Goal: Contribute content: Add original content to the website for others to see

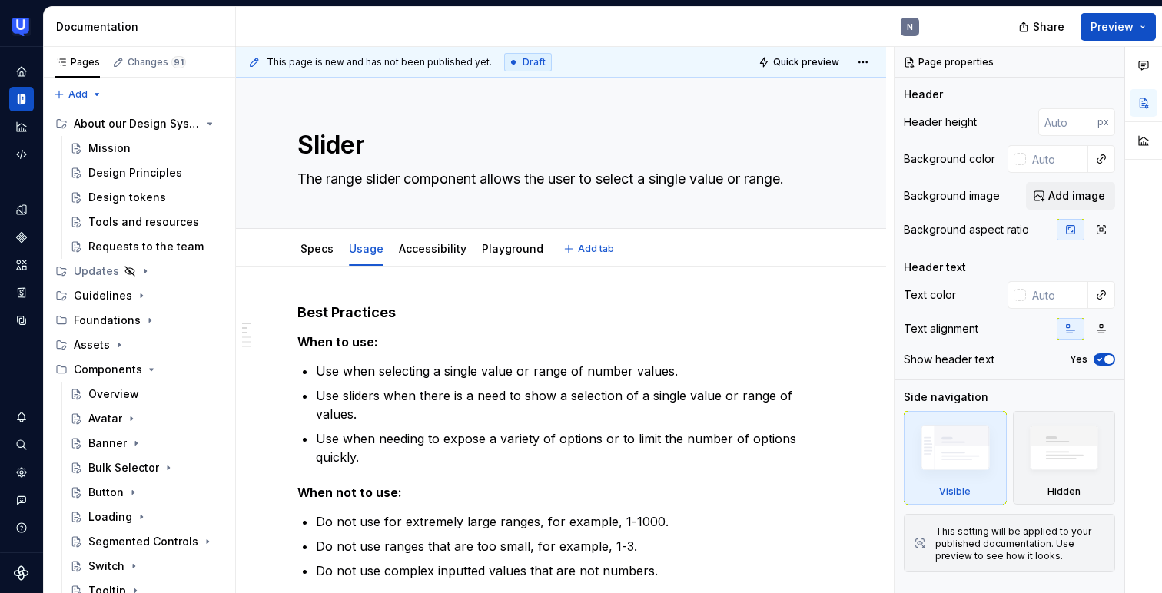
scroll to position [147, 0]
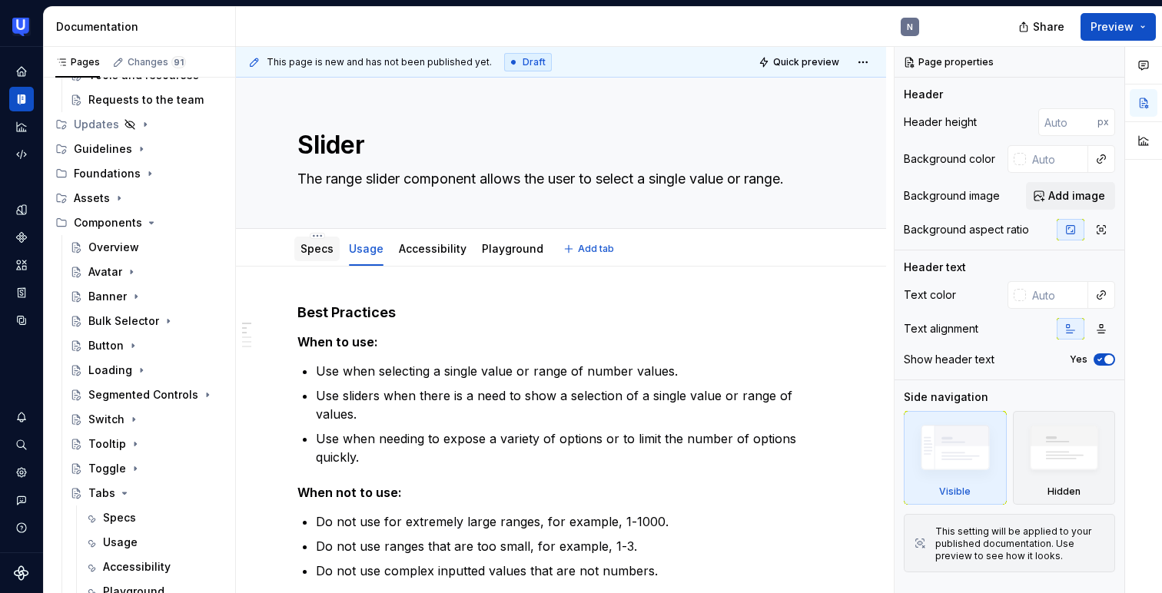
click at [304, 255] on link "Specs" at bounding box center [316, 248] width 33 height 13
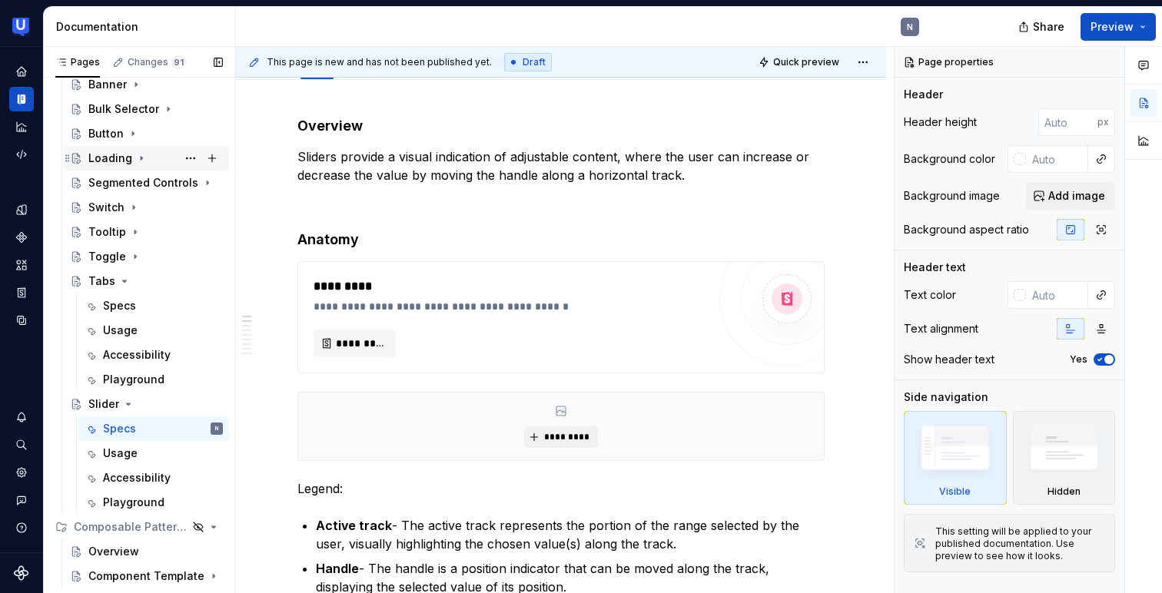
scroll to position [414, 0]
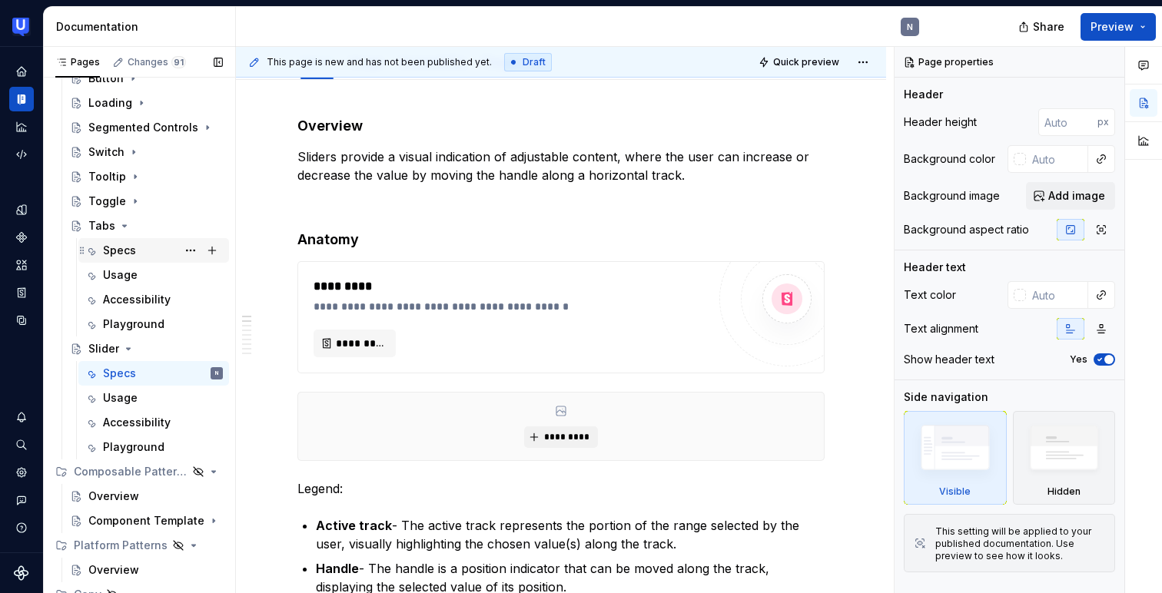
click at [145, 253] on div "Specs" at bounding box center [163, 251] width 120 height 22
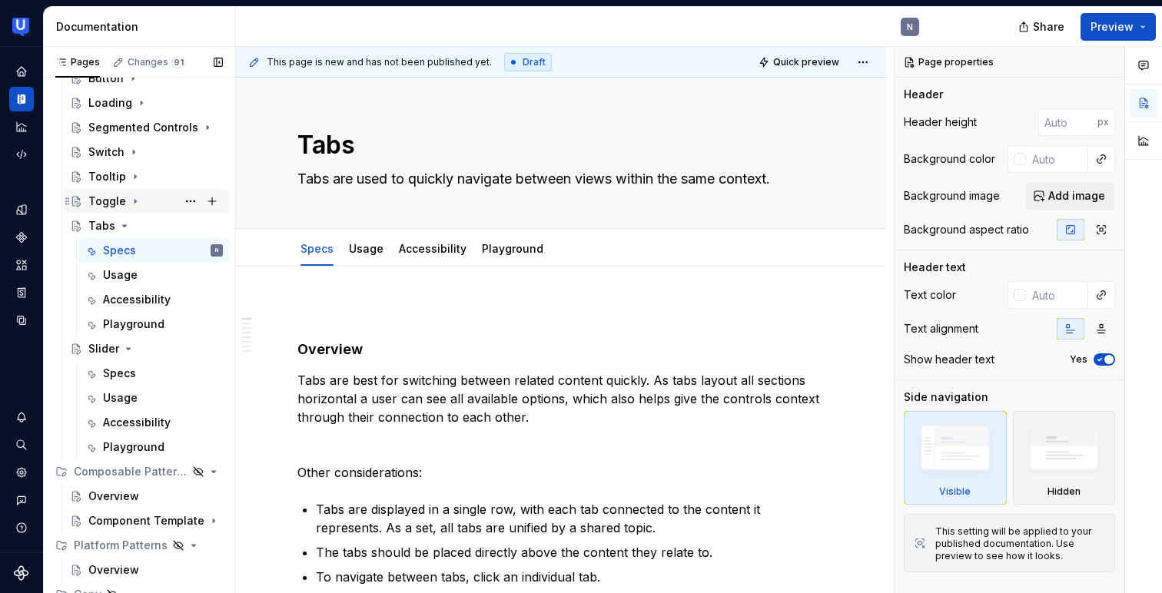
click at [129, 205] on icon "Page tree" at bounding box center [135, 201] width 12 height 12
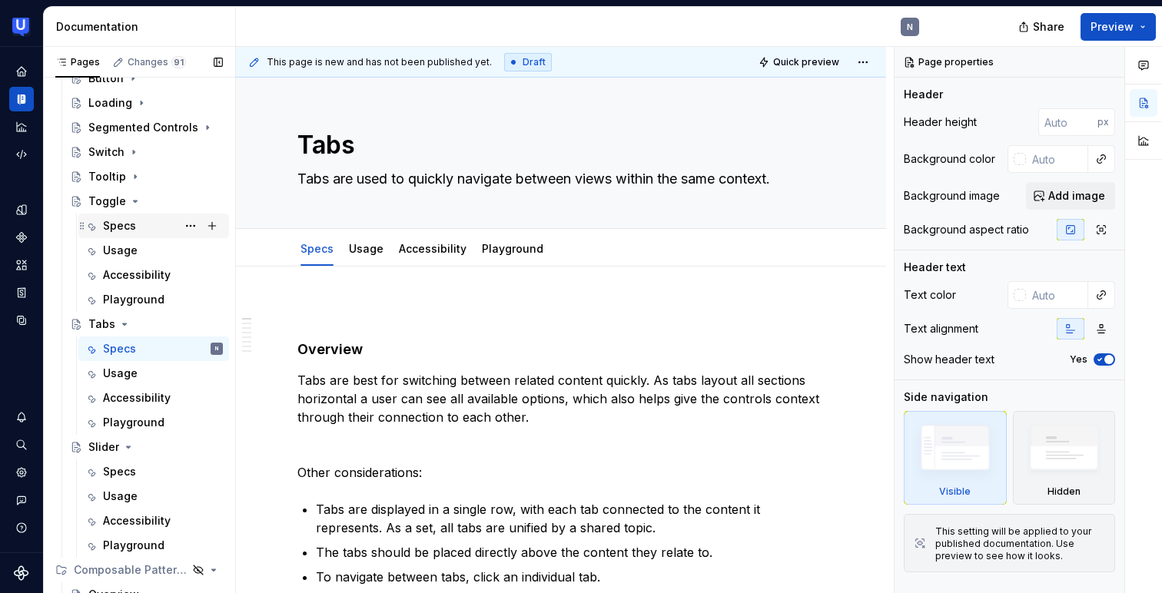
click at [126, 232] on div "Specs" at bounding box center [119, 225] width 33 height 15
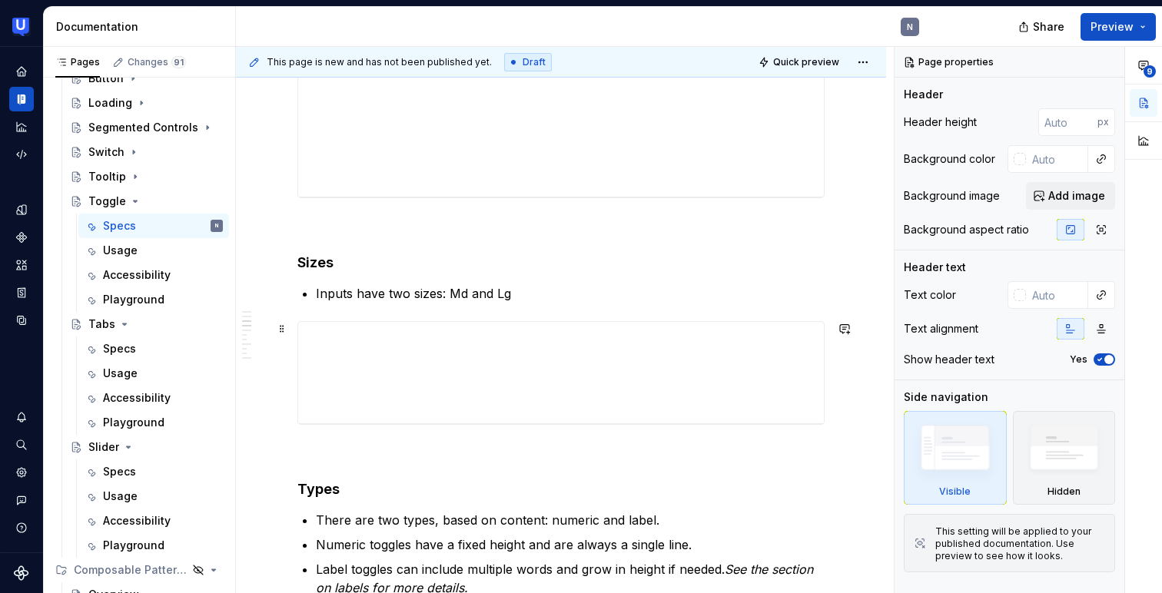
scroll to position [417, 0]
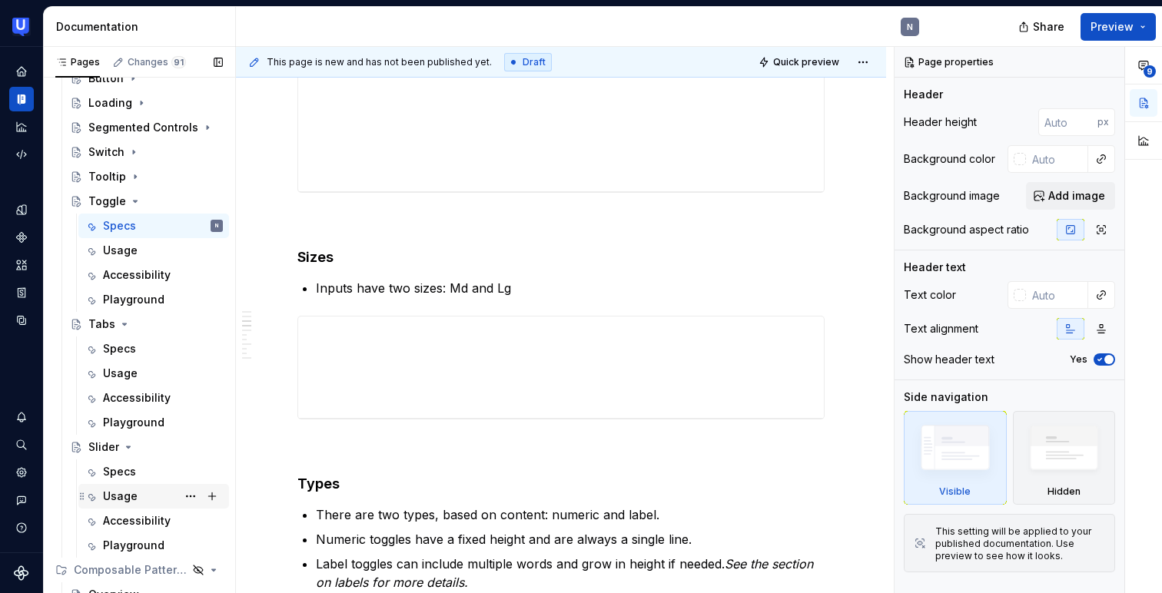
click at [128, 498] on div "Usage" at bounding box center [120, 496] width 35 height 15
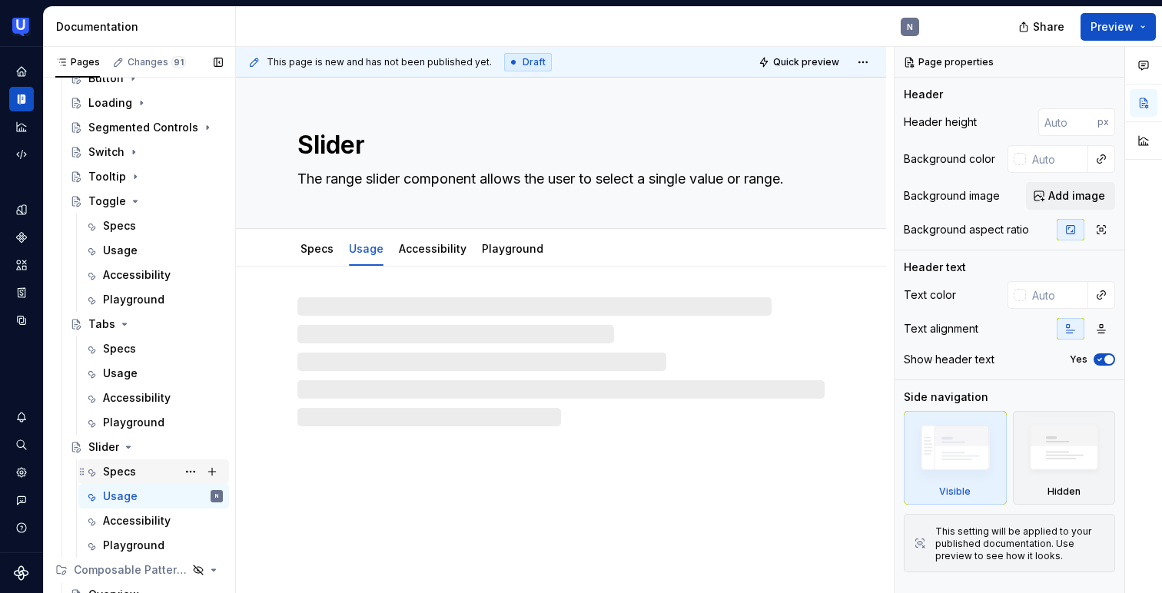
click at [132, 472] on div "Specs" at bounding box center [119, 471] width 33 height 15
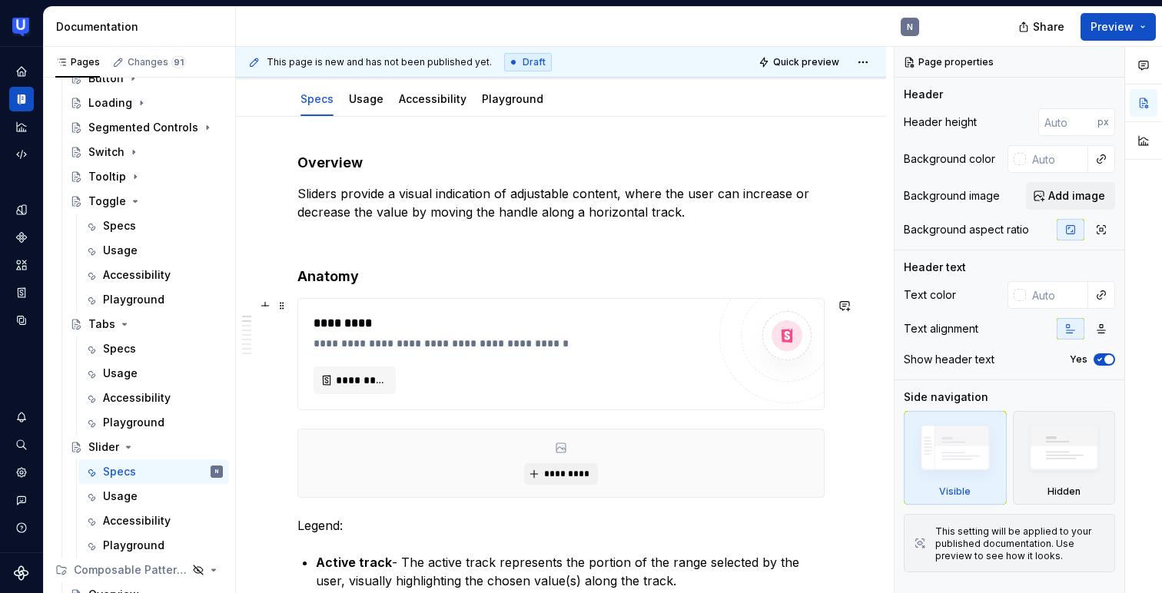
scroll to position [134, 0]
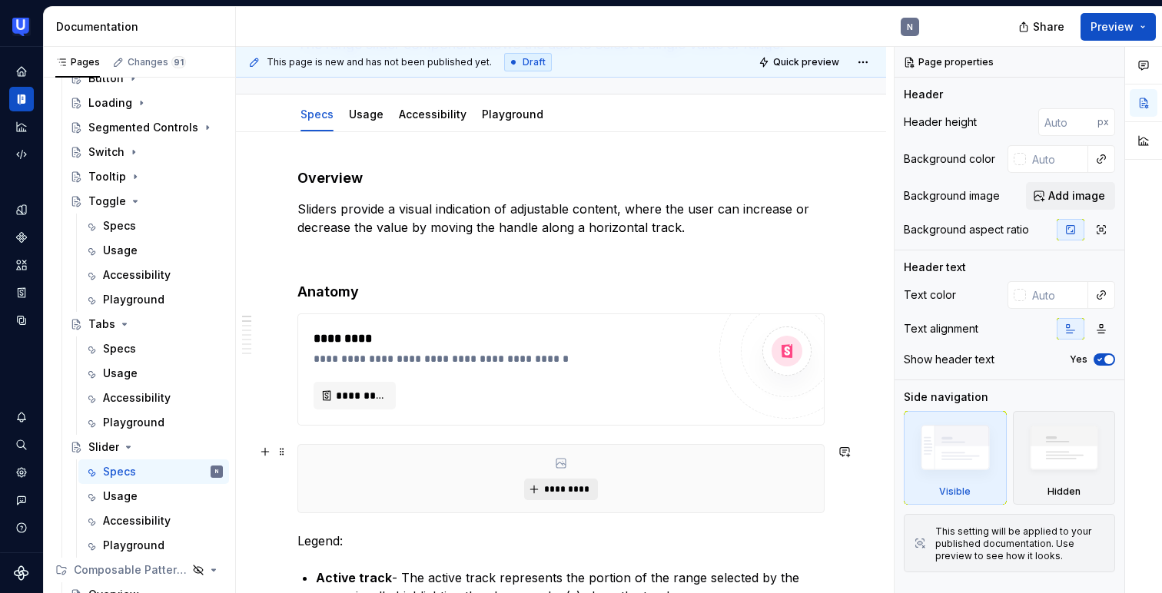
click at [573, 494] on span "*********" at bounding box center [566, 489] width 47 height 12
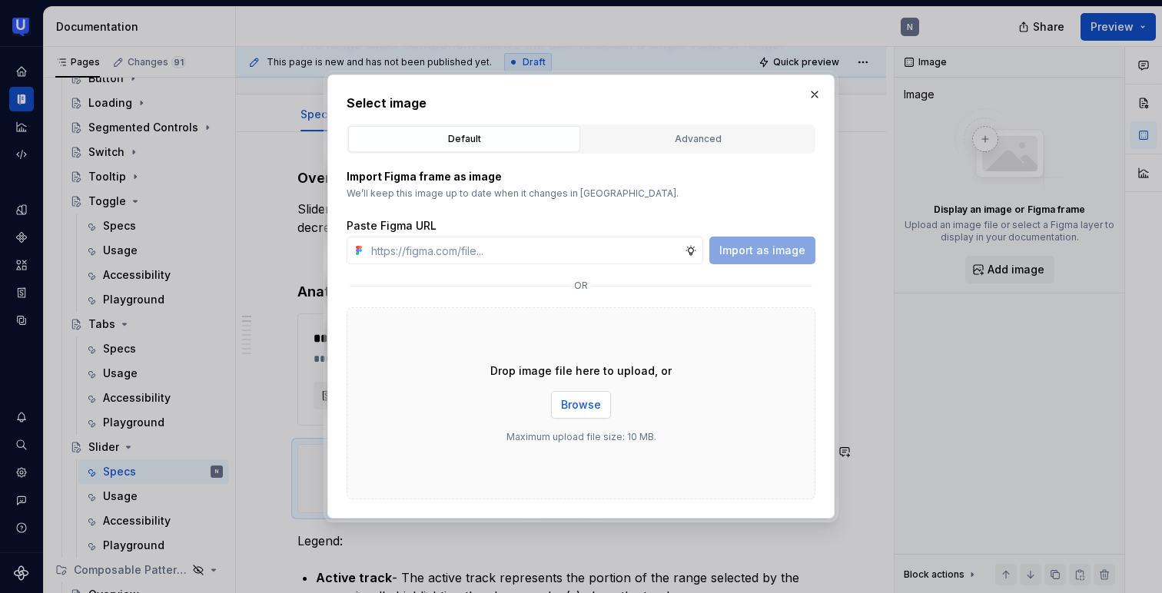
click at [583, 407] on span "Browse" at bounding box center [581, 404] width 40 height 15
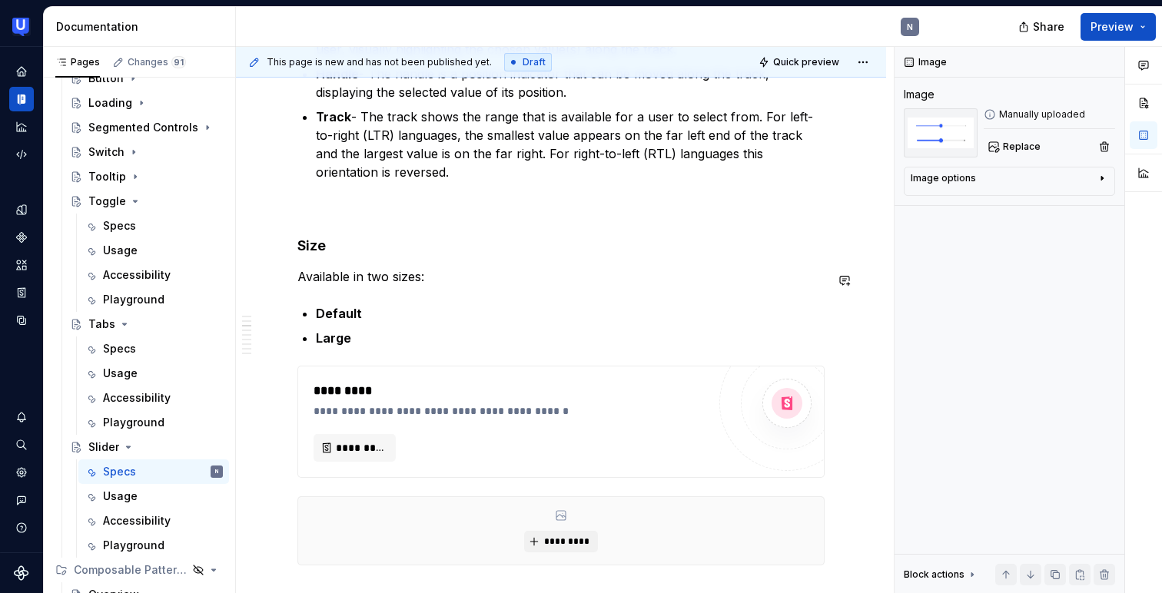
scroll to position [903, 0]
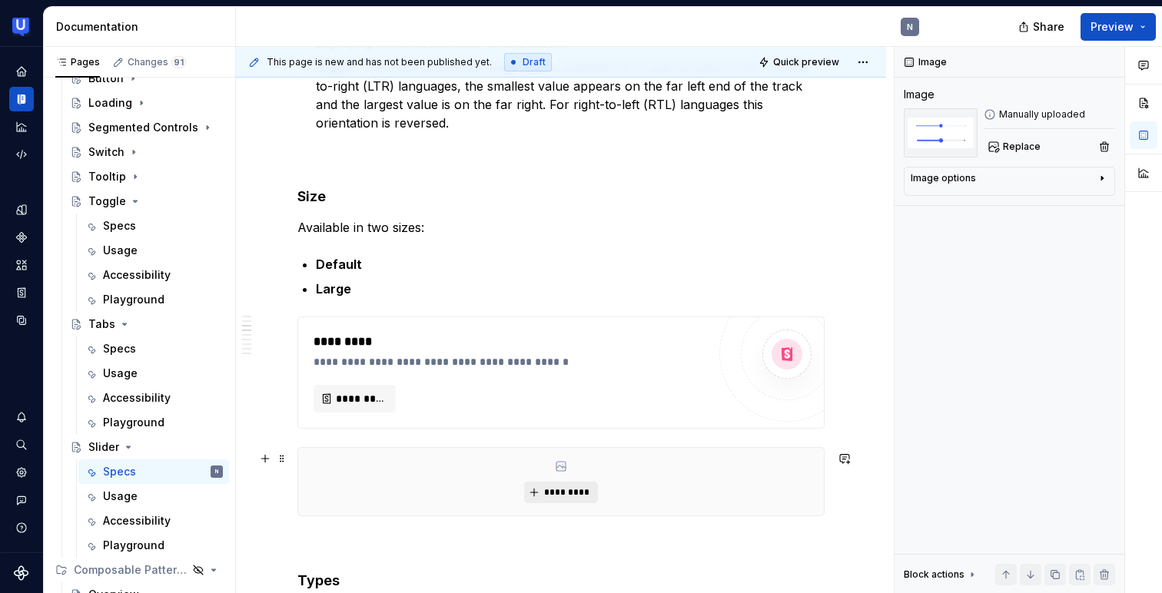
click at [548, 496] on span "*********" at bounding box center [566, 492] width 47 height 12
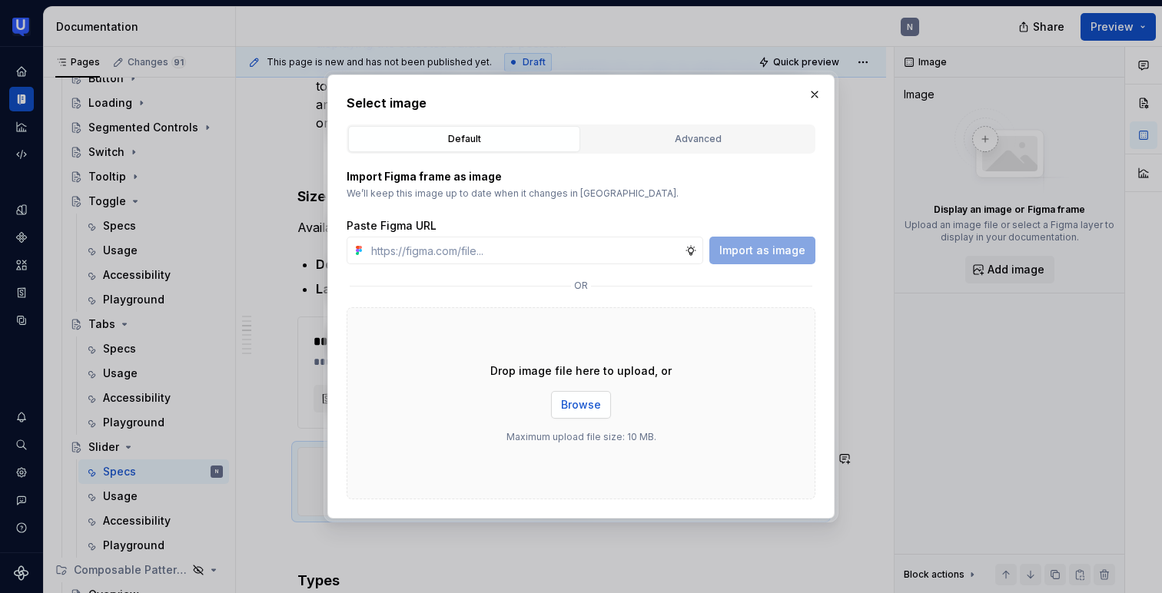
click at [582, 408] on span "Browse" at bounding box center [581, 404] width 40 height 15
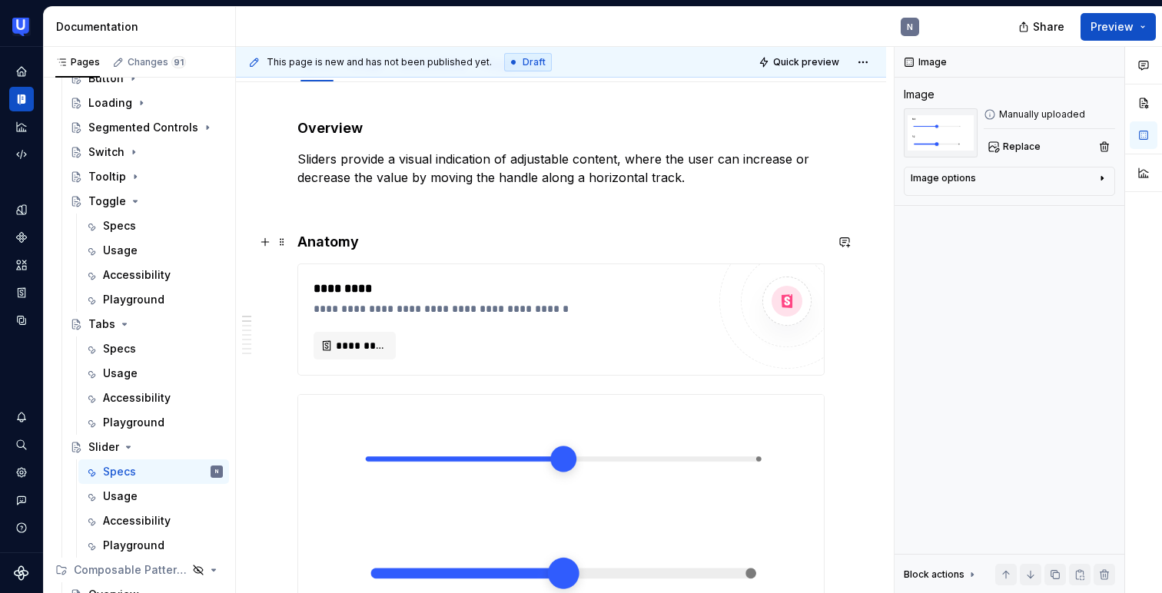
scroll to position [188, 0]
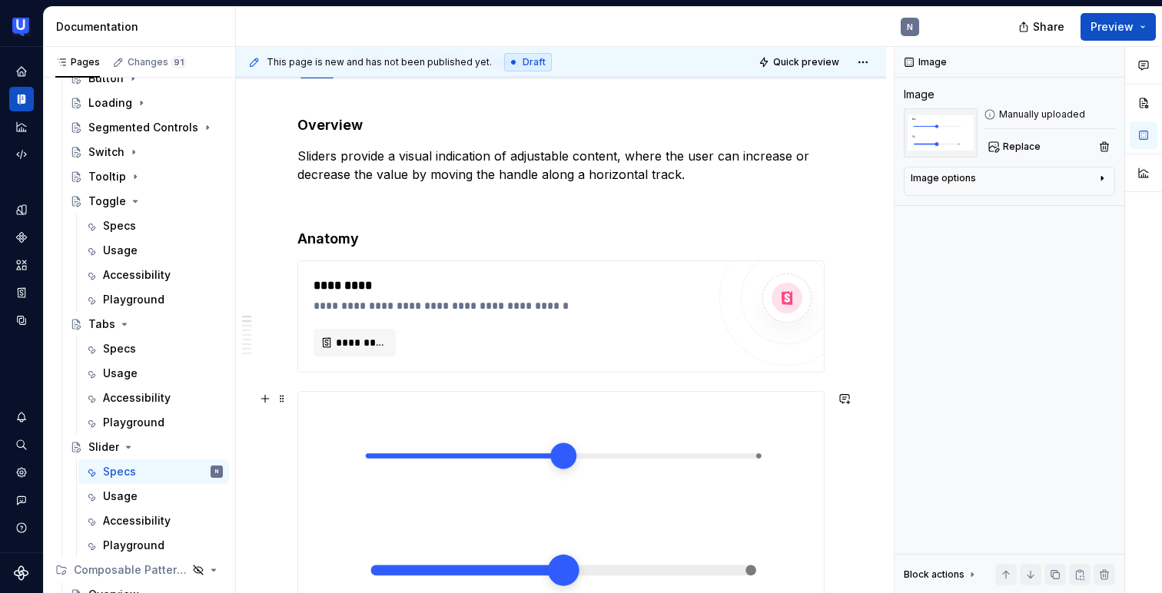
click at [430, 451] on img at bounding box center [561, 512] width 526 height 240
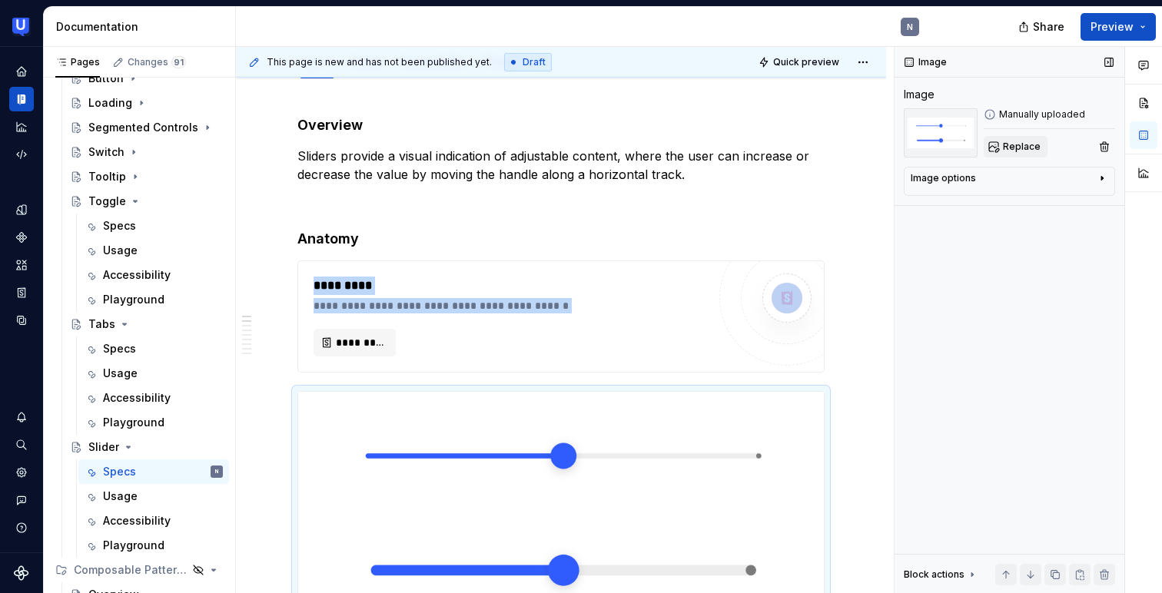
click at [1017, 155] on button "Replace" at bounding box center [1016, 147] width 64 height 22
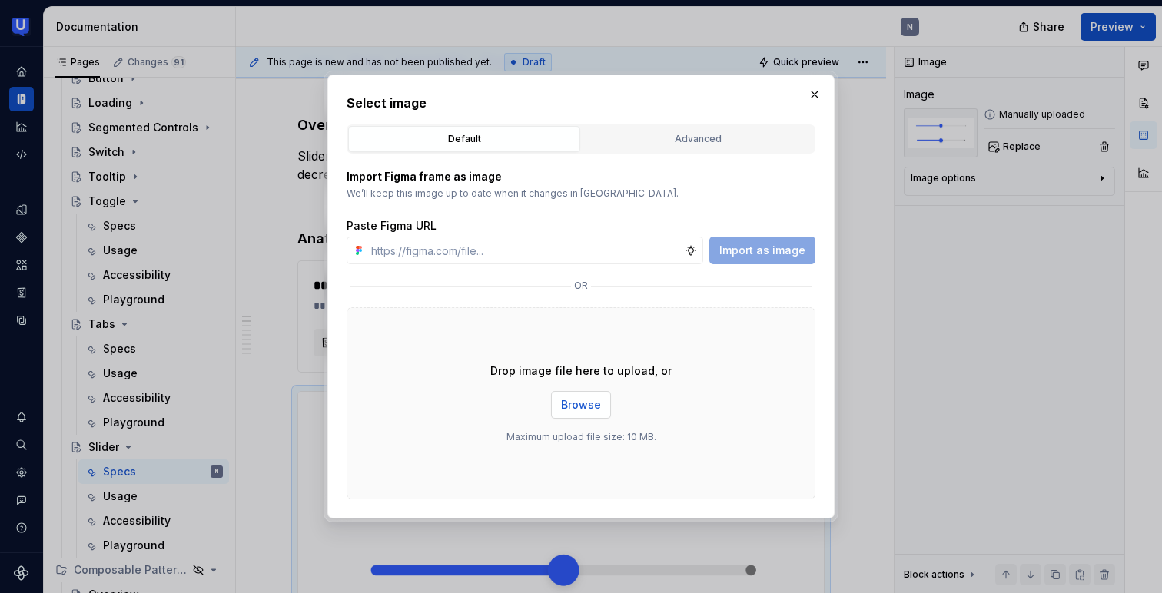
click at [589, 403] on span "Browse" at bounding box center [581, 404] width 40 height 15
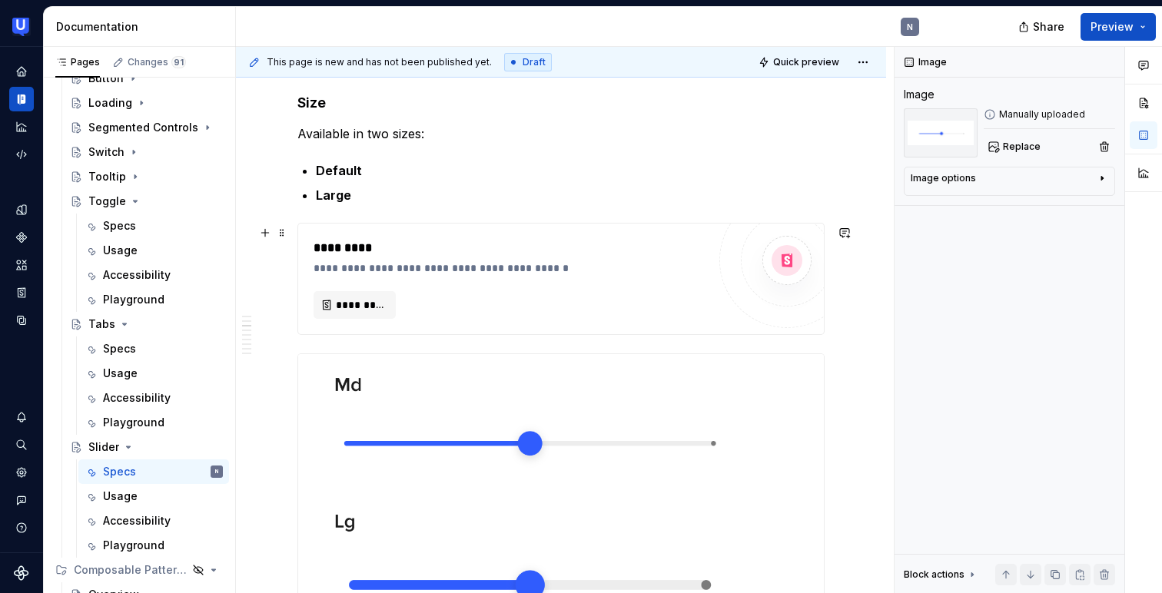
scroll to position [948, 0]
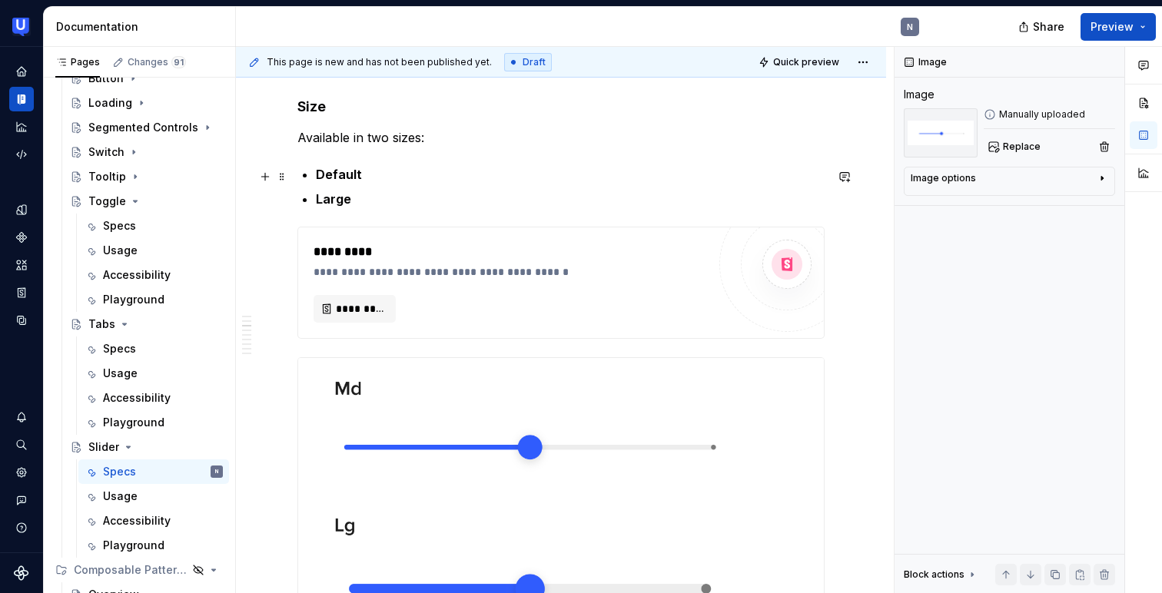
click at [350, 178] on strong "Default" at bounding box center [339, 174] width 46 height 15
type textarea "*"
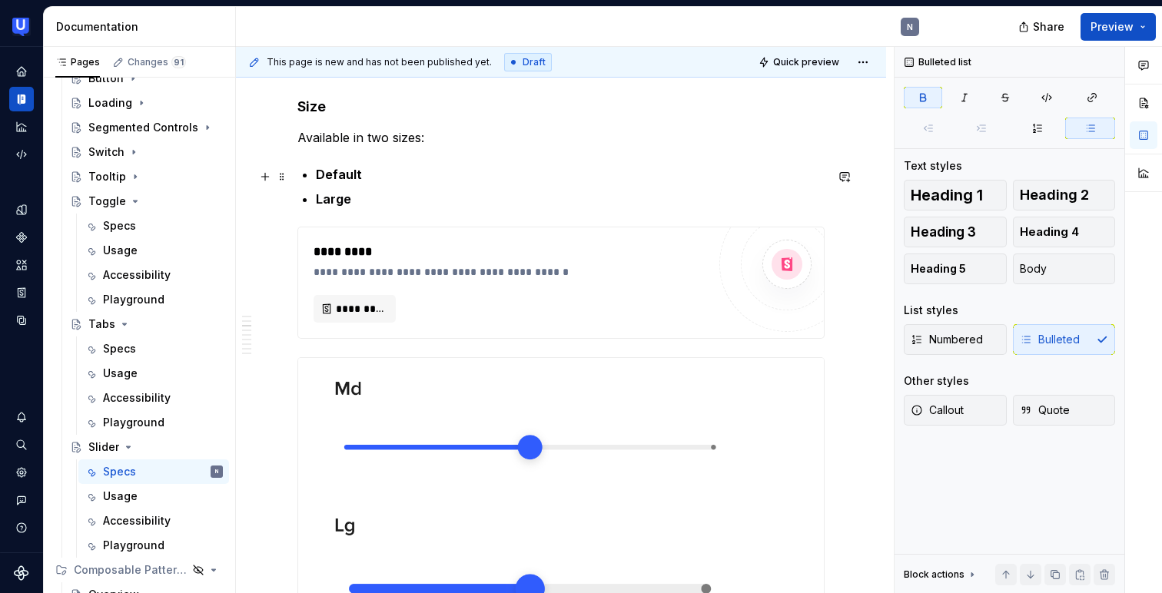
click at [350, 178] on strong "Default" at bounding box center [339, 174] width 46 height 15
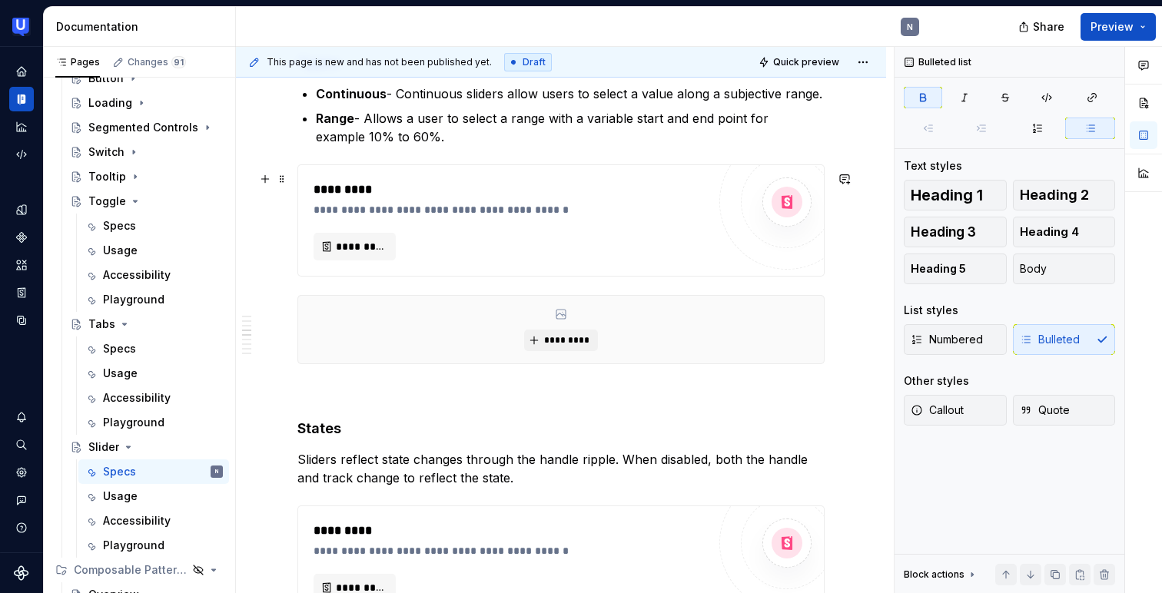
scroll to position [1615, 0]
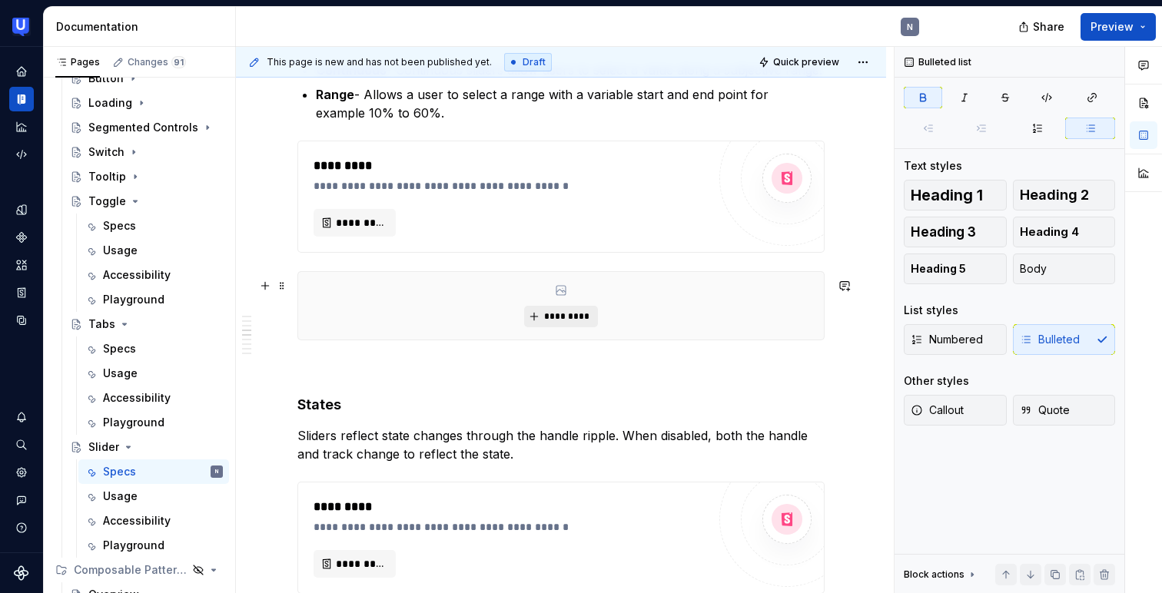
click at [559, 323] on span "*********" at bounding box center [566, 316] width 47 height 12
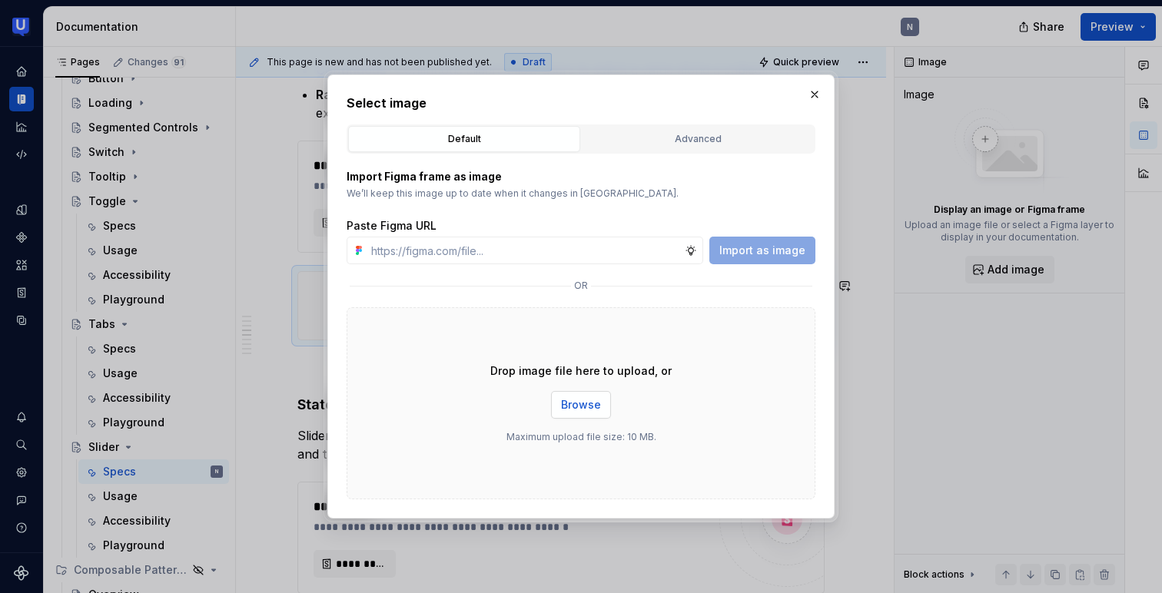
click at [581, 402] on span "Browse" at bounding box center [581, 404] width 40 height 15
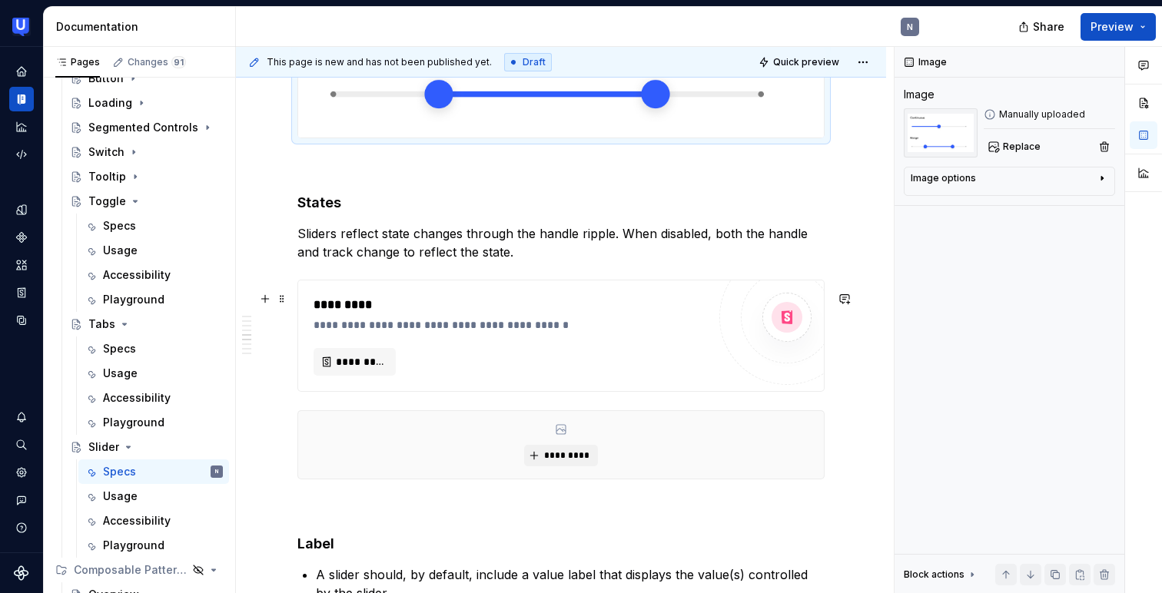
scroll to position [2061, 0]
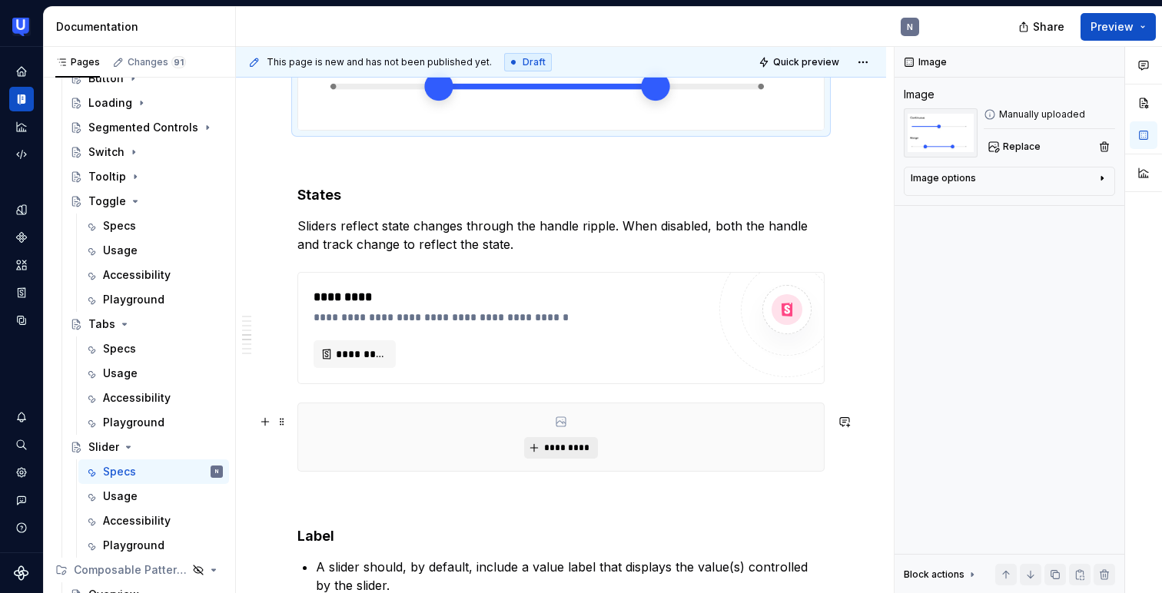
click at [559, 454] on span "*********" at bounding box center [566, 448] width 47 height 12
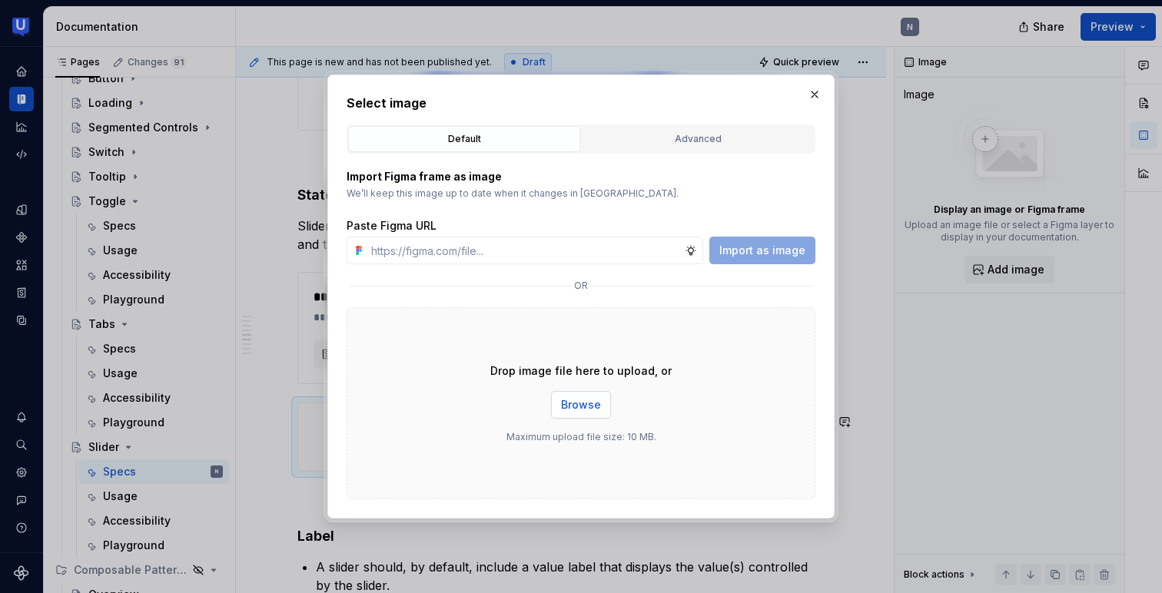
click at [583, 404] on span "Browse" at bounding box center [581, 404] width 40 height 15
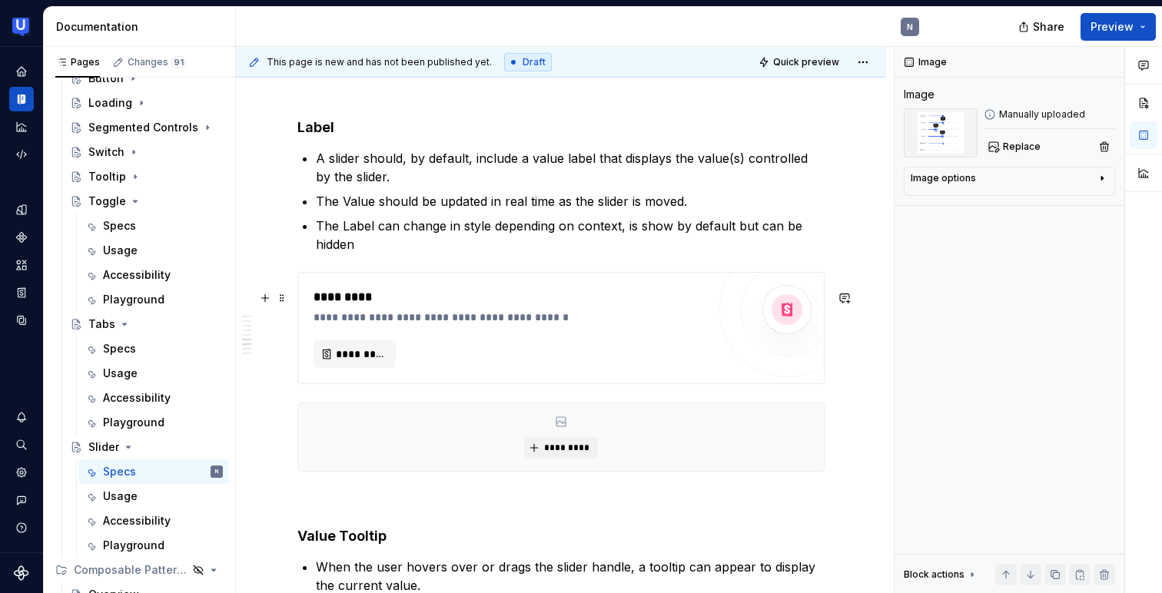
scroll to position [2878, 0]
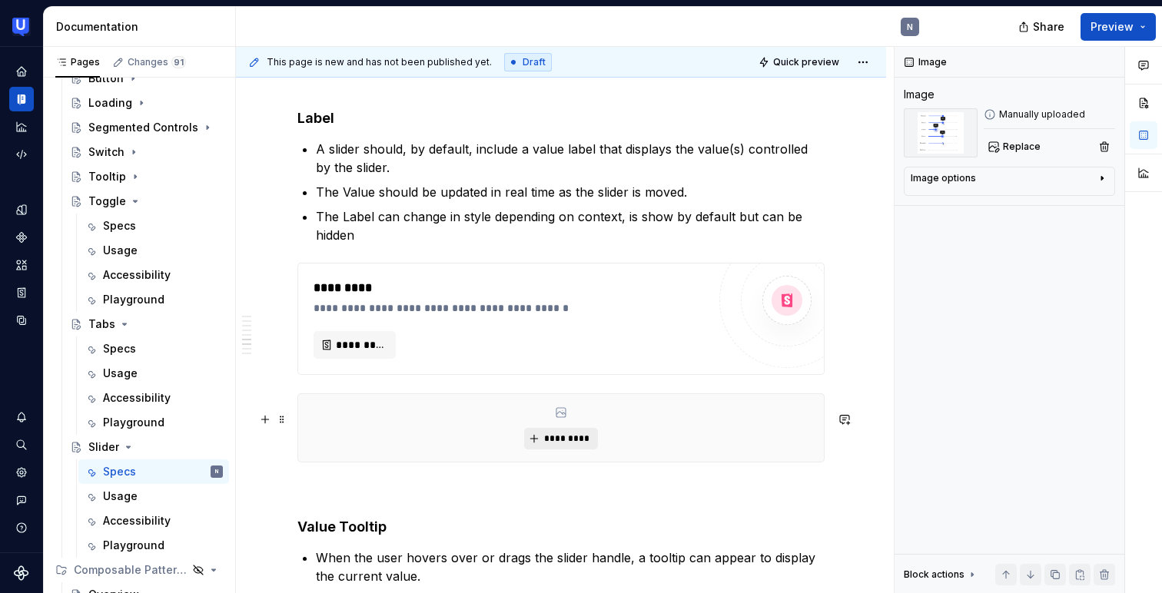
click at [558, 445] on span "*********" at bounding box center [566, 439] width 47 height 12
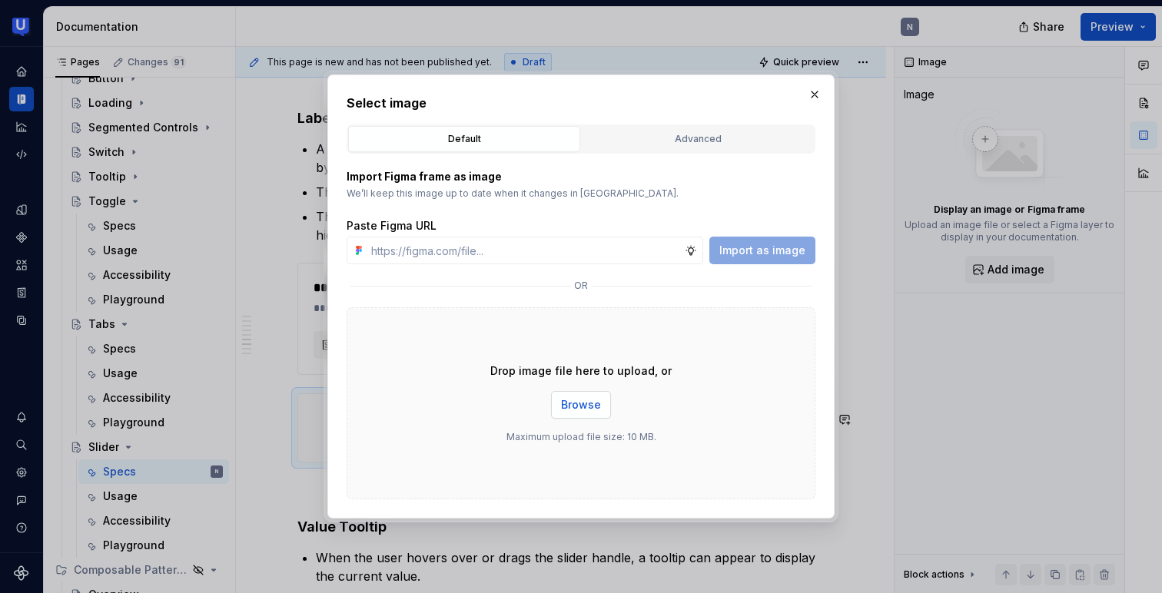
click at [582, 397] on span "Browse" at bounding box center [581, 404] width 40 height 15
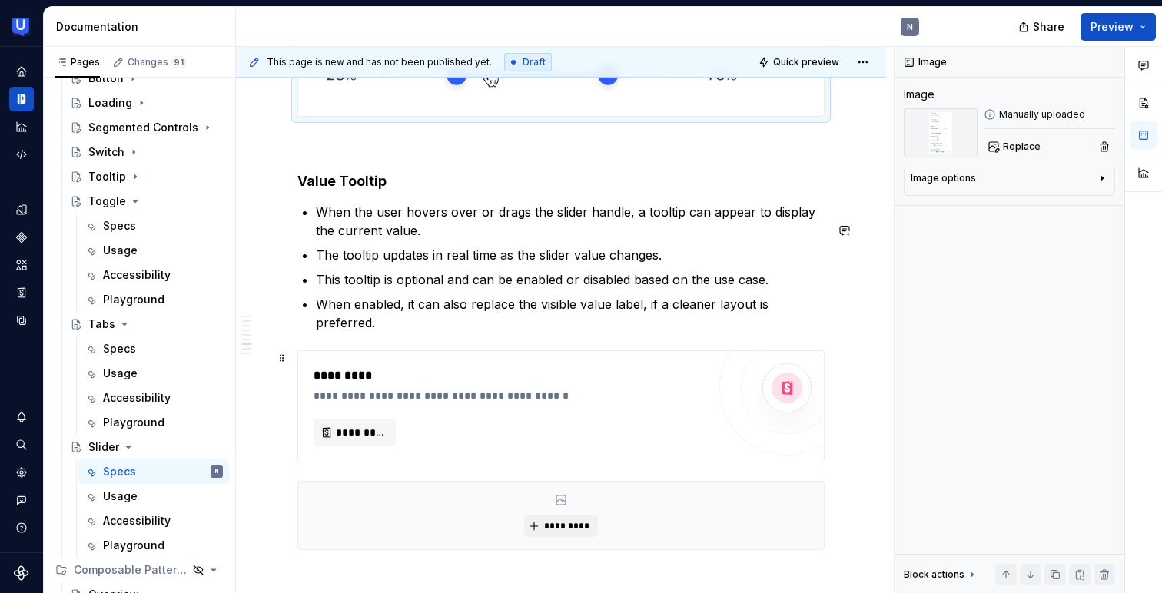
scroll to position [4161, 0]
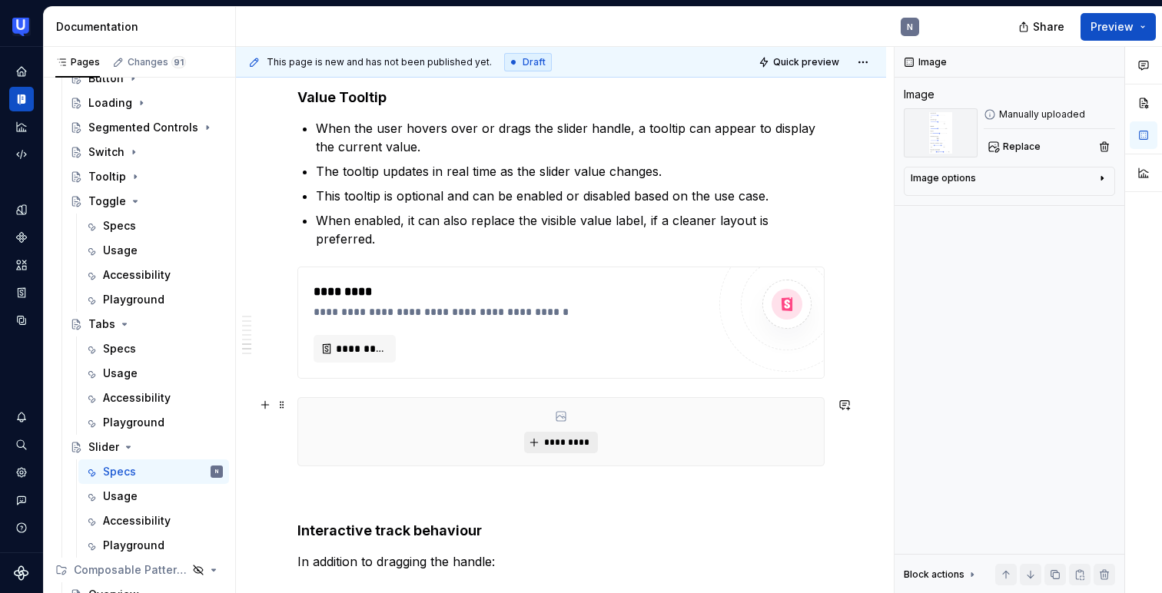
click at [560, 443] on span "*********" at bounding box center [566, 442] width 47 height 12
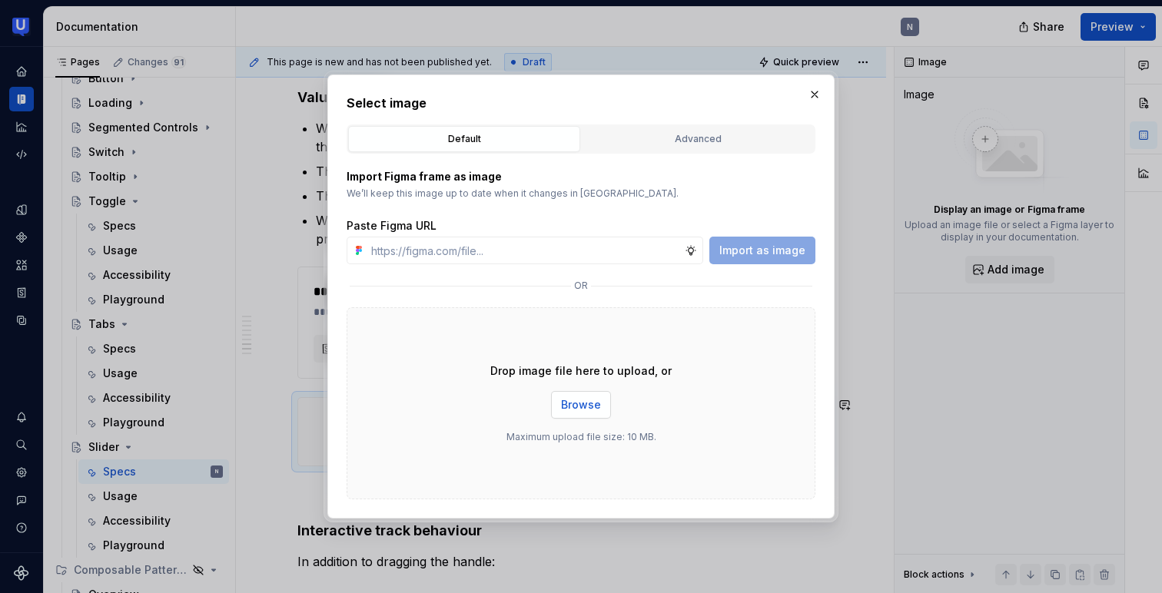
click at [590, 407] on span "Browse" at bounding box center [581, 404] width 40 height 15
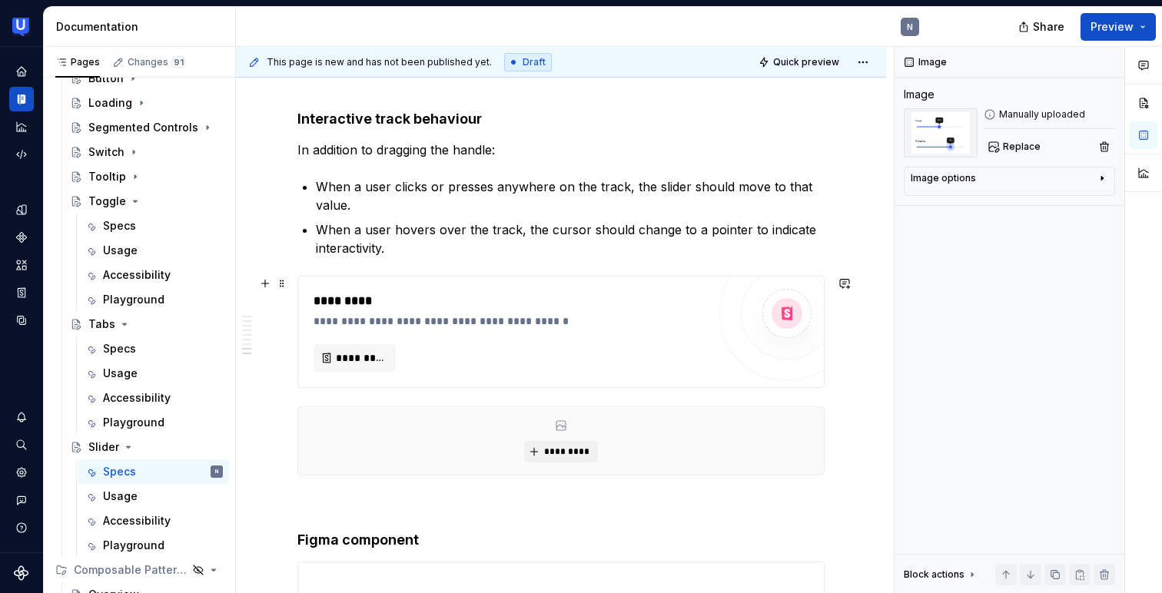
scroll to position [4777, 0]
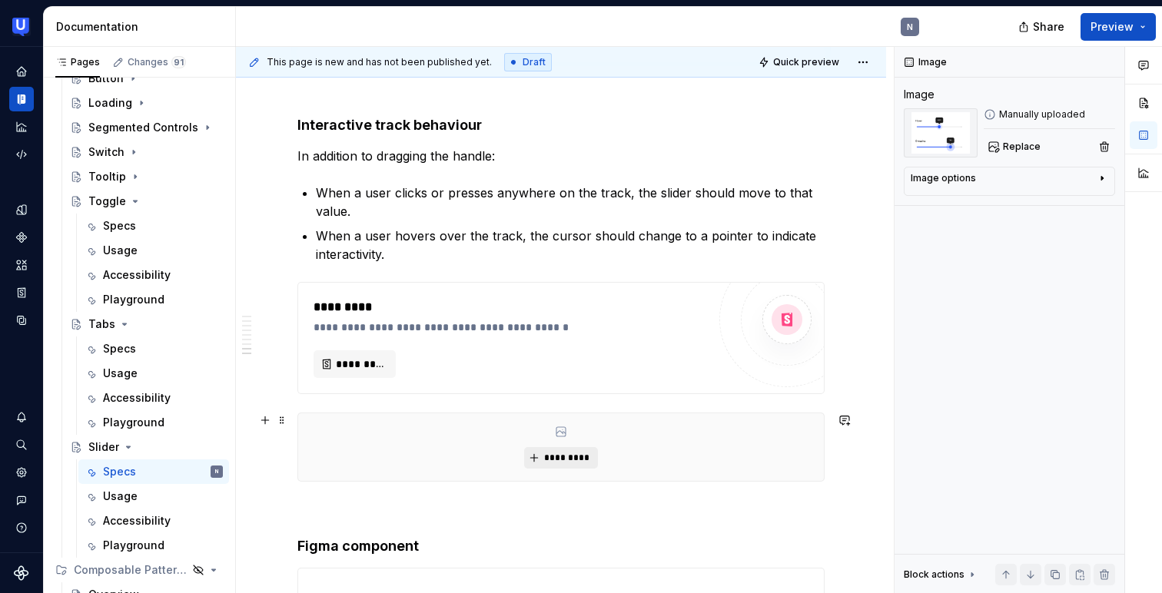
click at [582, 456] on span "*********" at bounding box center [566, 458] width 47 height 12
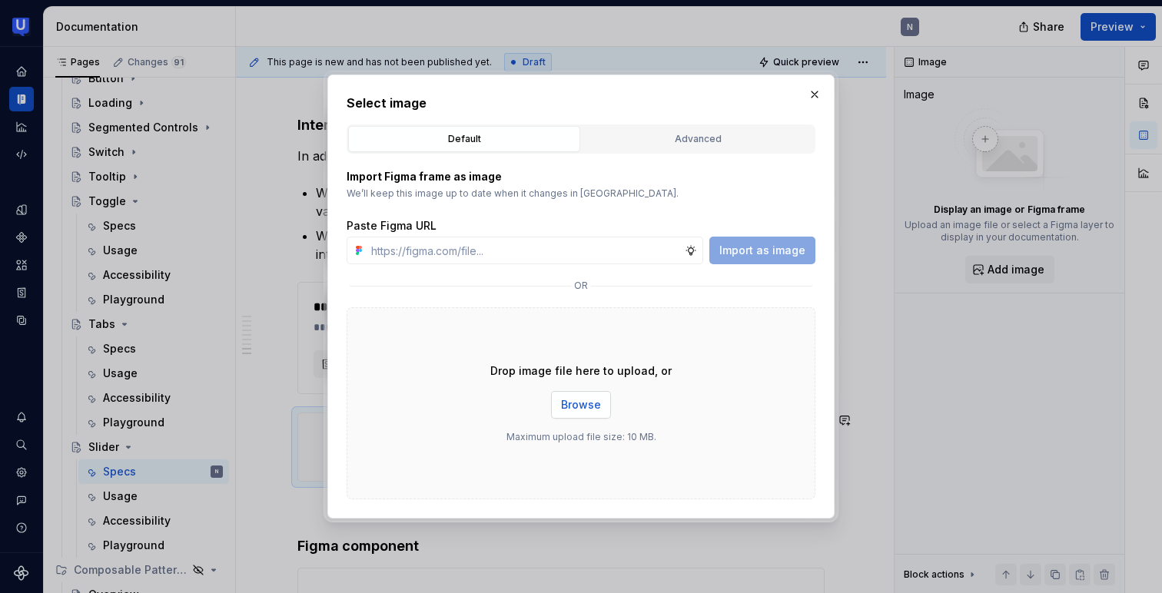
click at [584, 410] on span "Browse" at bounding box center [581, 404] width 40 height 15
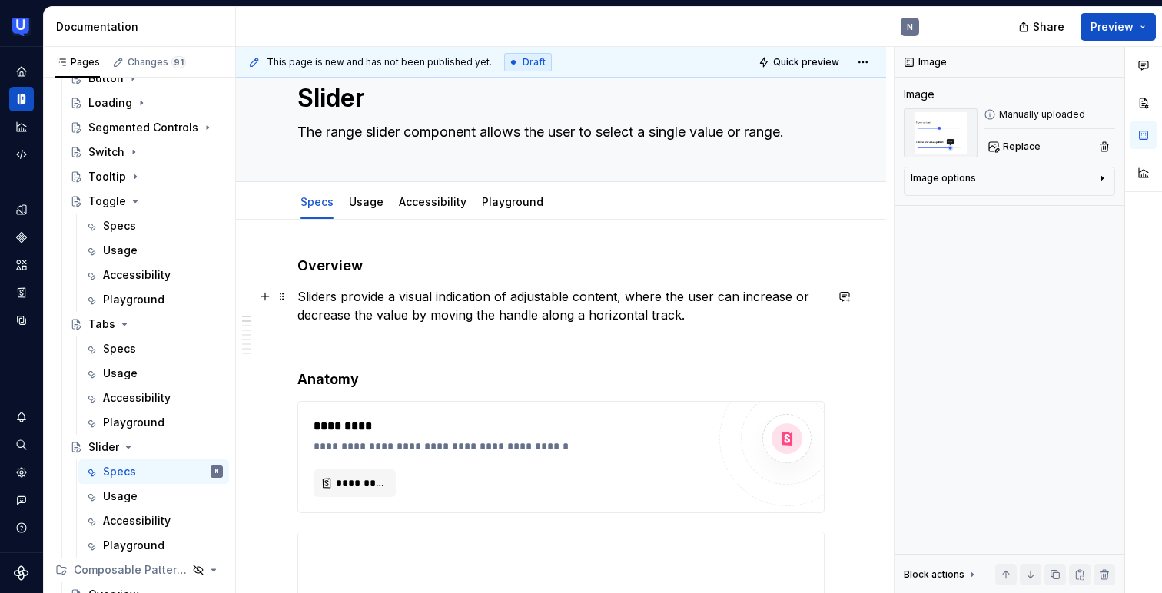
scroll to position [0, 0]
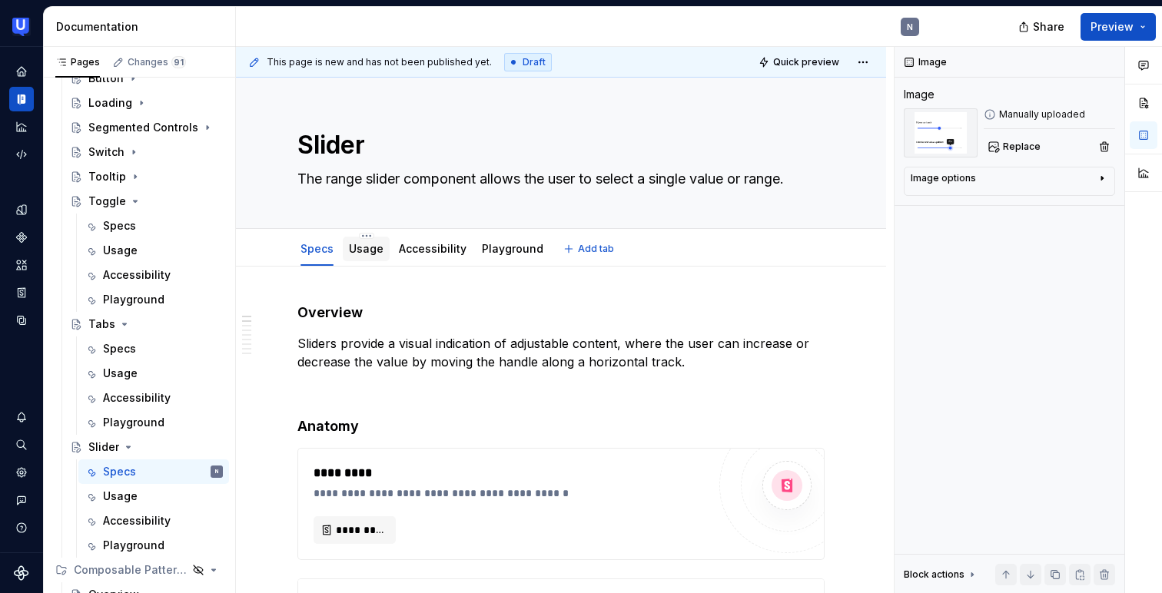
click at [354, 254] on link "Usage" at bounding box center [366, 248] width 35 height 13
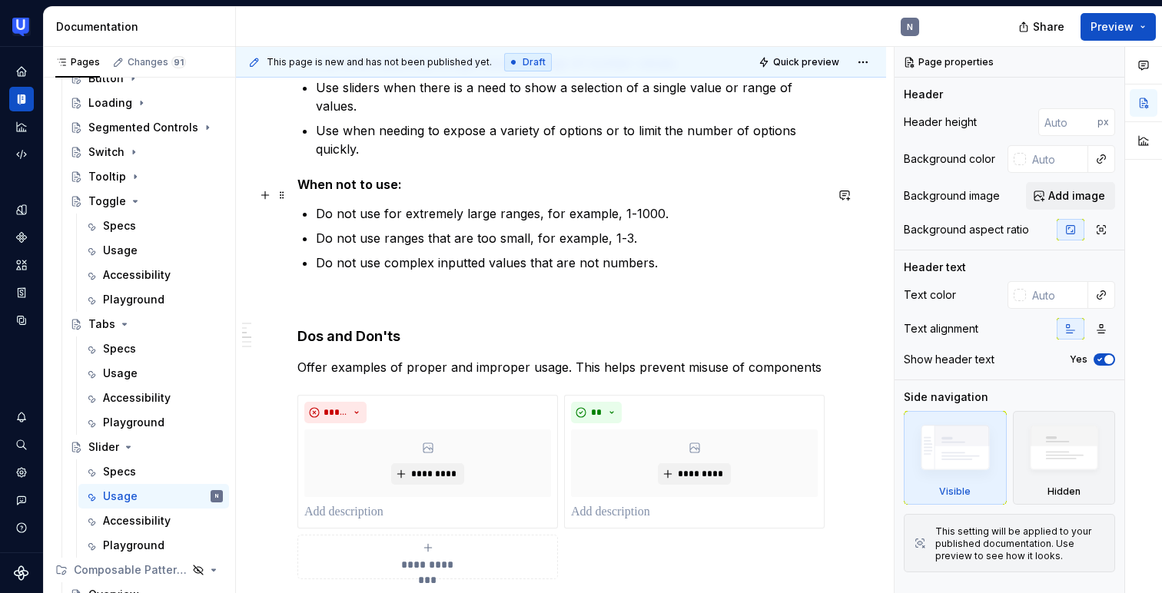
scroll to position [354, 0]
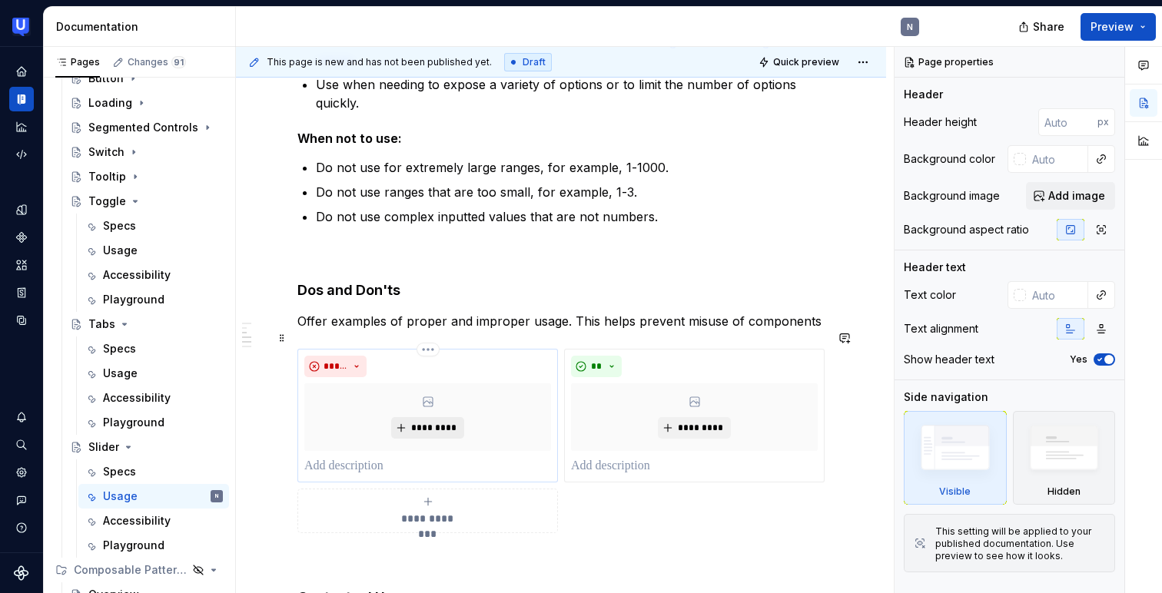
click at [416, 422] on span "*********" at bounding box center [433, 428] width 47 height 12
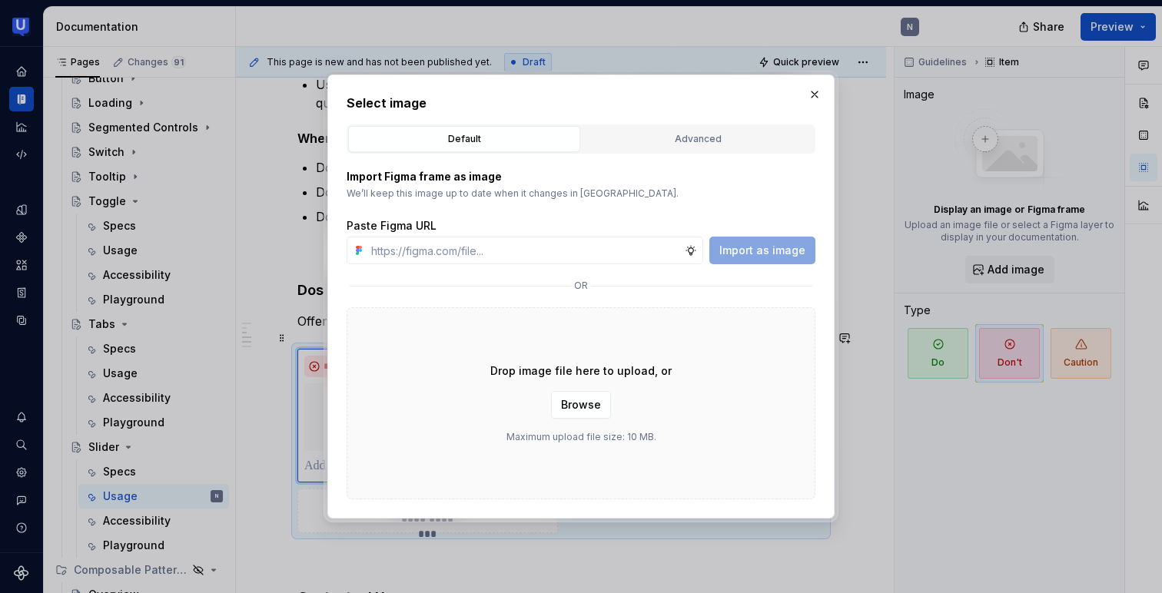
type textarea "*"
type input "[URL][DOMAIN_NAME]"
click at [756, 251] on span "Import as image" at bounding box center [762, 250] width 86 height 15
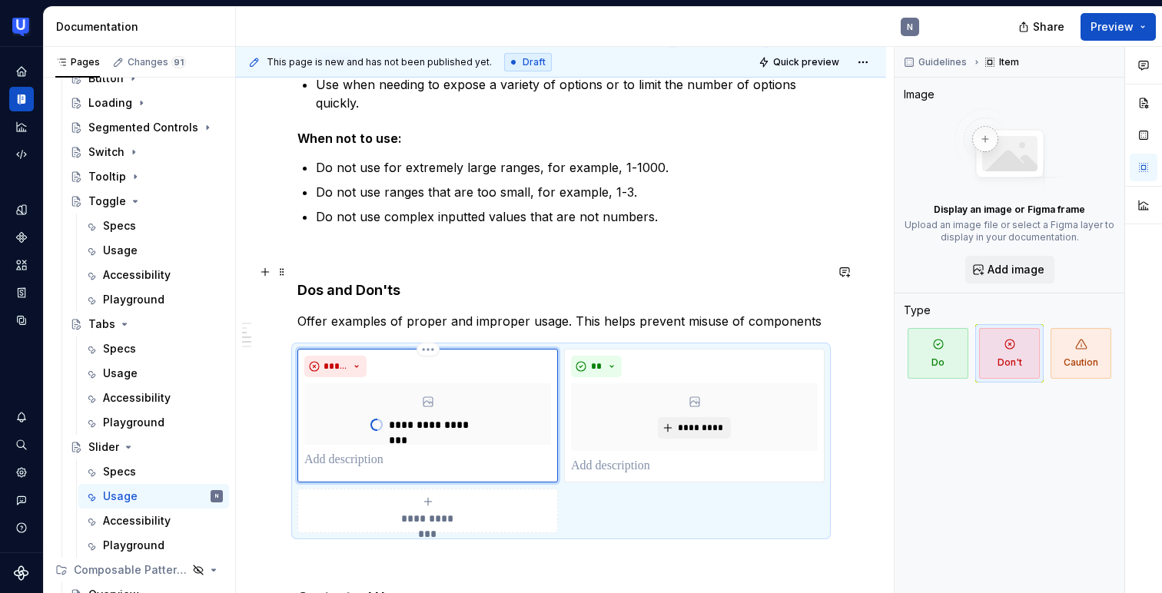
type textarea "*"
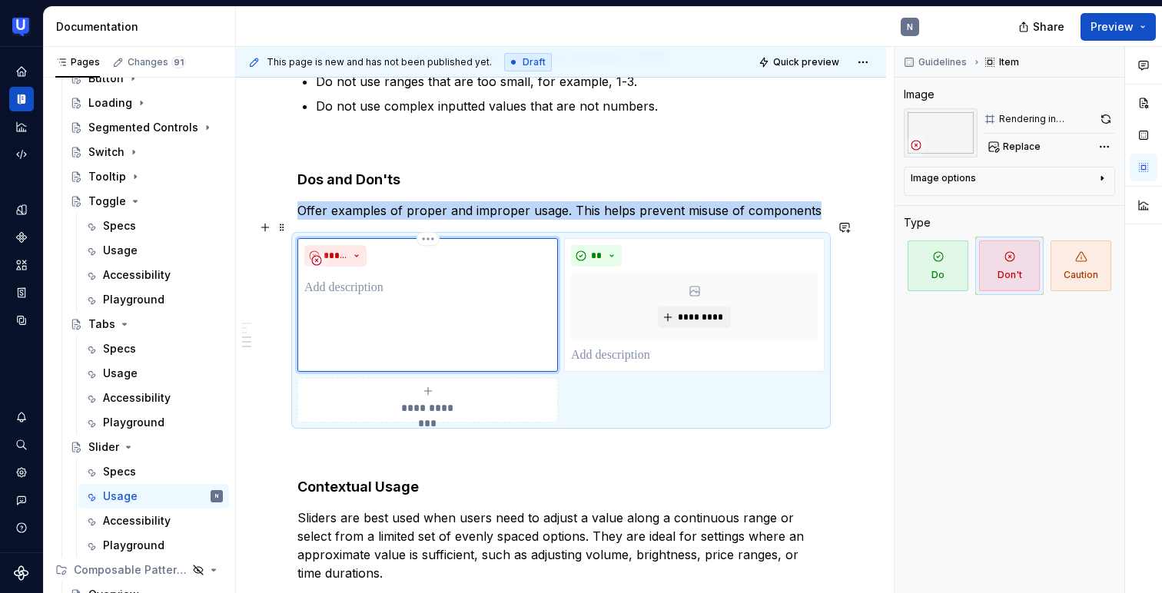
scroll to position [467, 0]
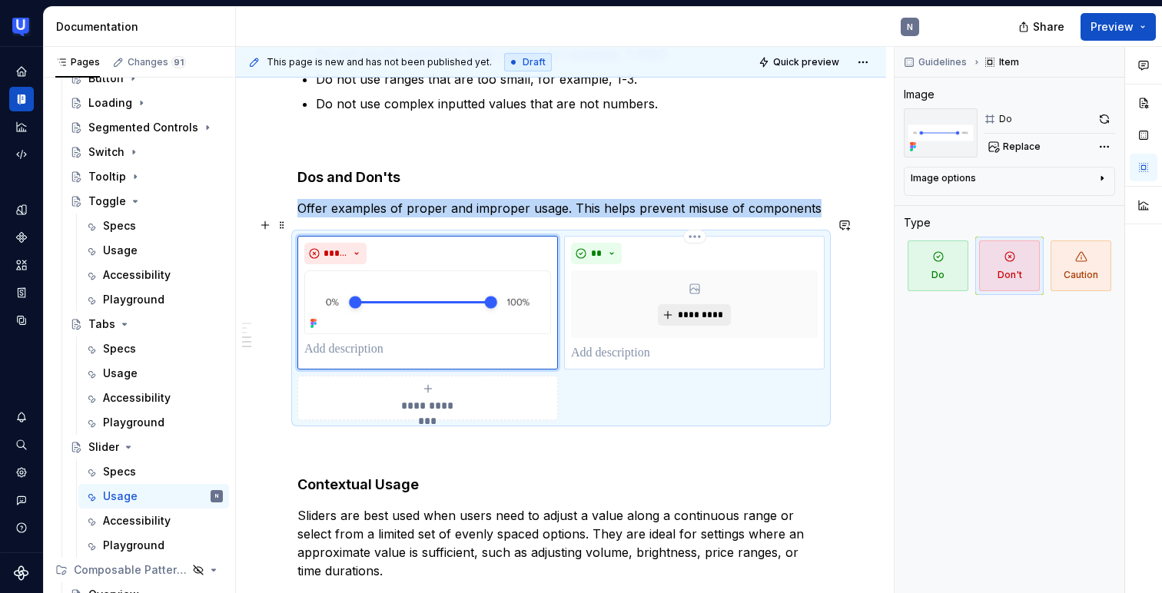
click at [691, 309] on span "*********" at bounding box center [700, 315] width 47 height 12
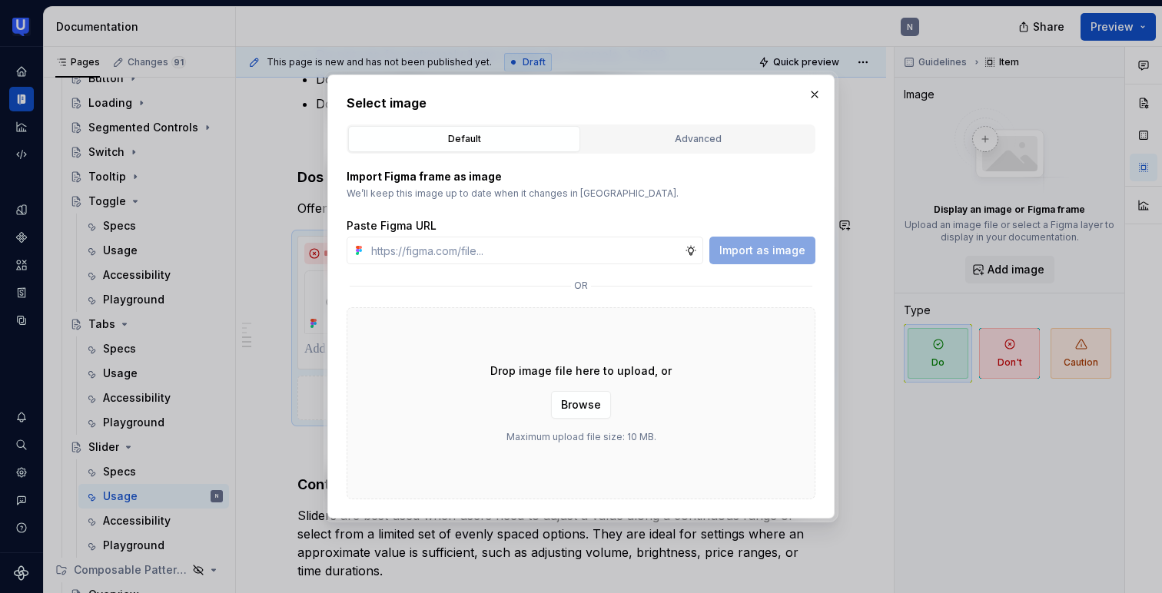
type input "[URL][DOMAIN_NAME]"
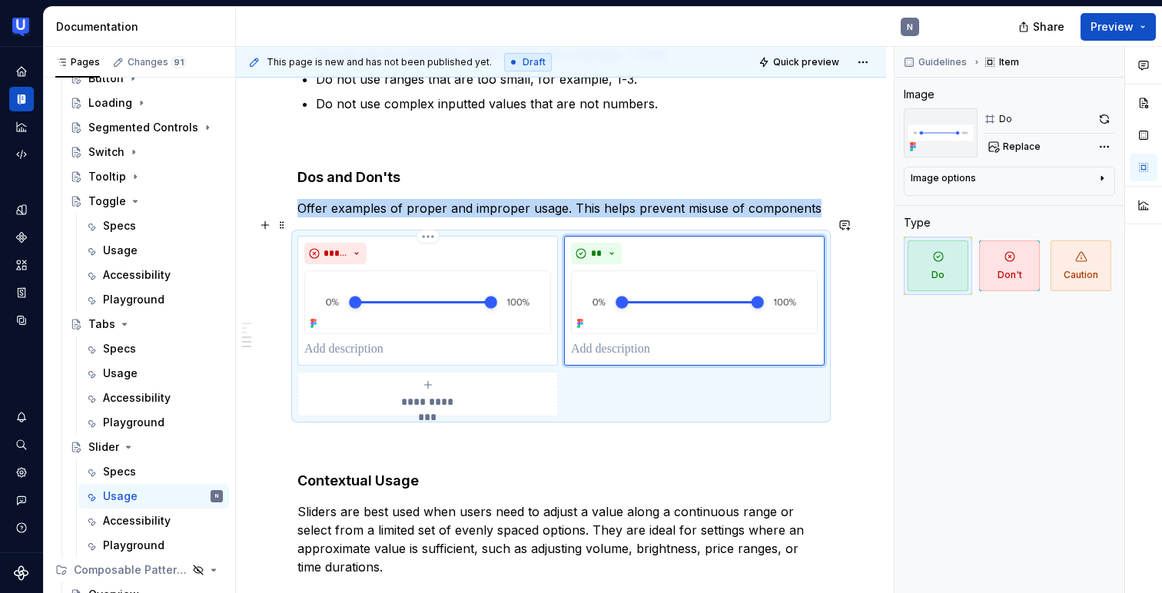
click at [441, 280] on img at bounding box center [427, 303] width 247 height 64
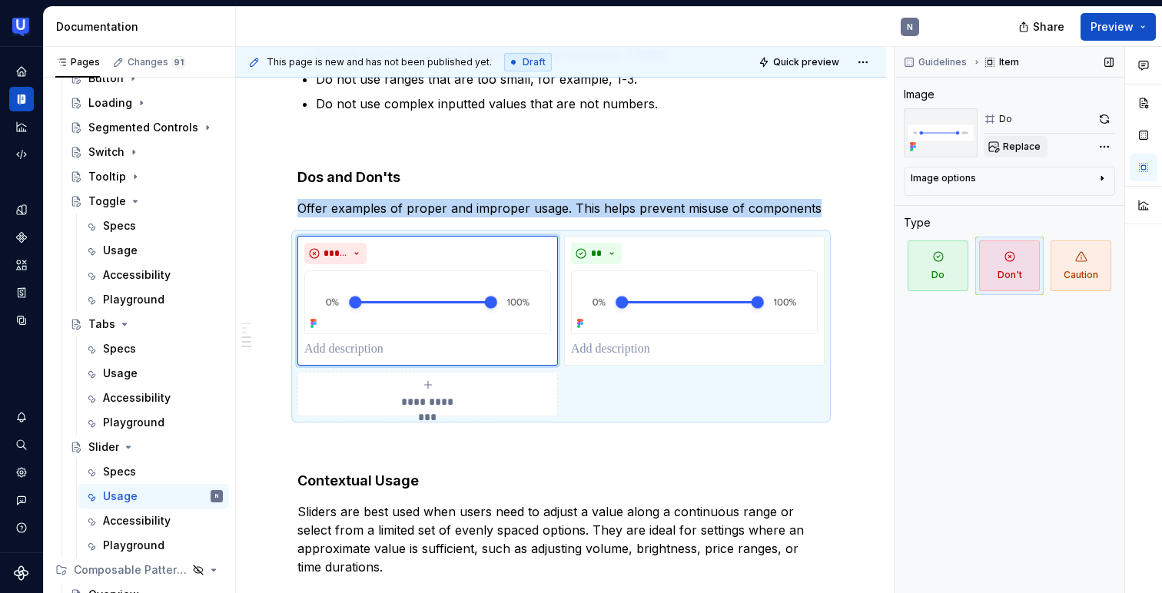
click at [1029, 145] on span "Replace" at bounding box center [1022, 147] width 38 height 12
type textarea "*"
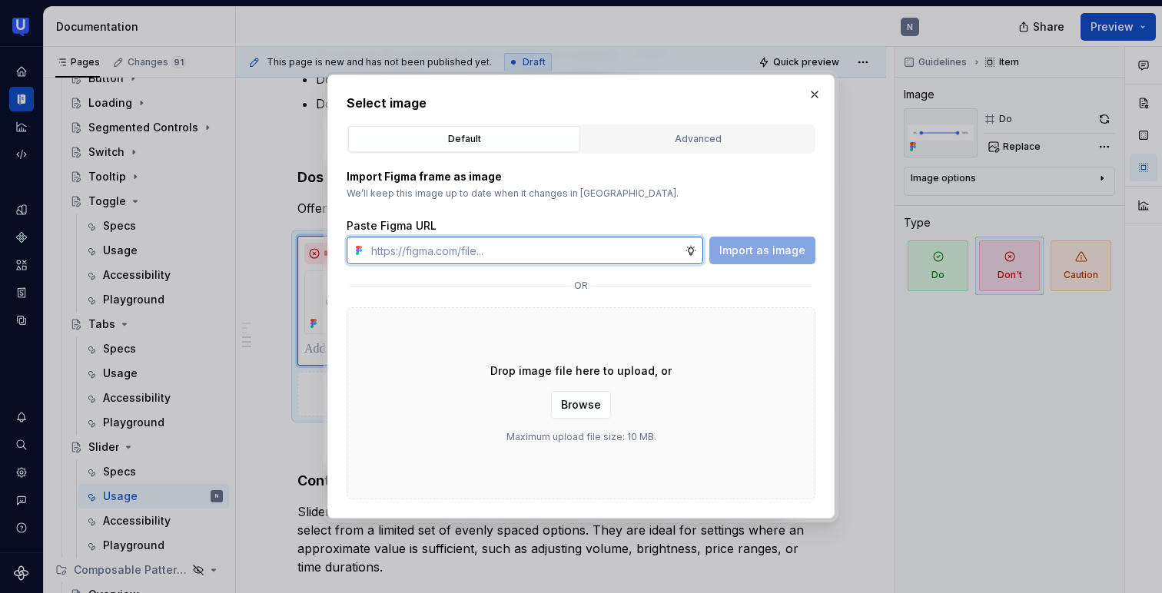
paste input "[URL][DOMAIN_NAME]"
type input "[URL][DOMAIN_NAME]"
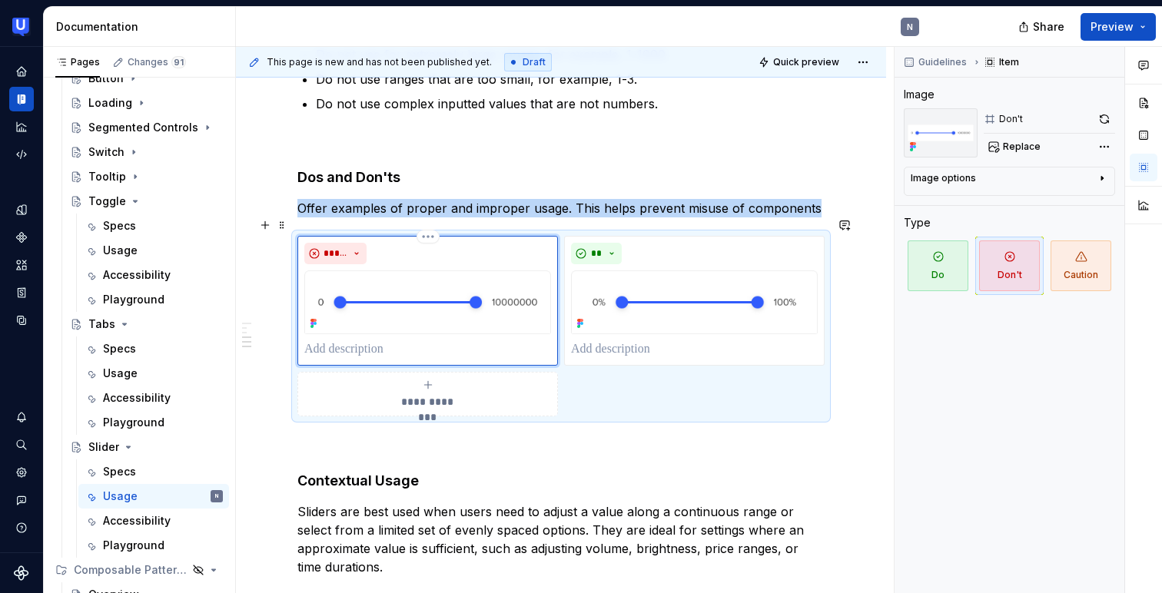
click at [429, 285] on img at bounding box center [427, 303] width 247 height 64
click at [466, 280] on img at bounding box center [427, 303] width 247 height 64
click at [1009, 144] on span "Replace" at bounding box center [1022, 147] width 38 height 12
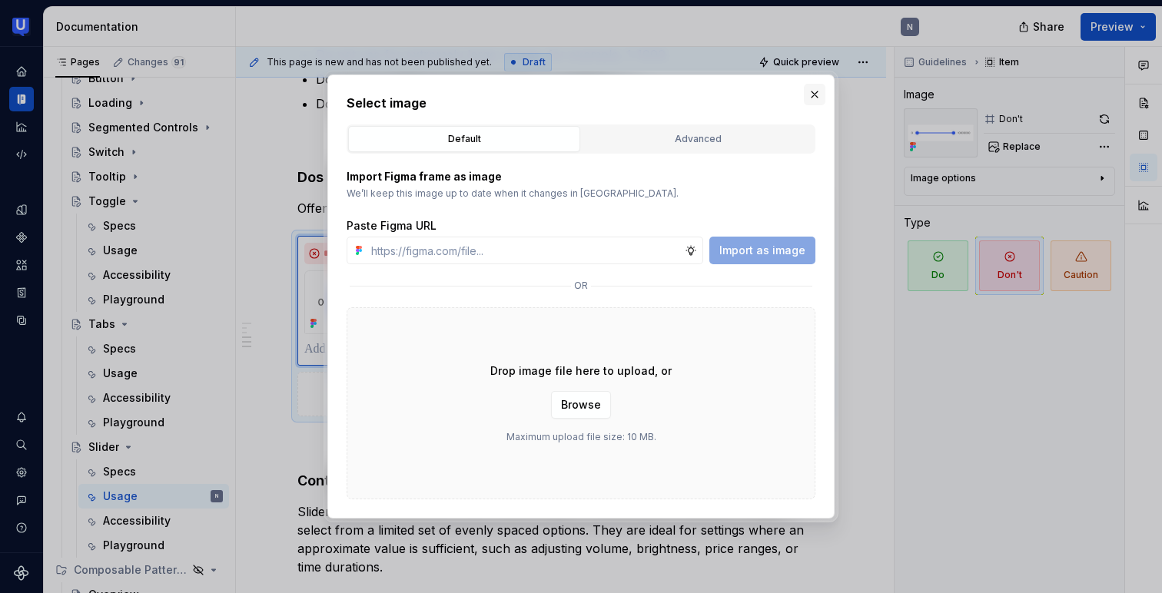
click at [812, 101] on button "button" at bounding box center [815, 95] width 22 height 22
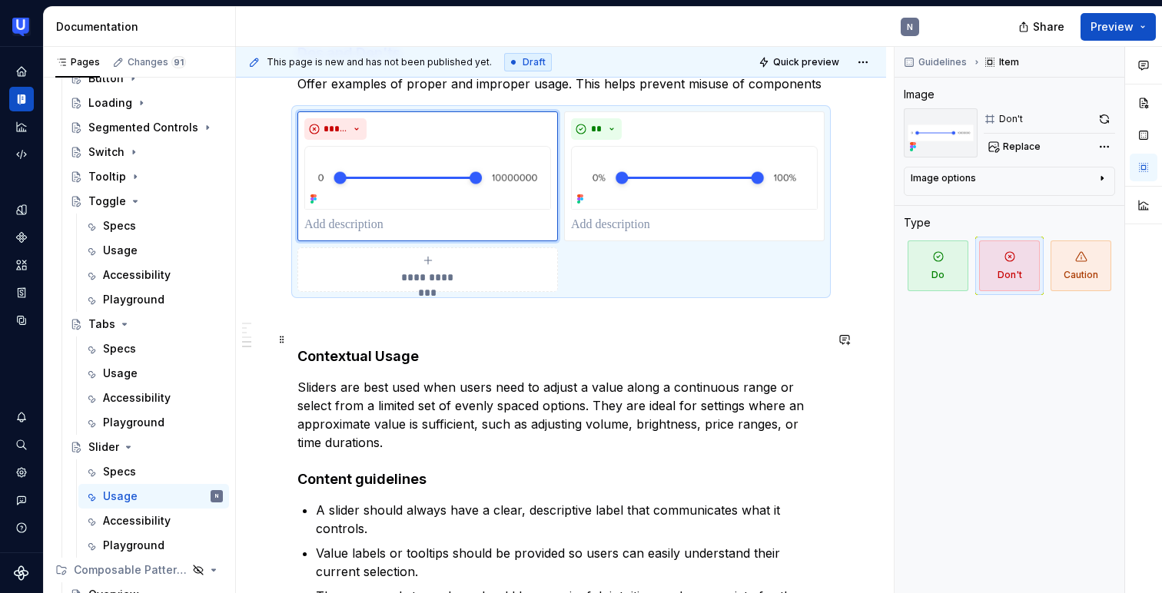
scroll to position [596, 0]
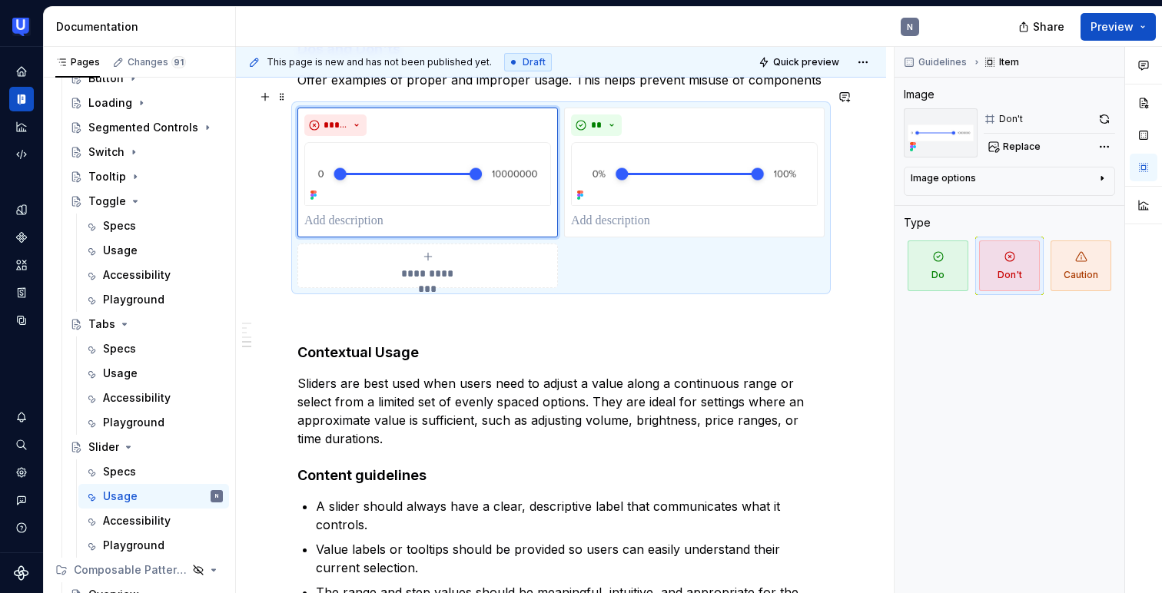
click at [504, 251] on div "**********" at bounding box center [427, 266] width 247 height 31
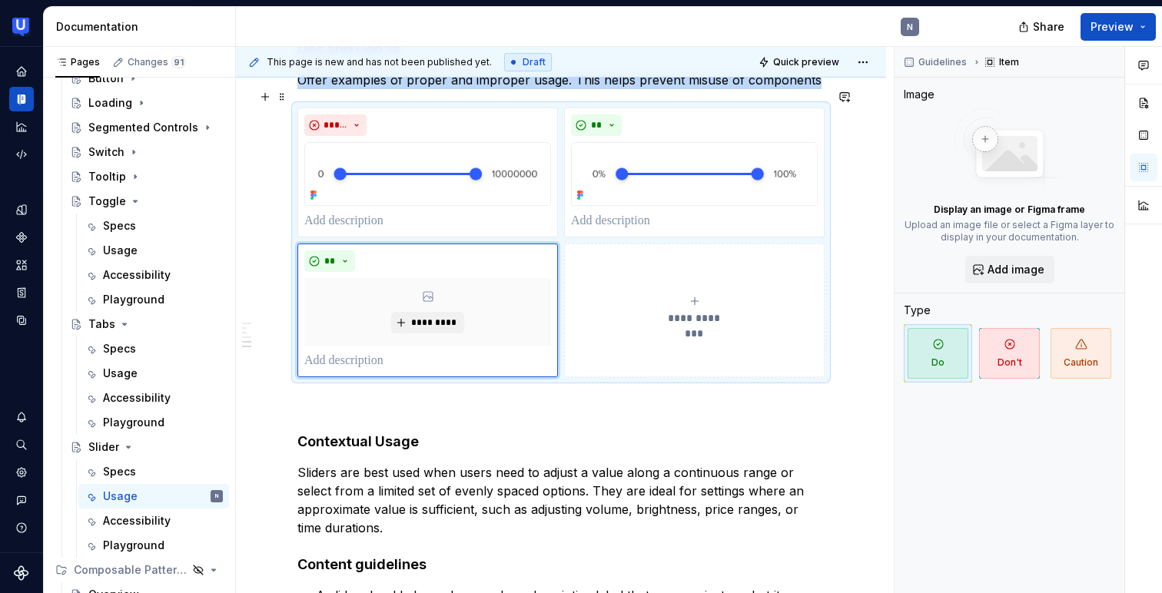
click at [690, 295] on div "**********" at bounding box center [694, 310] width 247 height 31
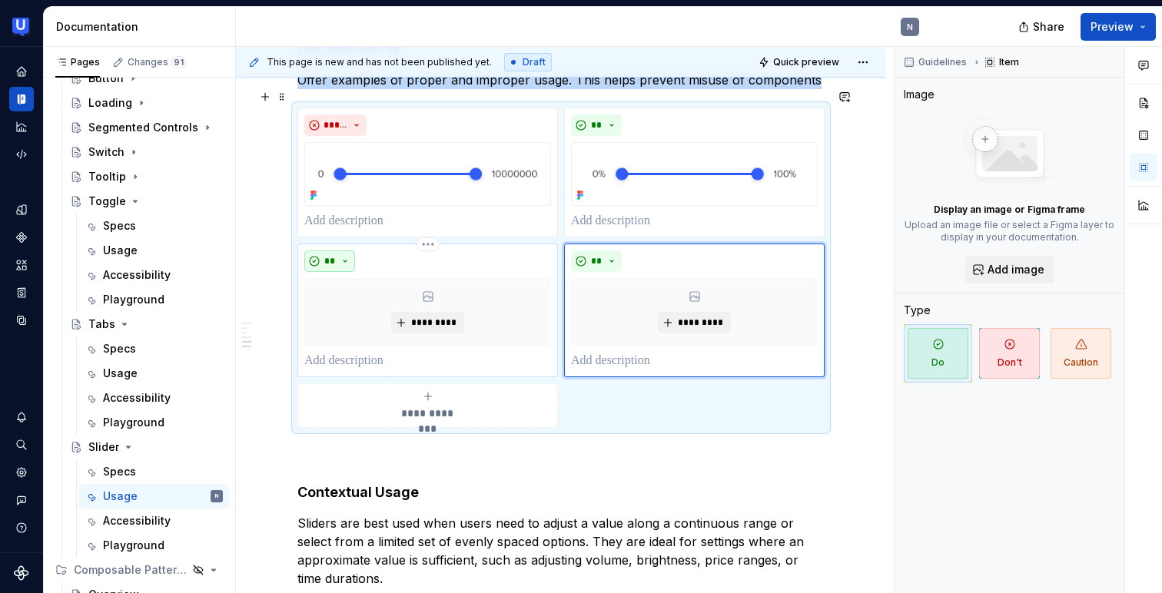
click at [350, 251] on button "**" at bounding box center [329, 262] width 51 height 22
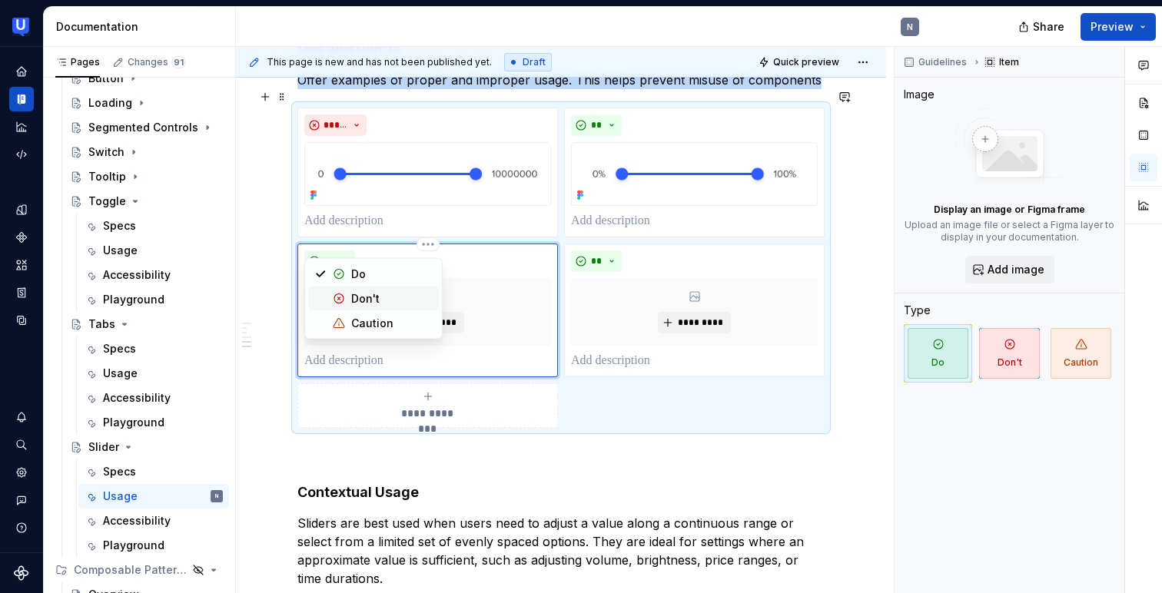
click at [355, 294] on div "Don't" at bounding box center [365, 298] width 28 height 15
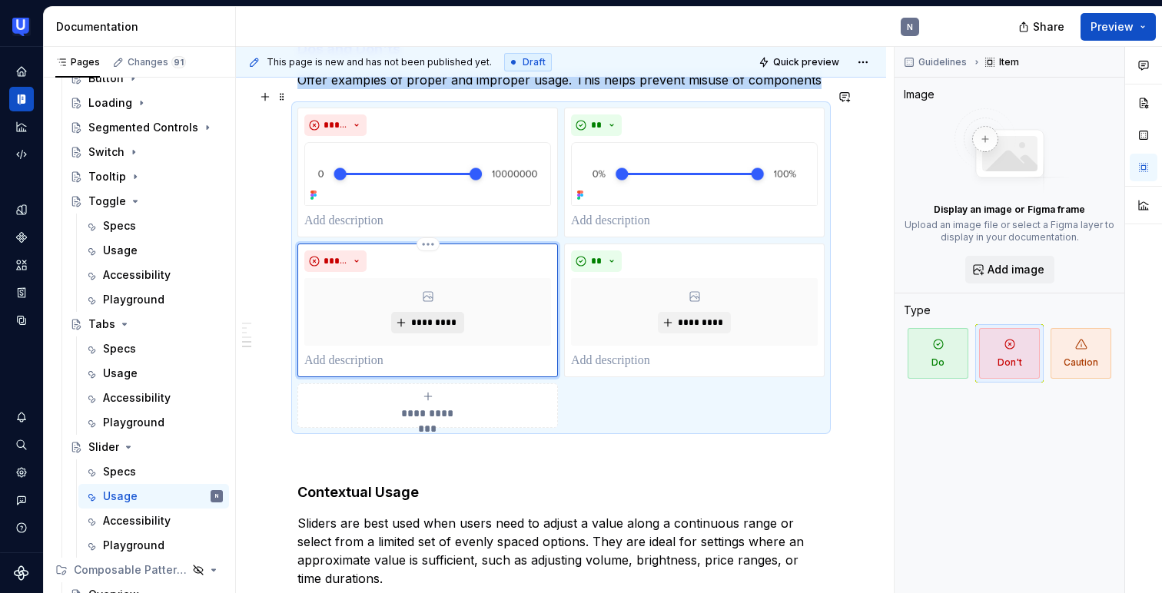
click at [419, 317] on span "*********" at bounding box center [433, 323] width 47 height 12
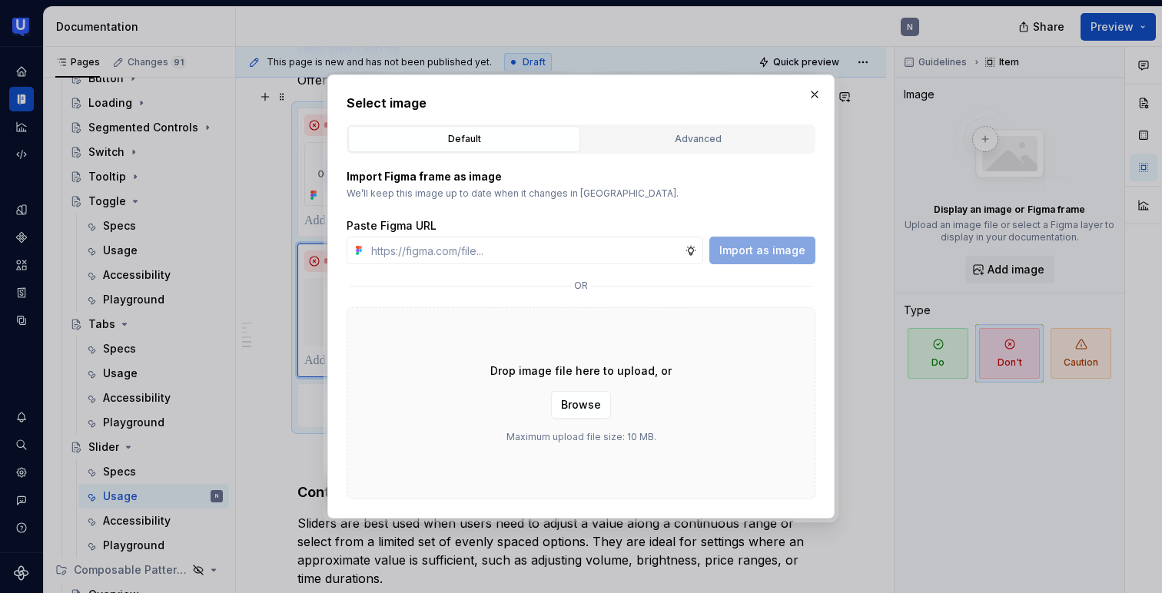
type textarea "*"
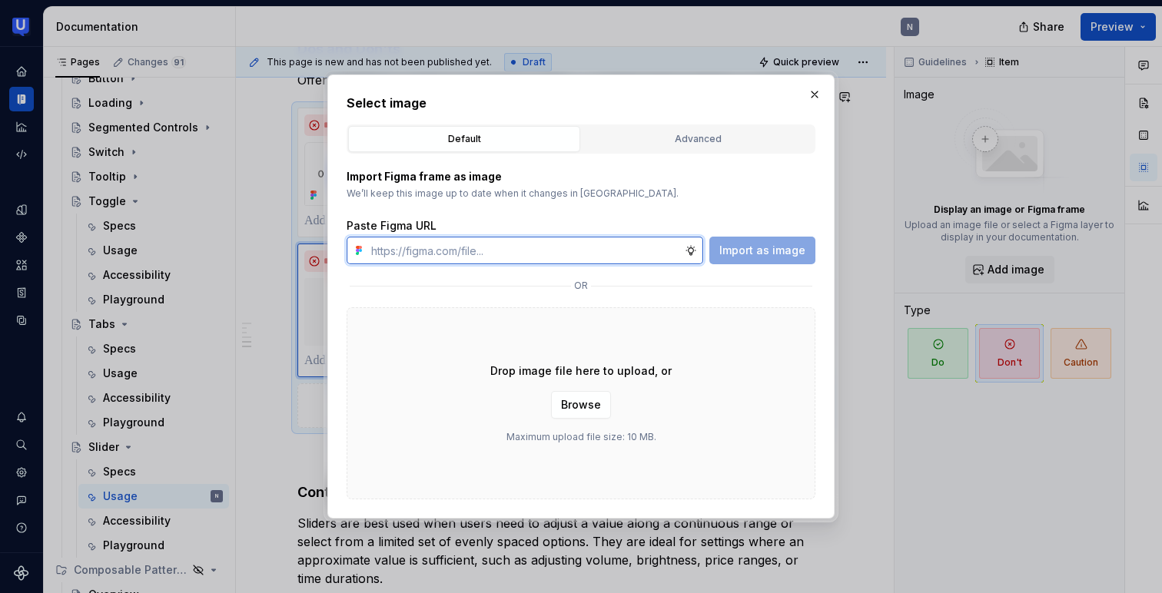
paste input "[URL][DOMAIN_NAME]"
type input "[URL][DOMAIN_NAME]"
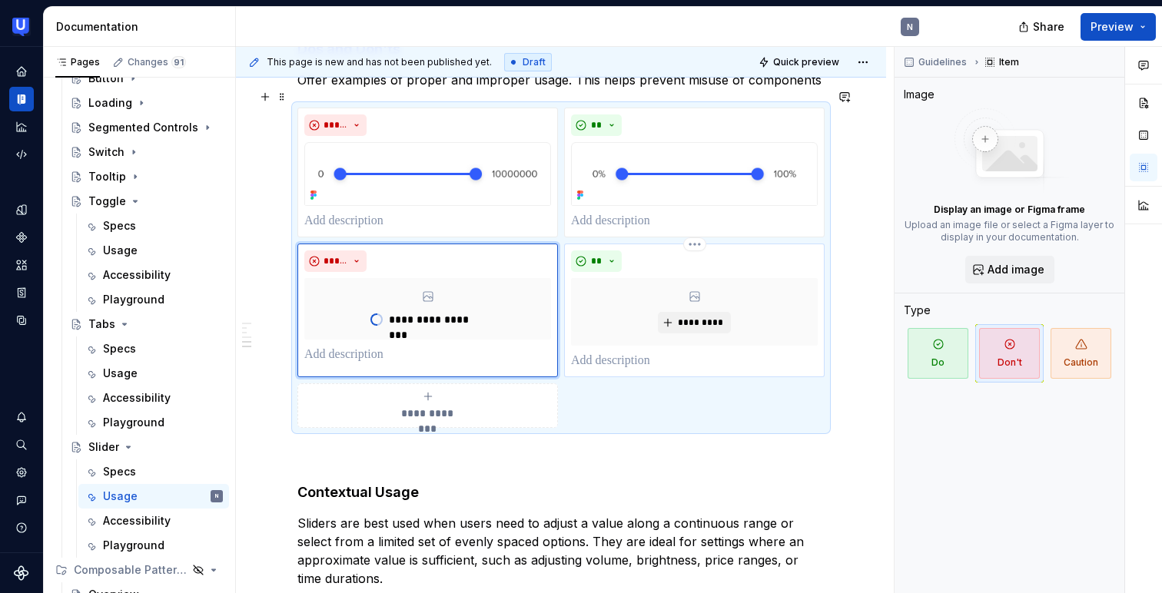
type textarea "*"
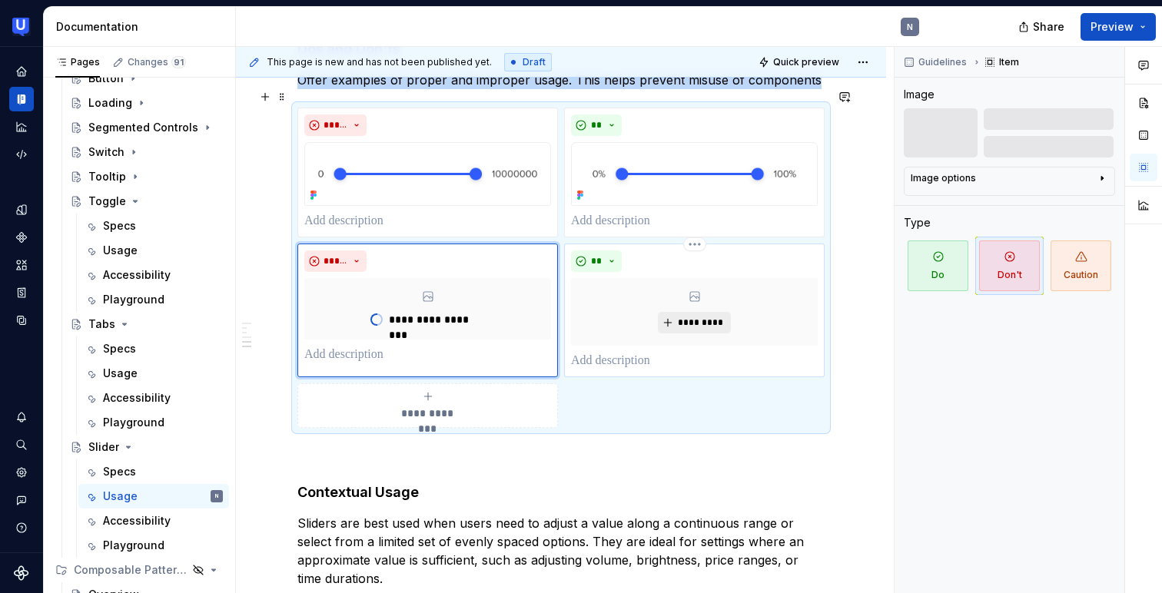
click at [695, 312] on button "*********" at bounding box center [694, 323] width 73 height 22
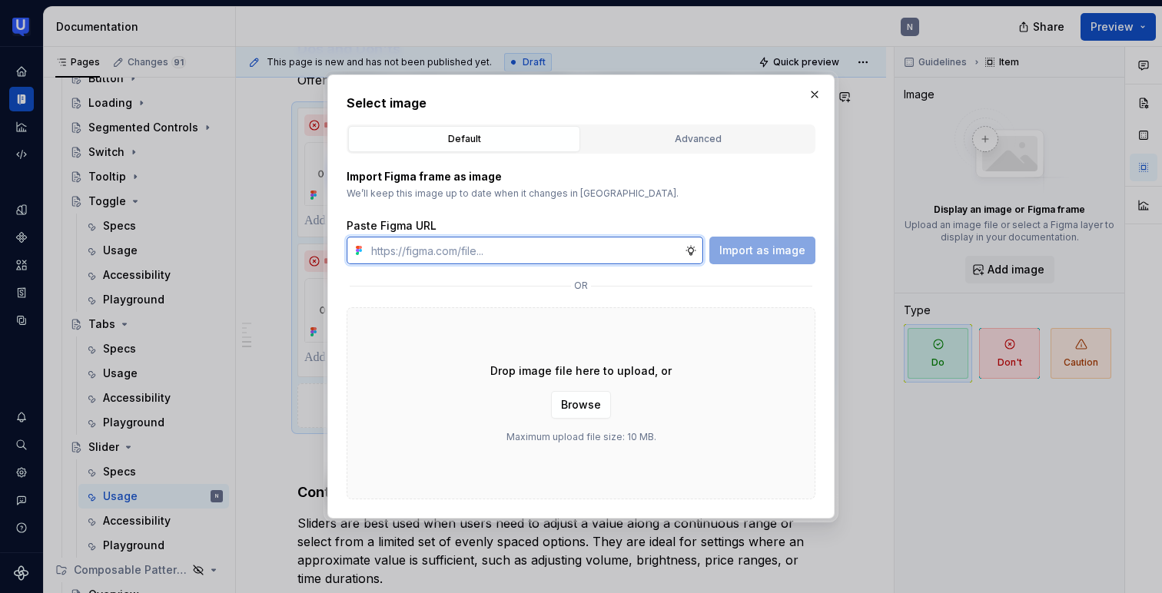
paste input "[URL][DOMAIN_NAME]"
type input "[URL][DOMAIN_NAME]"
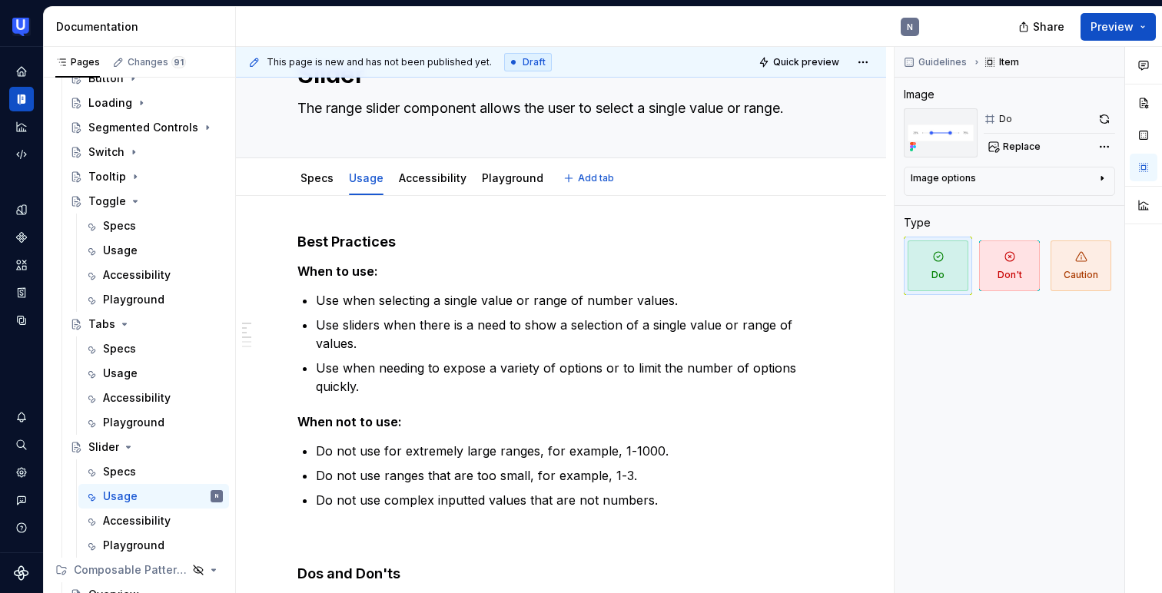
scroll to position [0, 0]
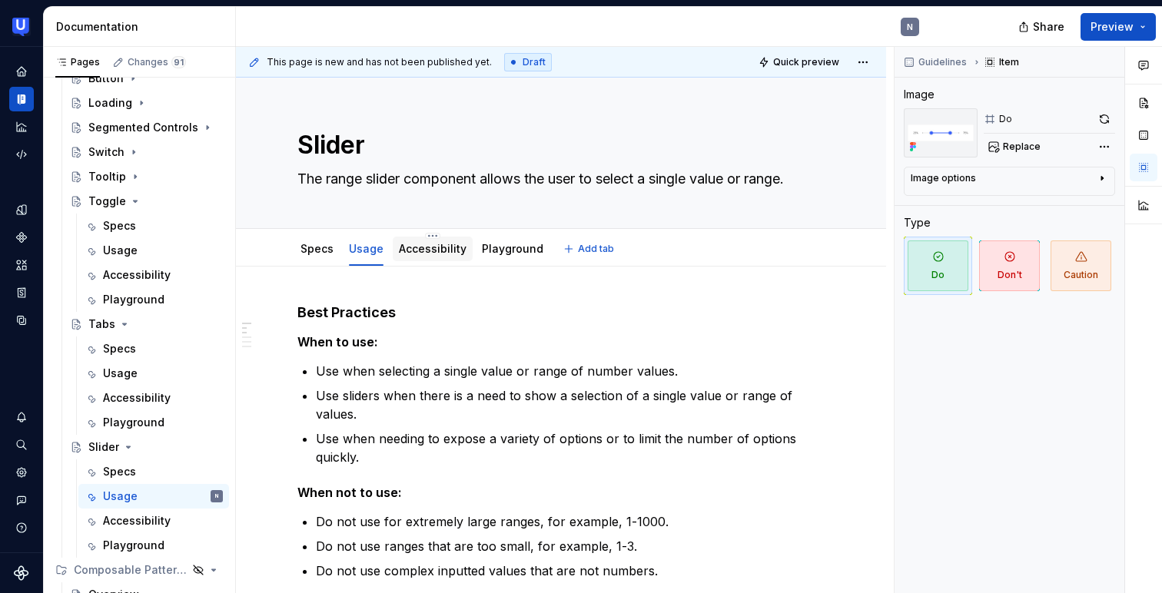
click at [424, 248] on link "Accessibility" at bounding box center [433, 248] width 68 height 13
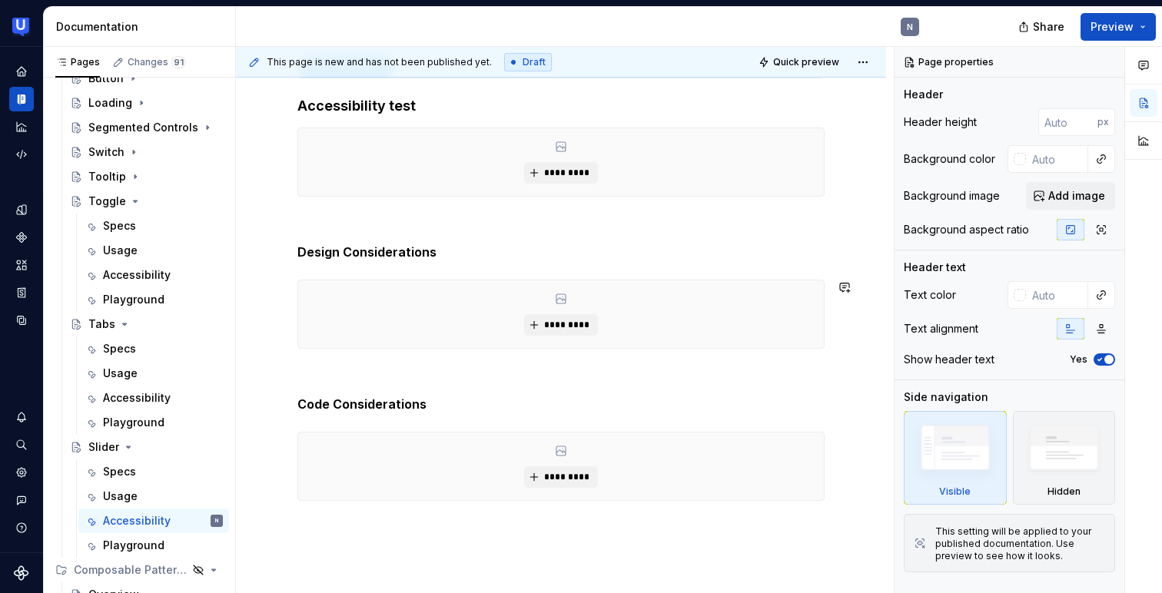
scroll to position [256, 0]
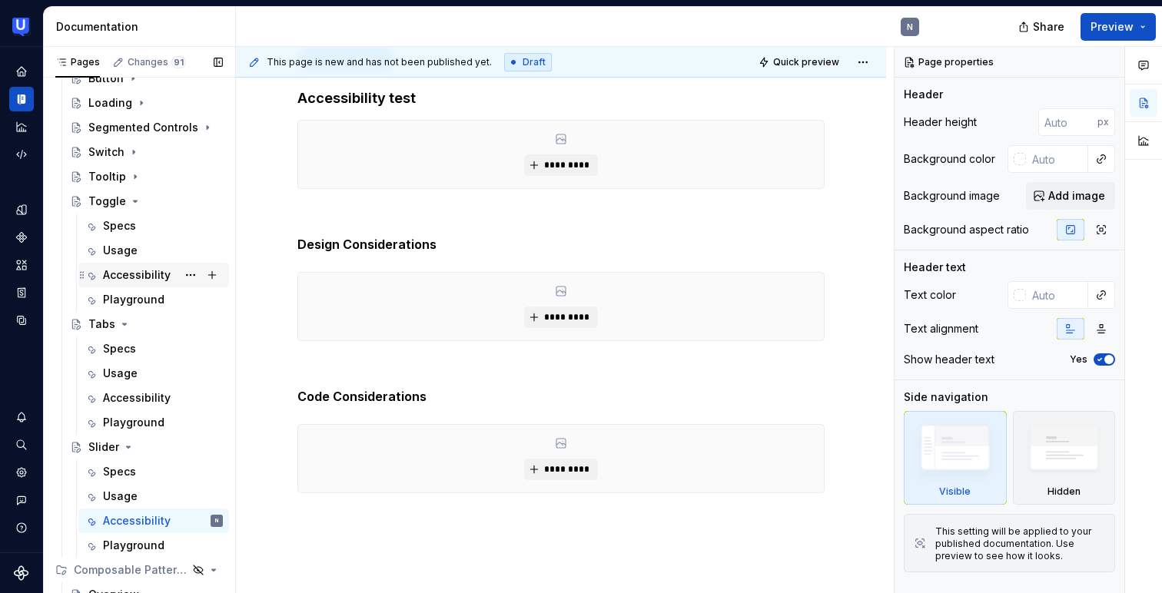
click at [136, 280] on div "Accessibility" at bounding box center [137, 274] width 68 height 15
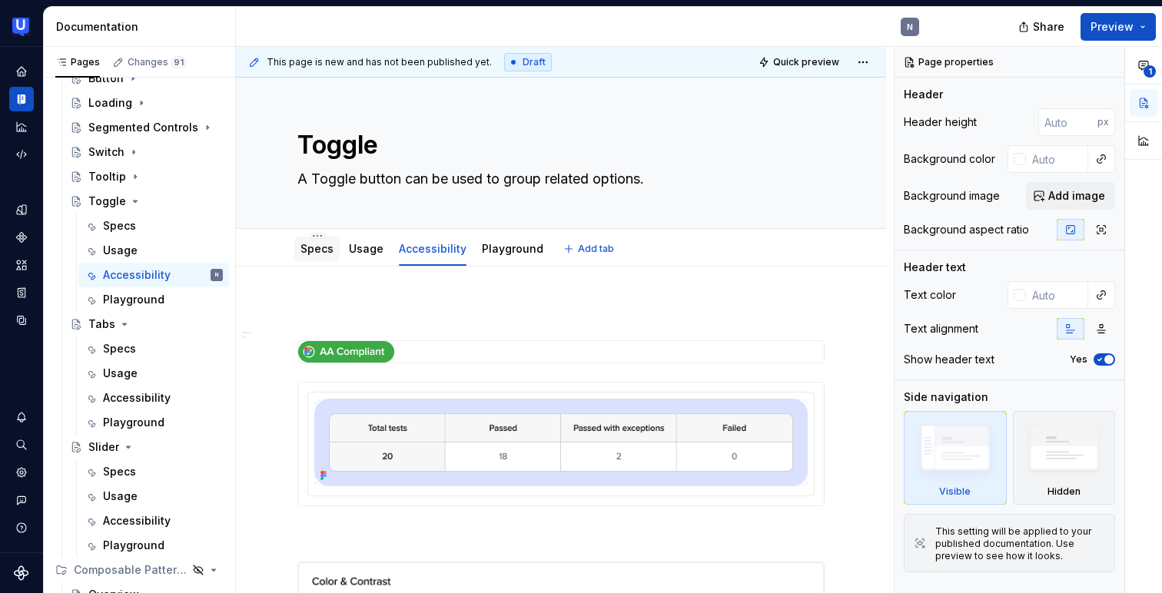
click at [301, 242] on link "Specs" at bounding box center [316, 248] width 33 height 13
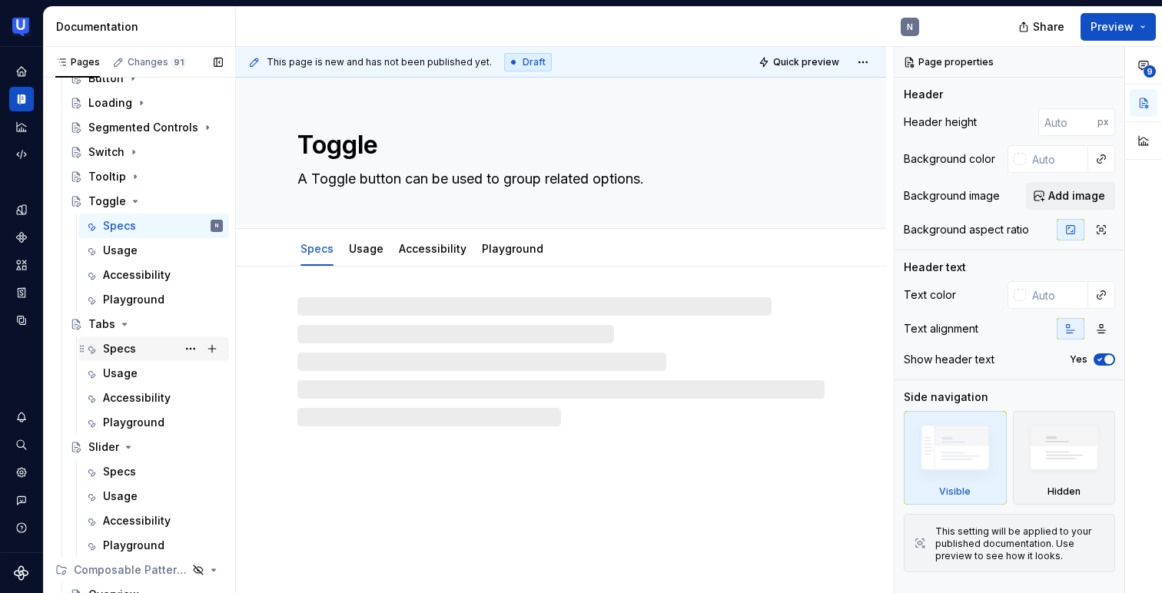
click at [129, 341] on div "Specs" at bounding box center [119, 348] width 33 height 15
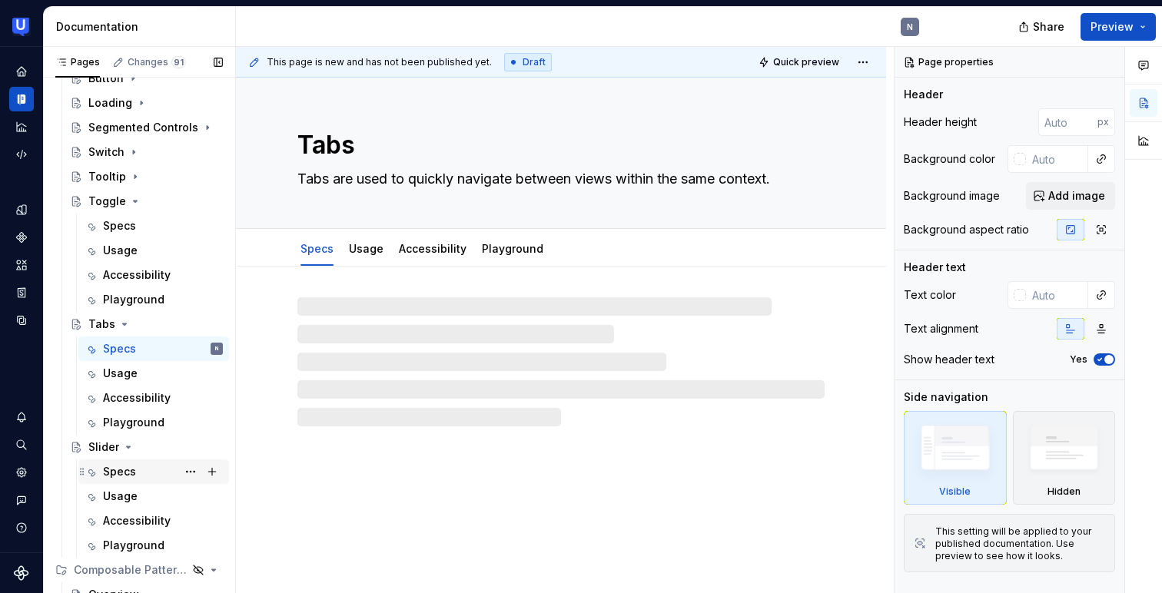
click at [131, 467] on div "Specs" at bounding box center [119, 471] width 33 height 15
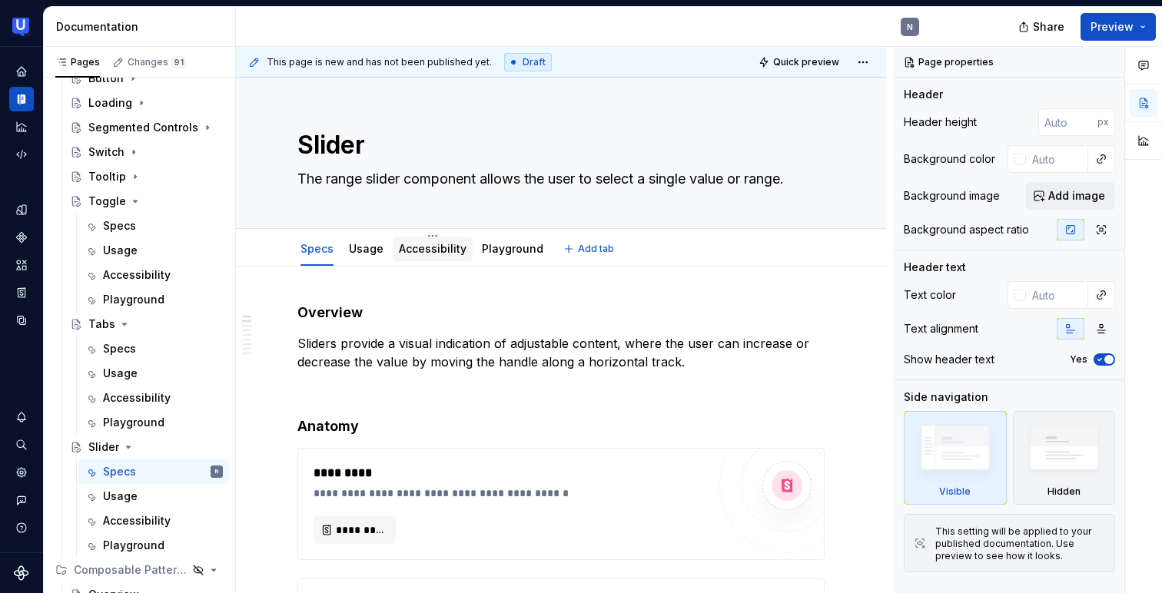
click at [433, 252] on link "Accessibility" at bounding box center [433, 248] width 68 height 13
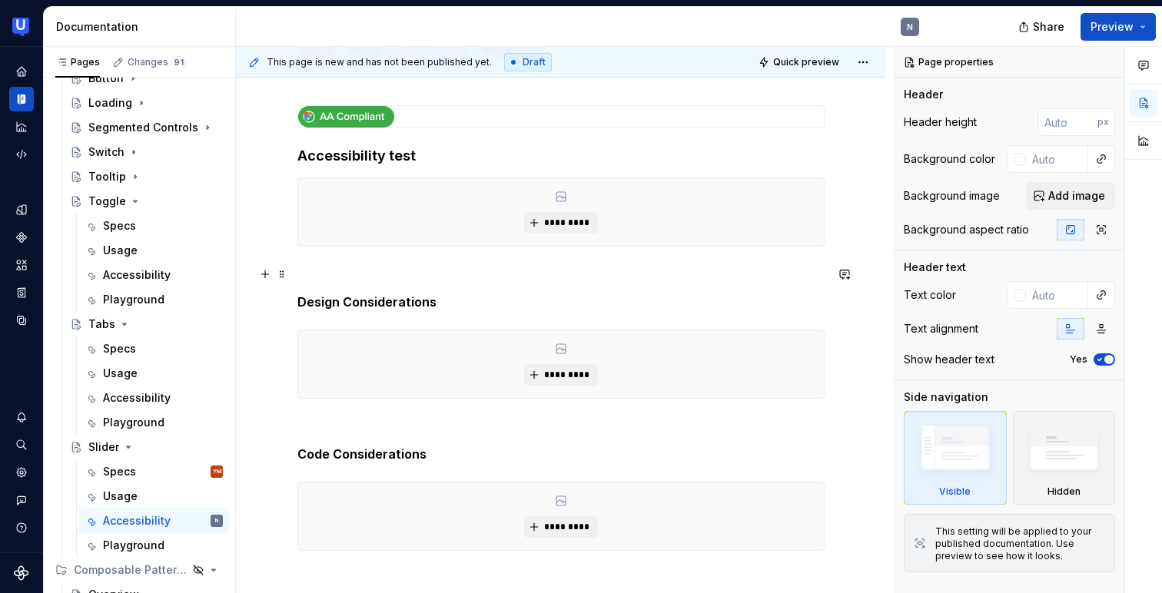
scroll to position [73, 0]
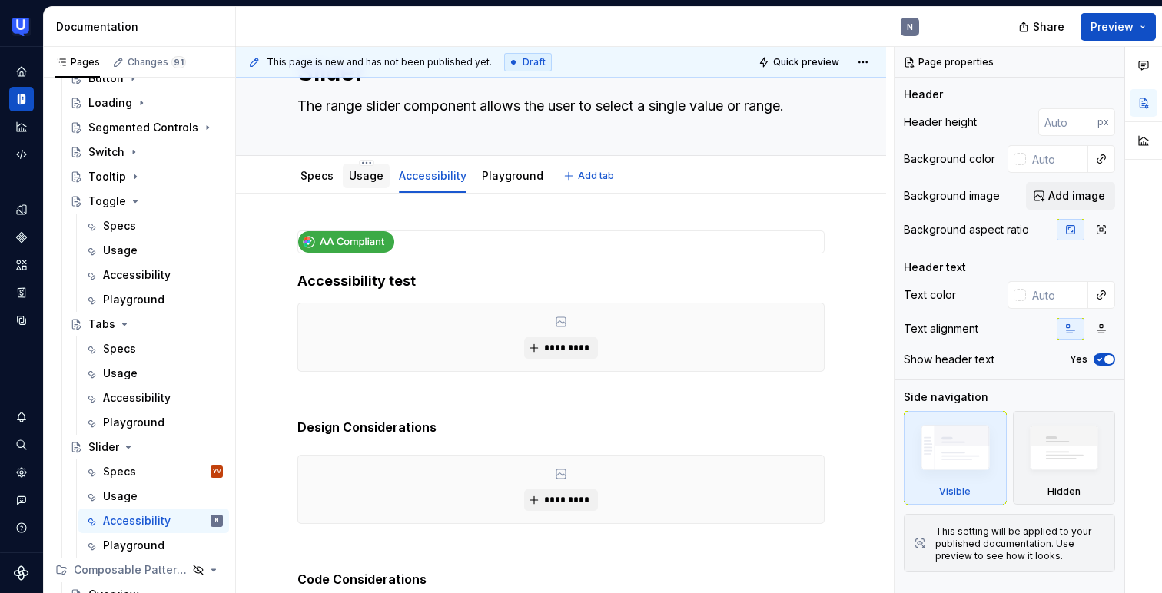
click at [363, 171] on link "Usage" at bounding box center [366, 175] width 35 height 13
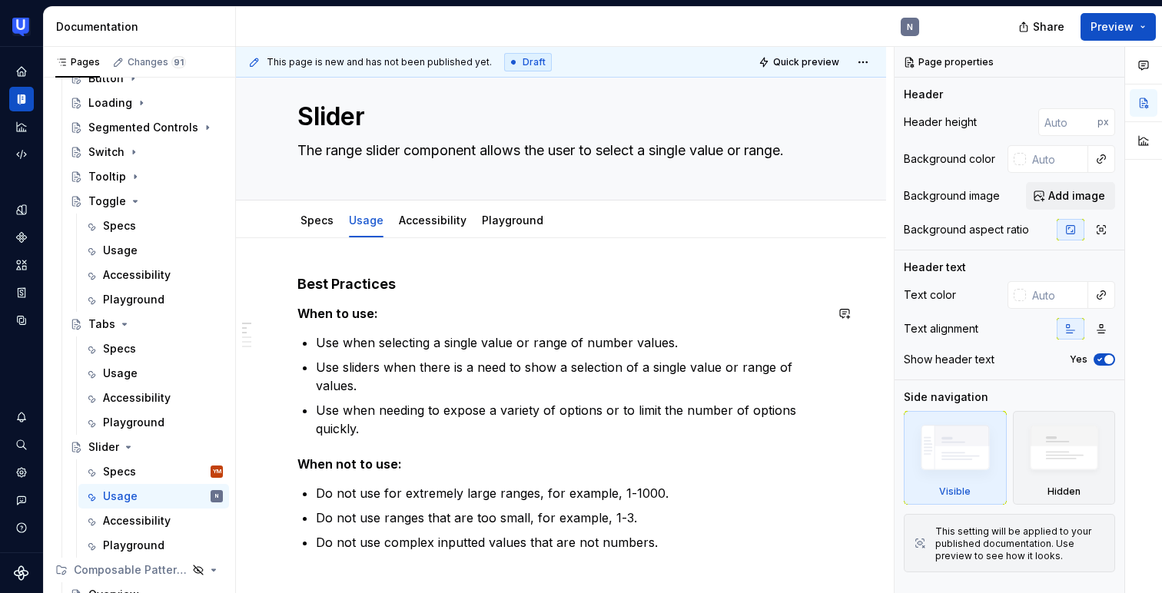
scroll to position [25, 0]
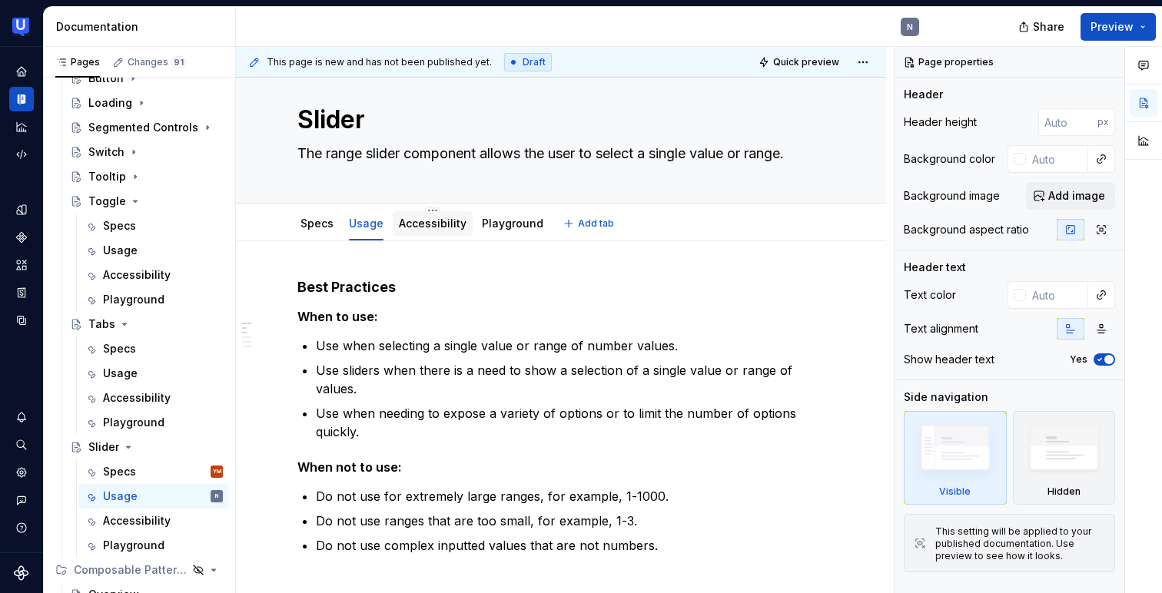
click at [431, 230] on div "Accessibility" at bounding box center [433, 223] width 68 height 15
click at [425, 219] on link "Accessibility" at bounding box center [433, 223] width 68 height 13
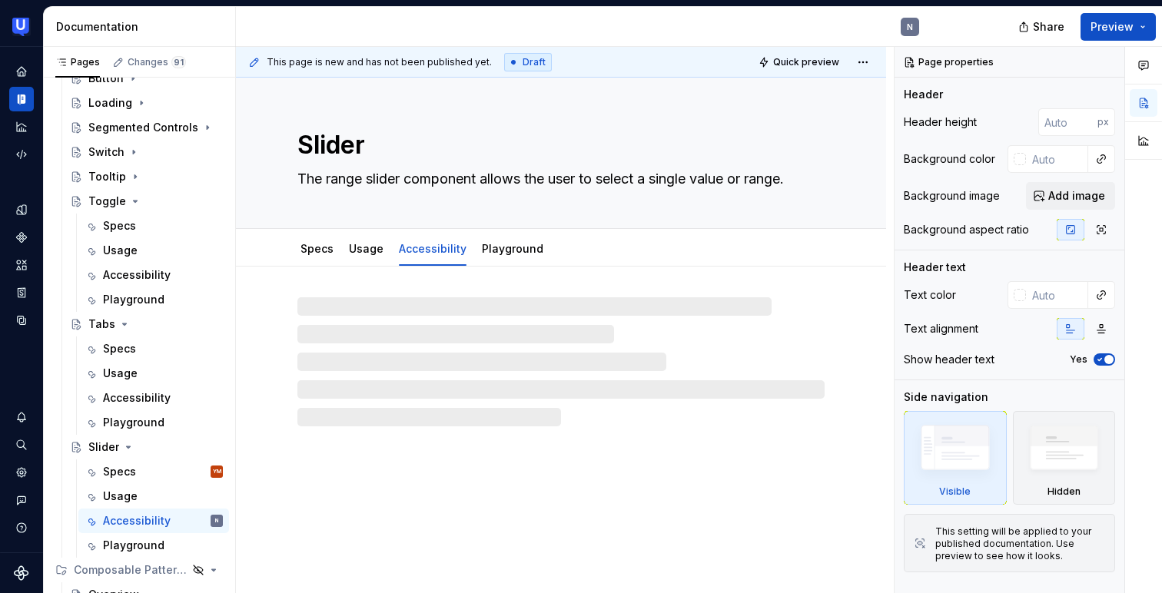
type textarea "*"
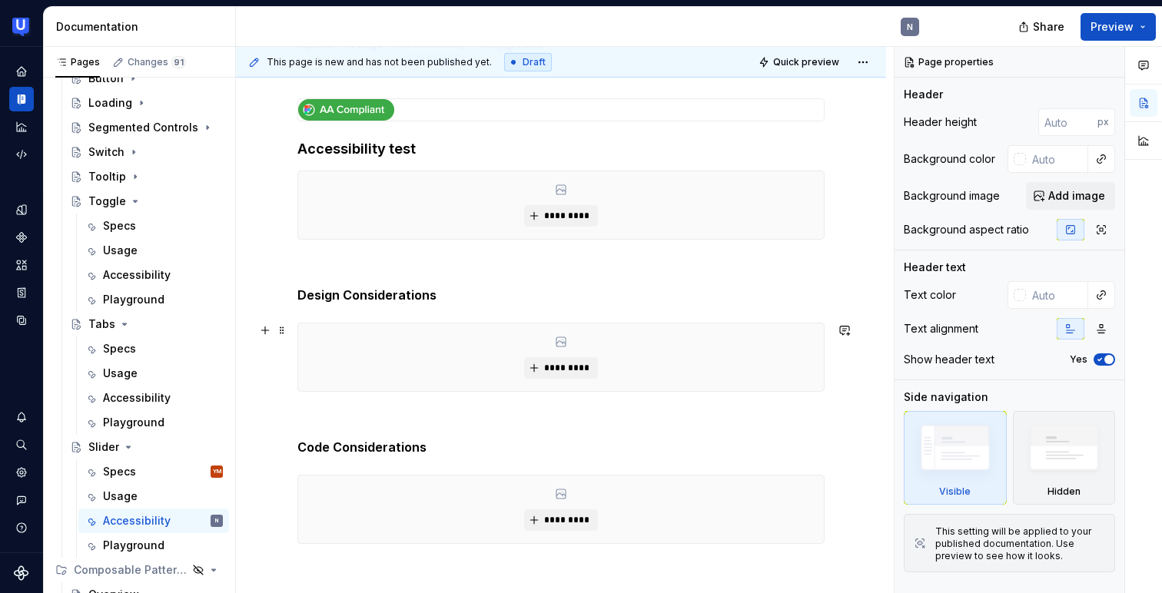
scroll to position [218, 0]
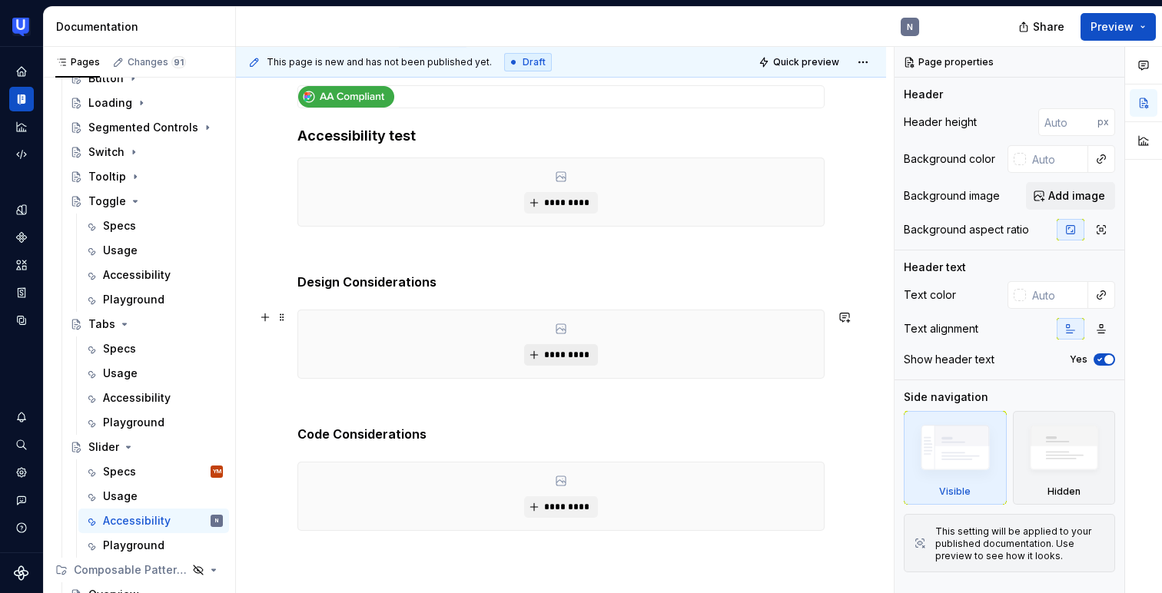
click at [554, 354] on span "*********" at bounding box center [566, 355] width 47 height 12
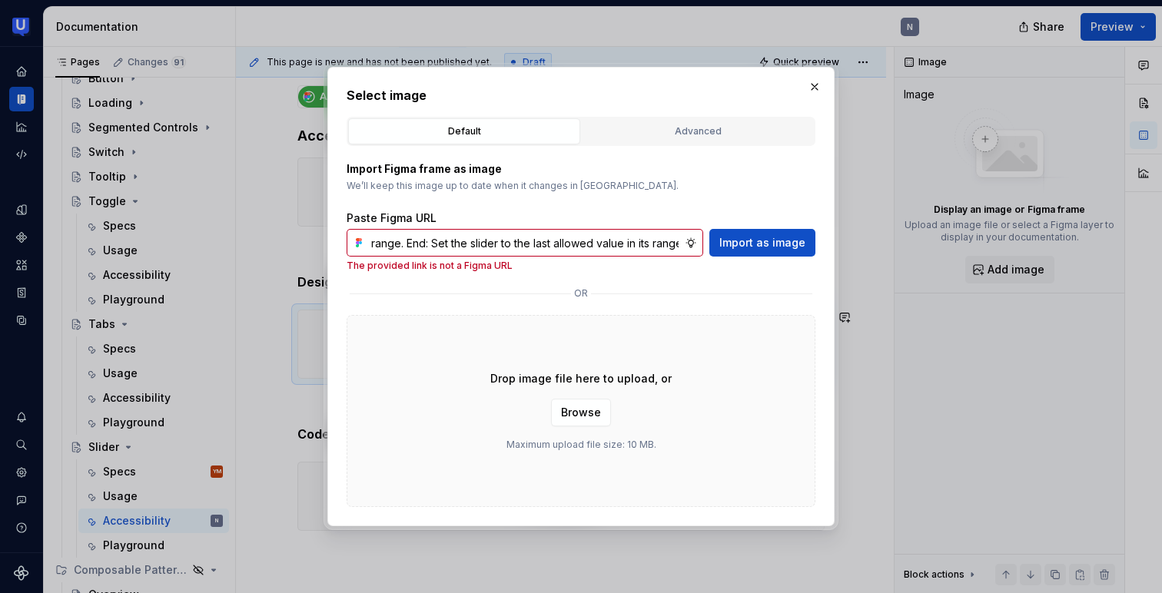
scroll to position [0, 0]
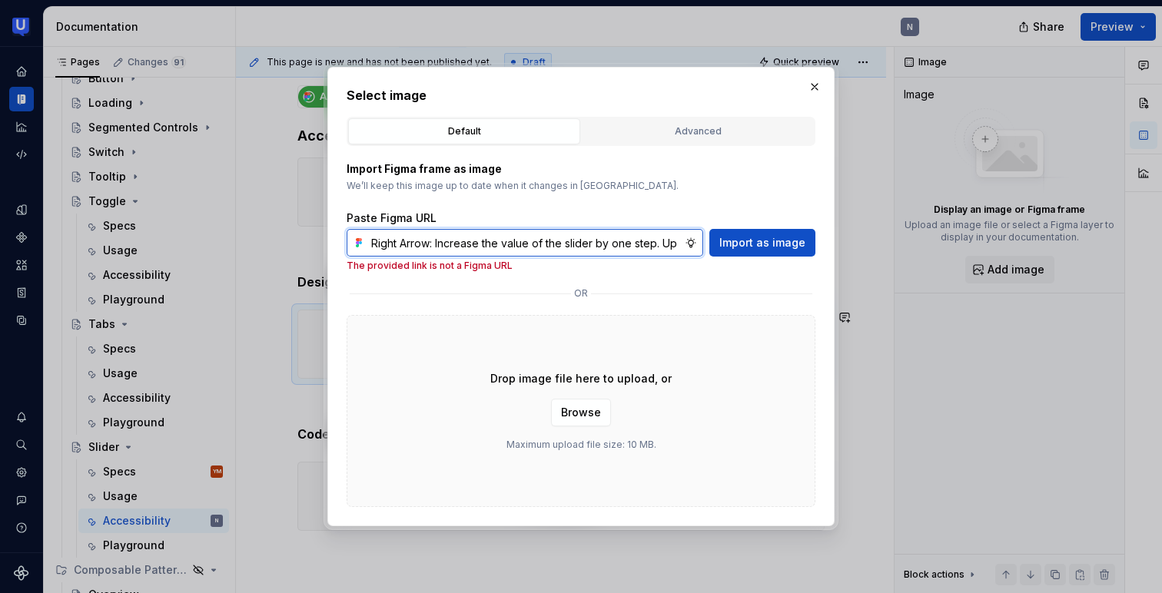
paste input "[URL][DOMAIN_NAME]"
type input "[URL][DOMAIN_NAME]"
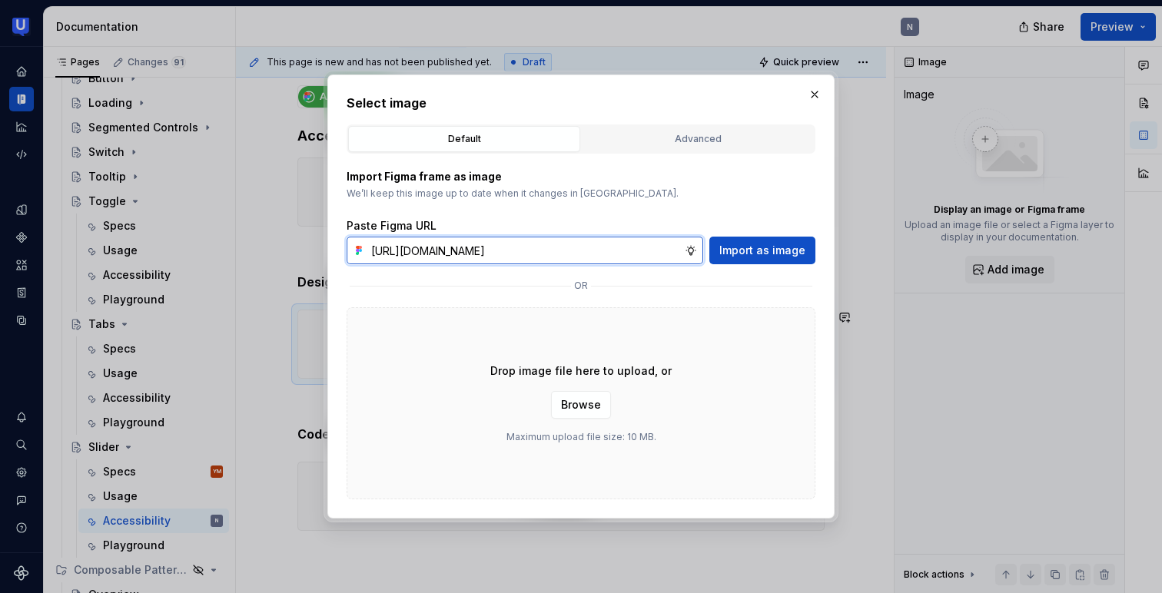
scroll to position [0, 366]
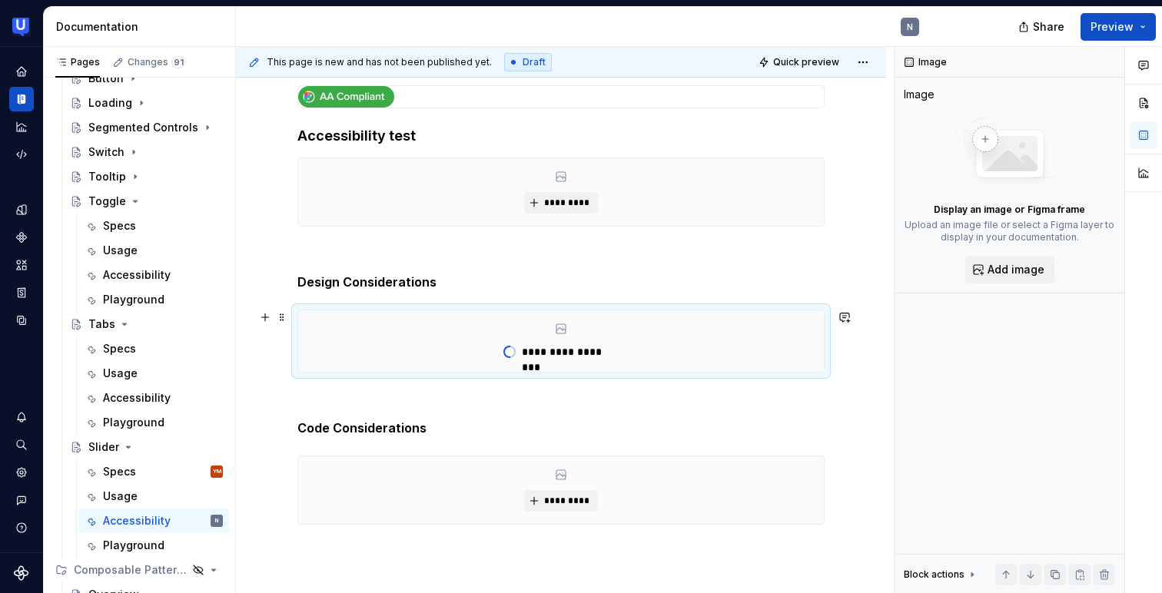
type textarea "*"
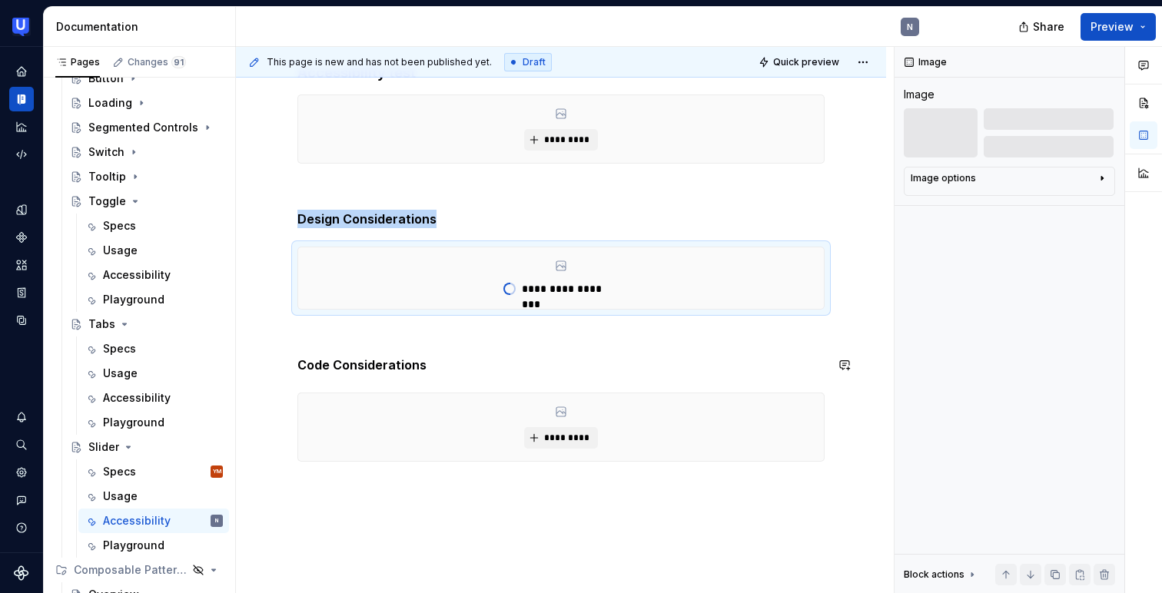
scroll to position [296, 0]
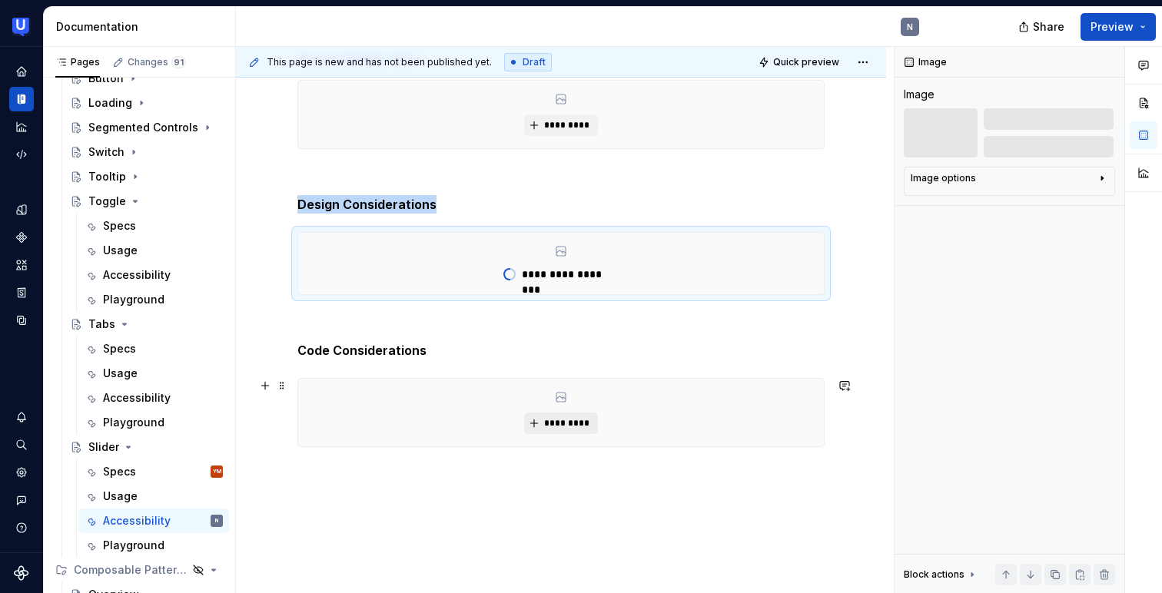
click at [555, 424] on span "*********" at bounding box center [566, 423] width 47 height 12
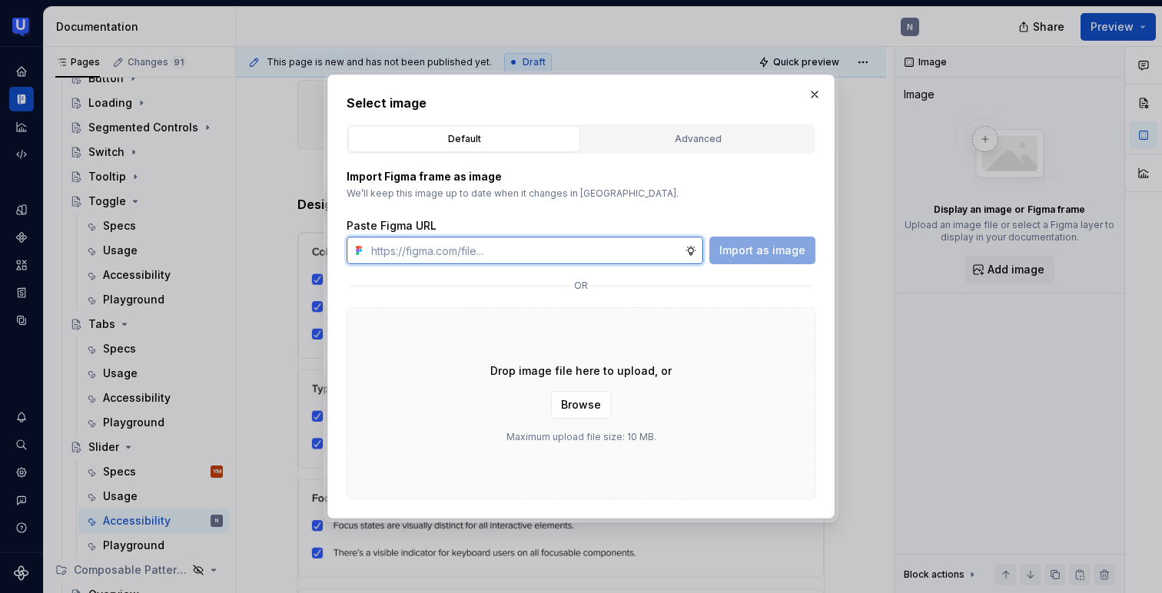
paste input "[URL][DOMAIN_NAME]"
type input "[URL][DOMAIN_NAME]"
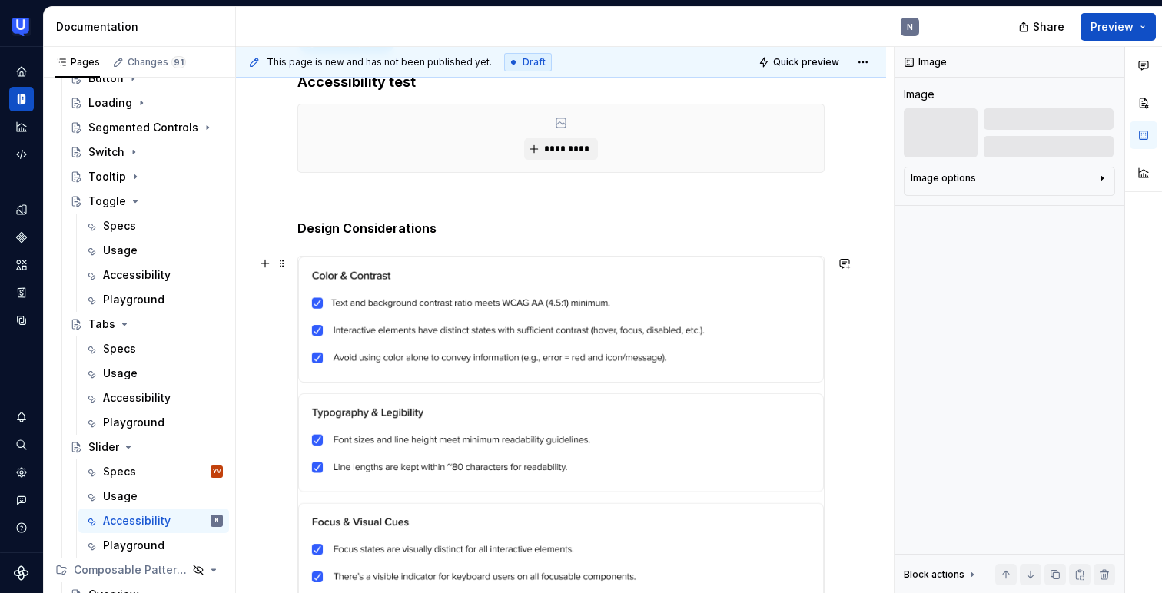
scroll to position [184, 0]
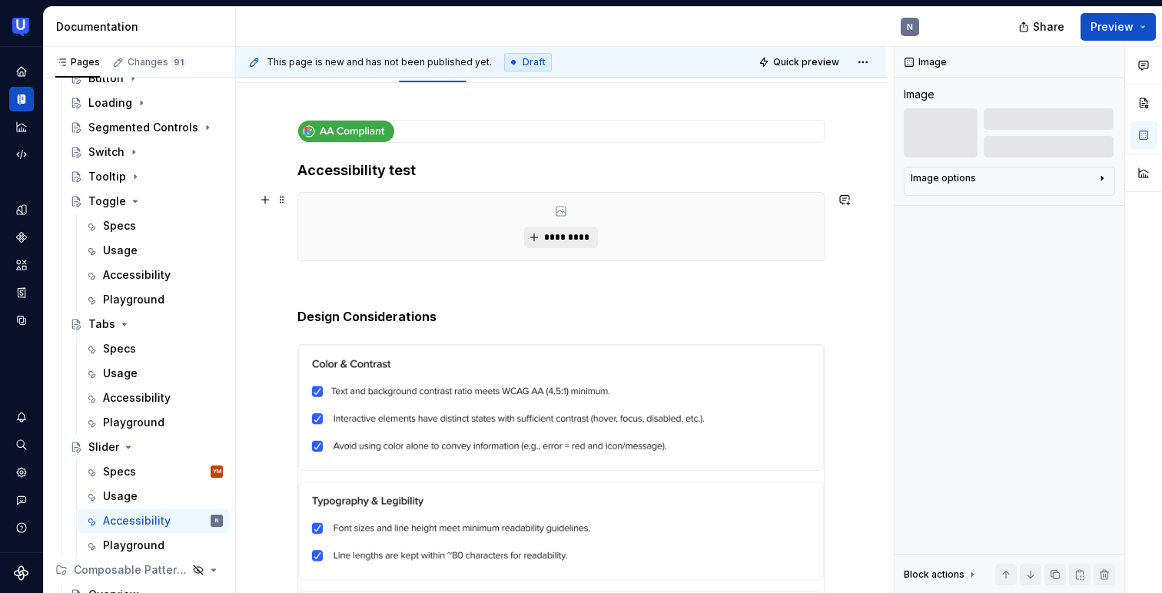
click at [584, 231] on span "*********" at bounding box center [566, 237] width 47 height 12
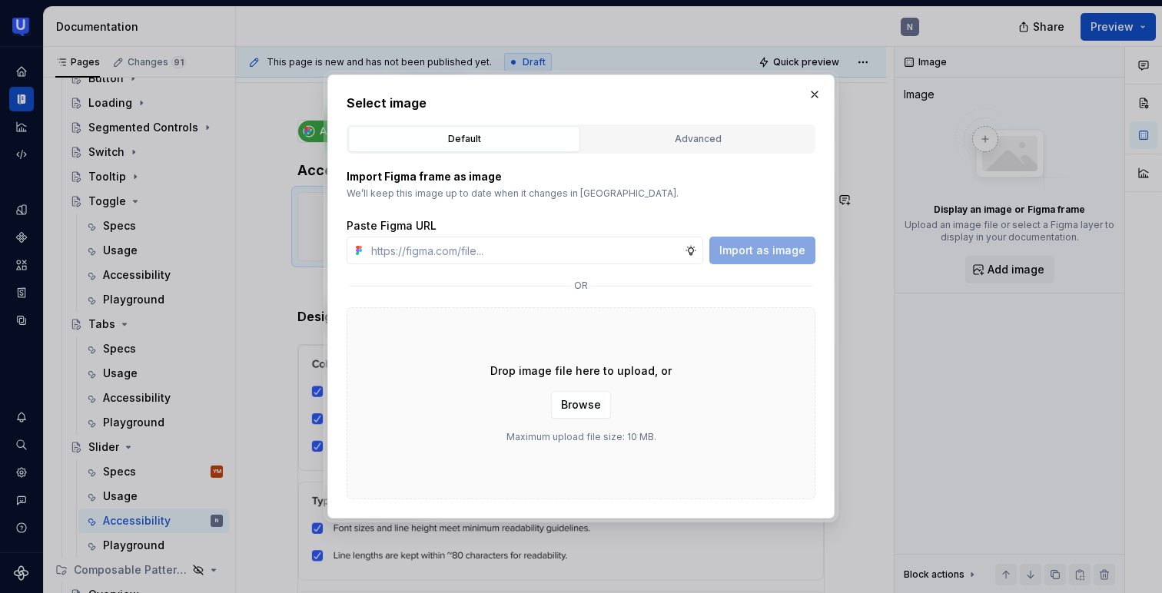
type textarea "*"
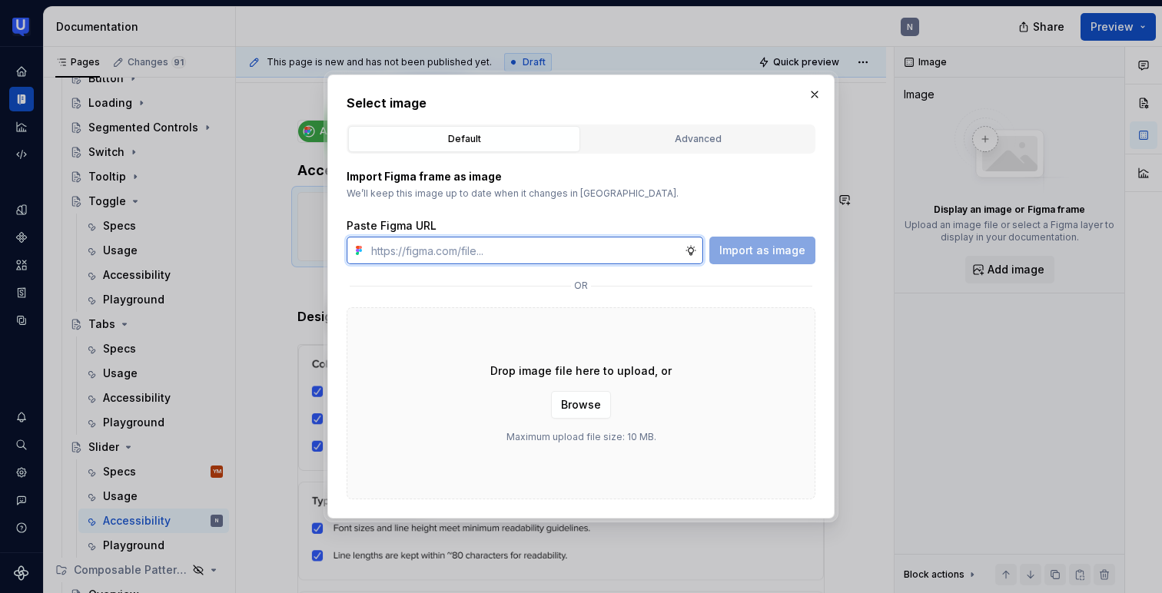
paste input "[URL][DOMAIN_NAME]"
type input "[URL][DOMAIN_NAME]"
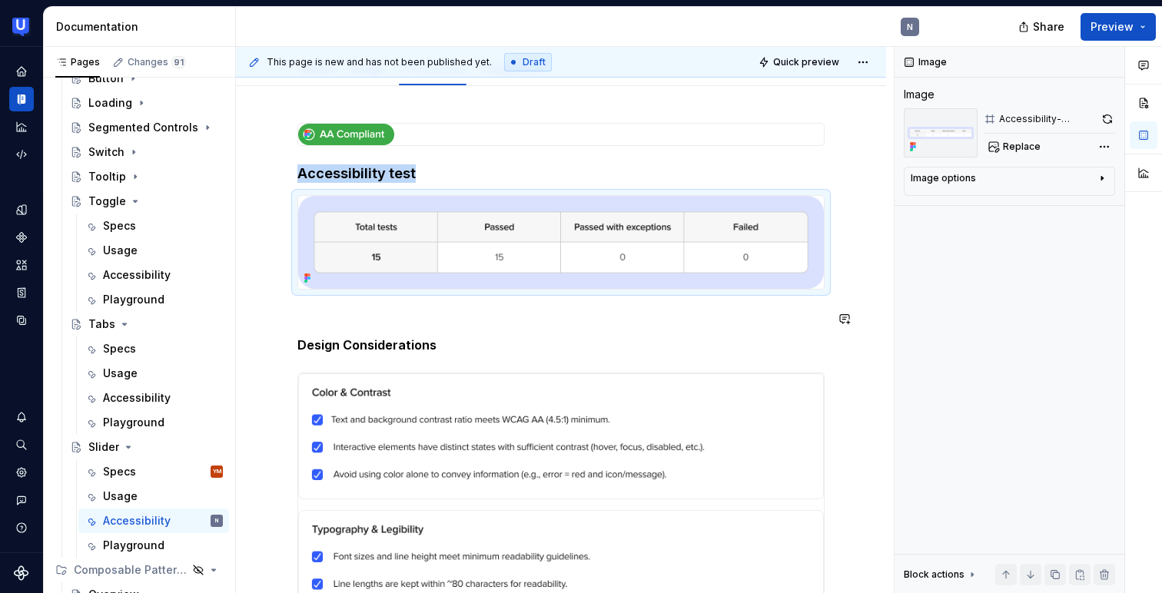
scroll to position [0, 0]
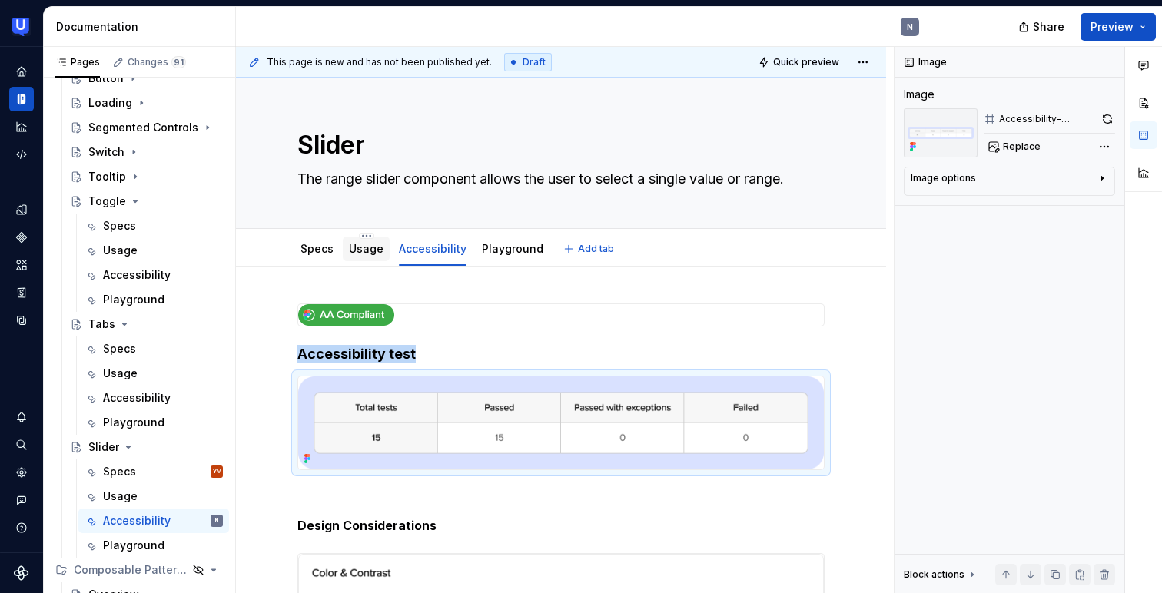
click at [346, 257] on div "Usage" at bounding box center [366, 249] width 47 height 25
click at [357, 252] on link "Usage" at bounding box center [366, 248] width 35 height 13
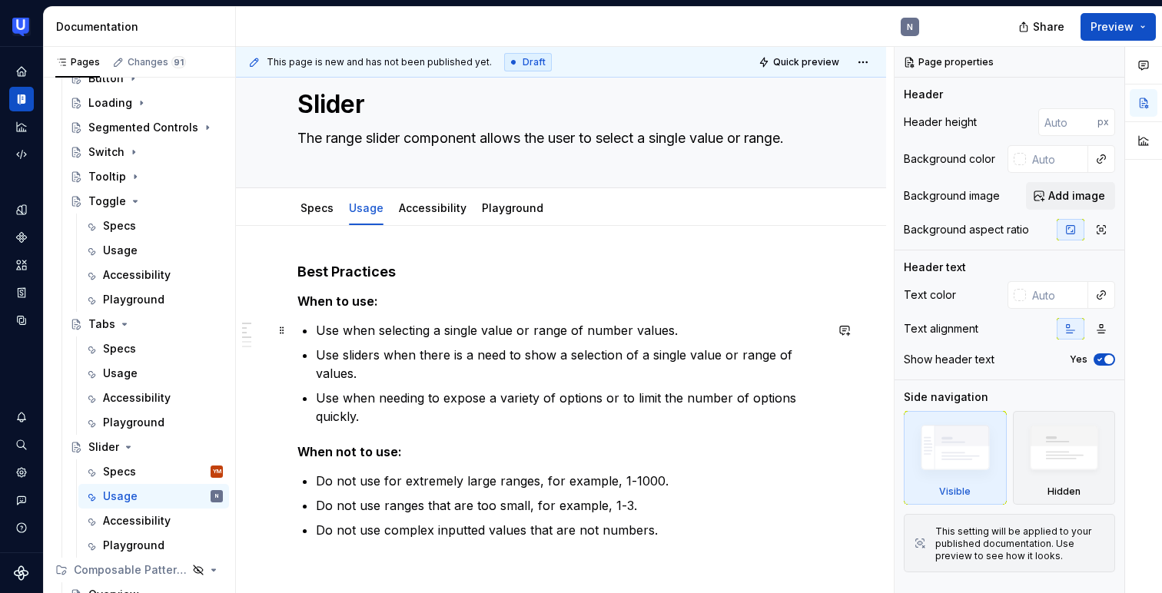
scroll to position [23, 0]
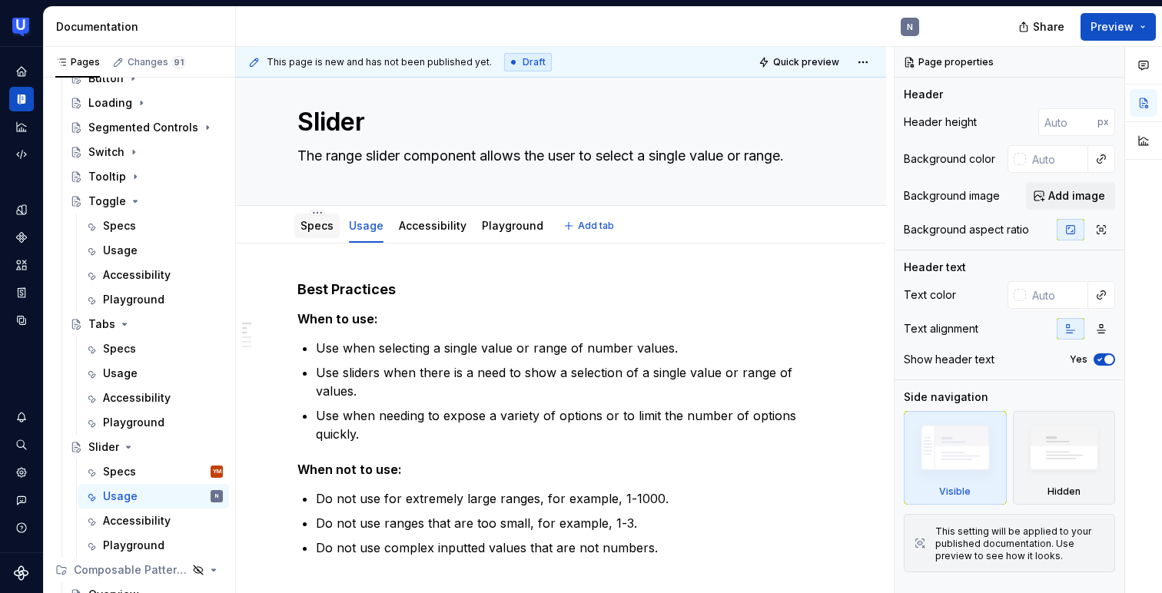
click at [312, 227] on link "Specs" at bounding box center [316, 225] width 33 height 13
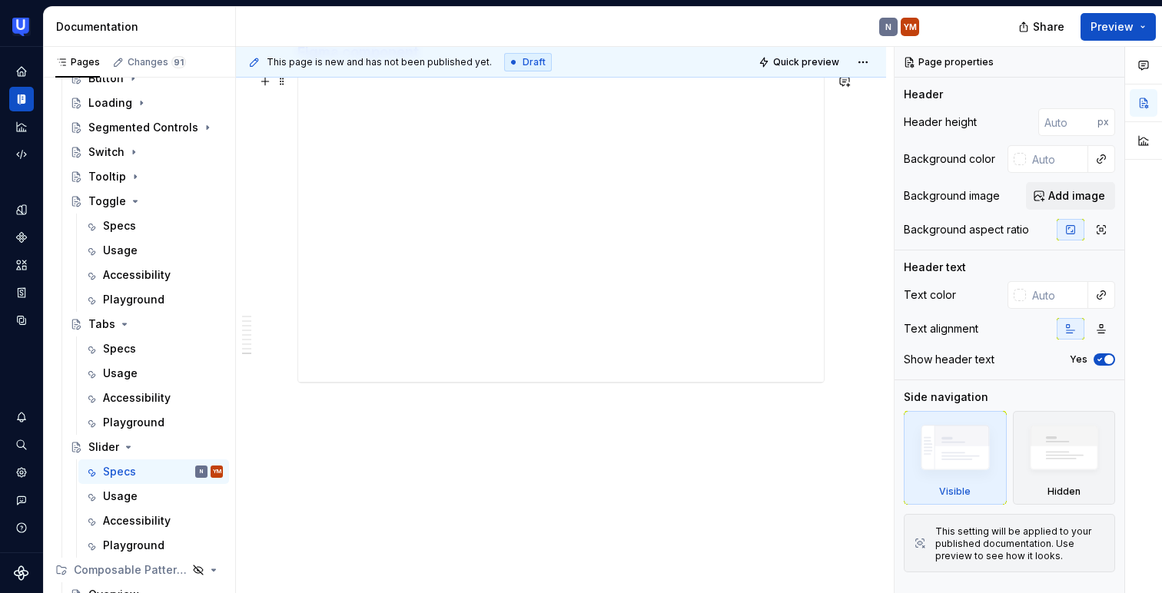
scroll to position [5538, 0]
click at [129, 443] on icon "Page tree" at bounding box center [128, 447] width 12 height 12
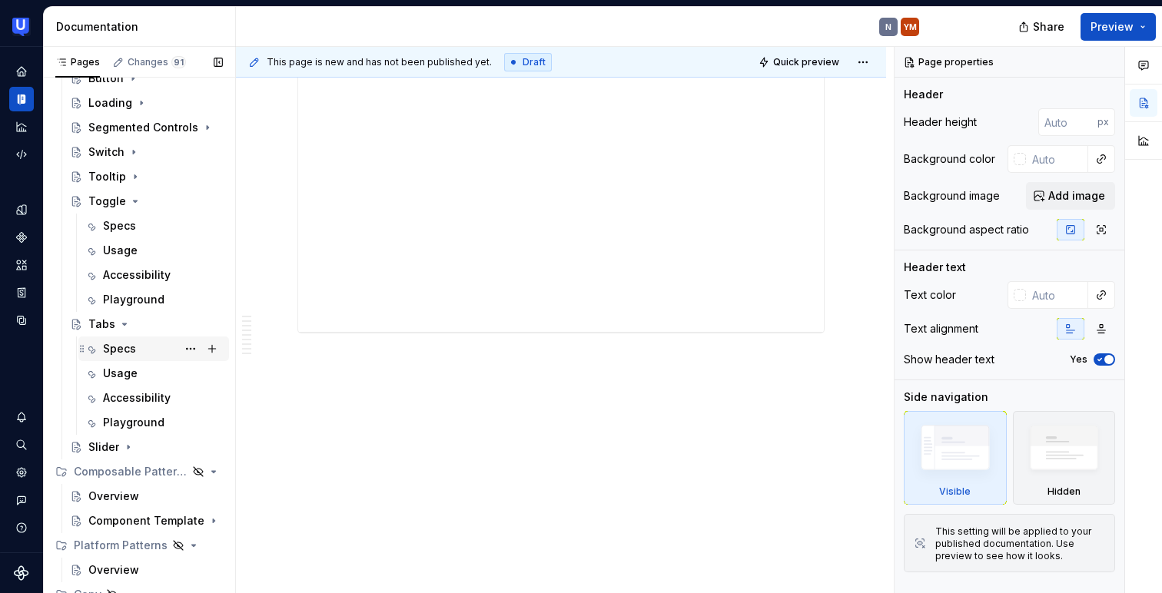
click at [134, 354] on div "Specs" at bounding box center [119, 348] width 33 height 15
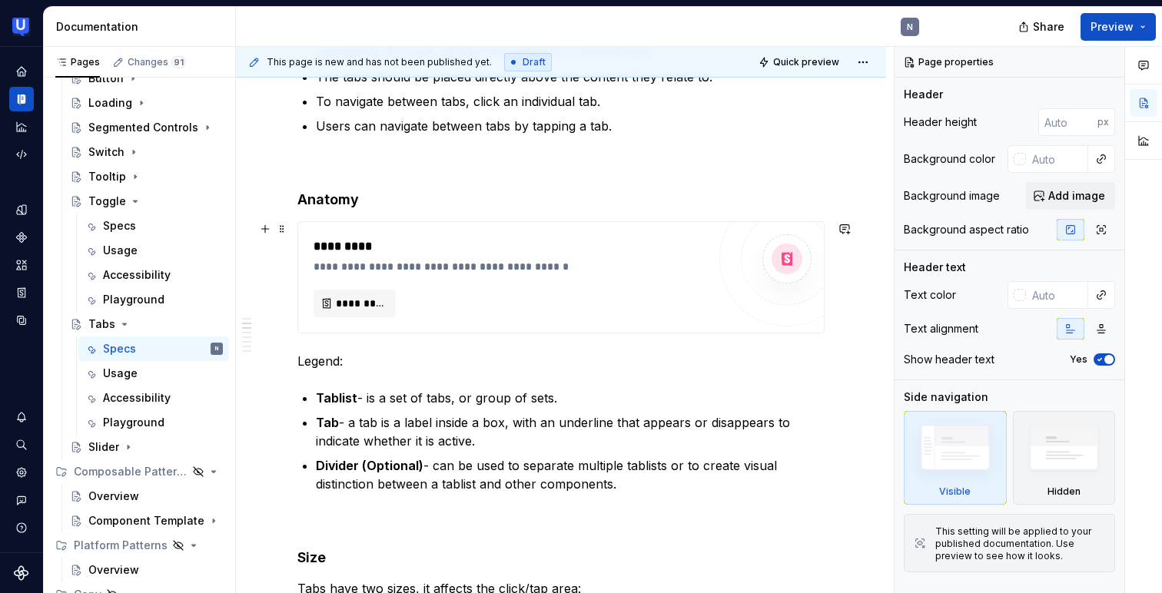
scroll to position [412, 0]
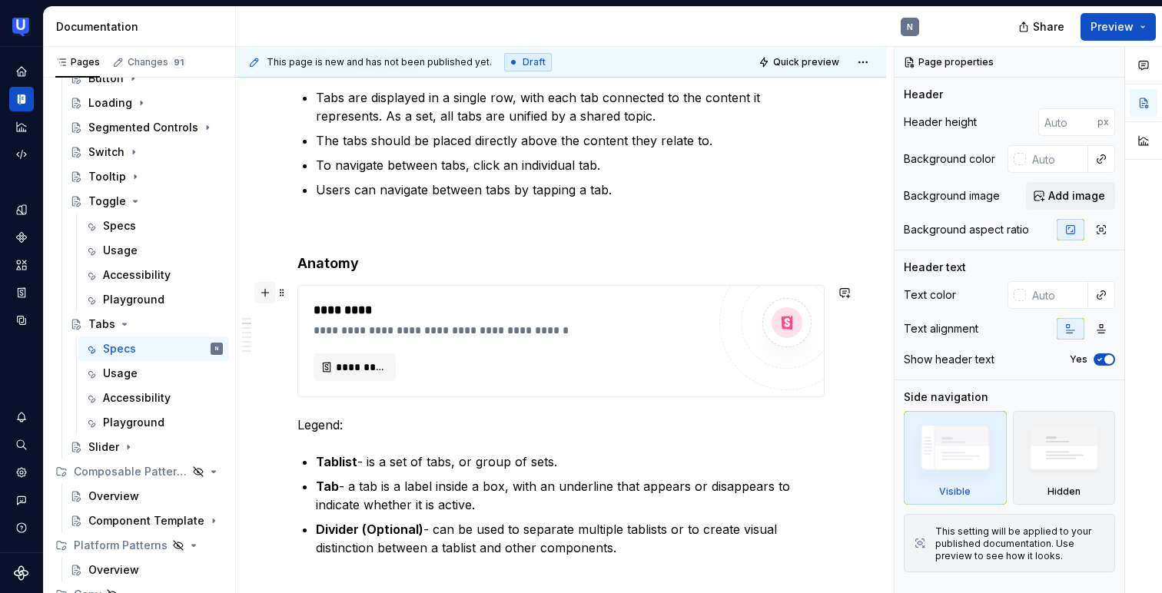
click at [266, 294] on button "button" at bounding box center [265, 293] width 22 height 22
type textarea "*"
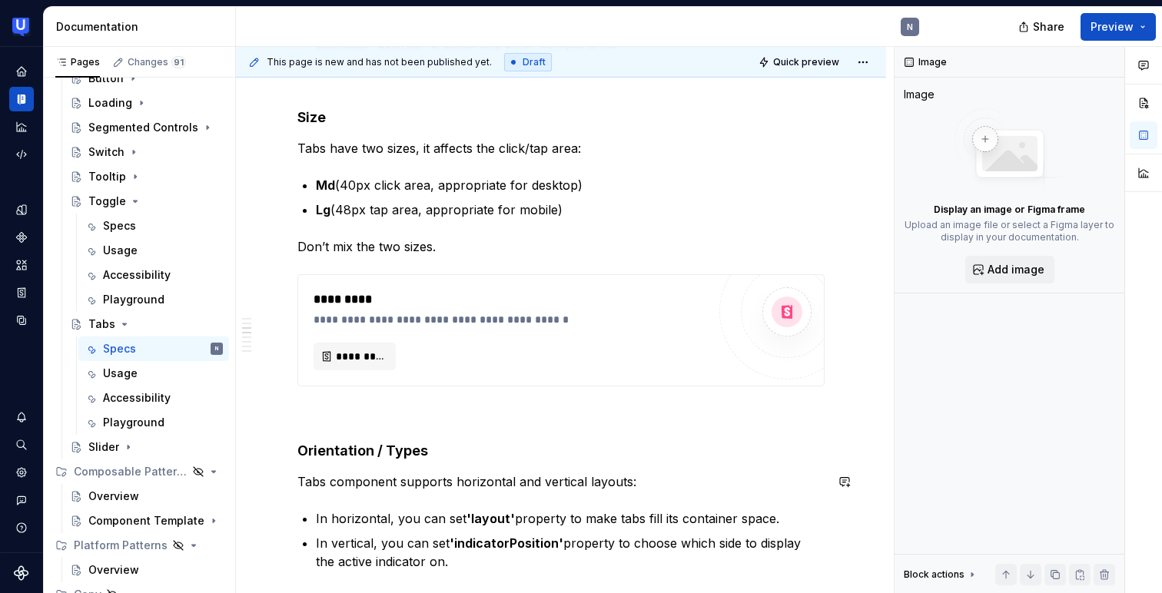
scroll to position [1045, 0]
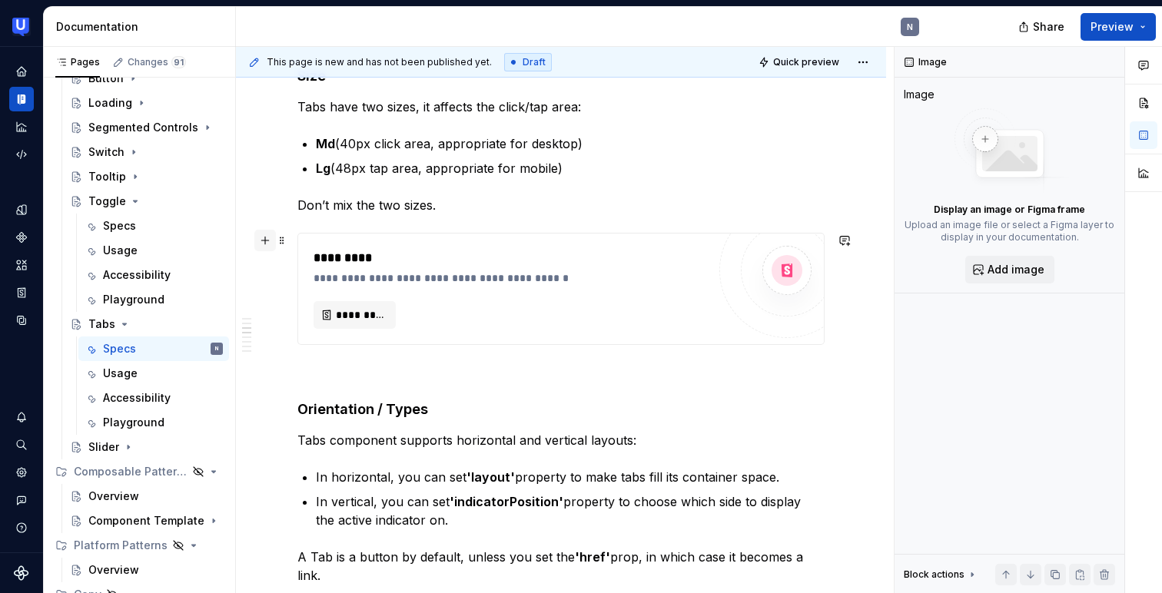
click at [264, 248] on button "button" at bounding box center [265, 241] width 22 height 22
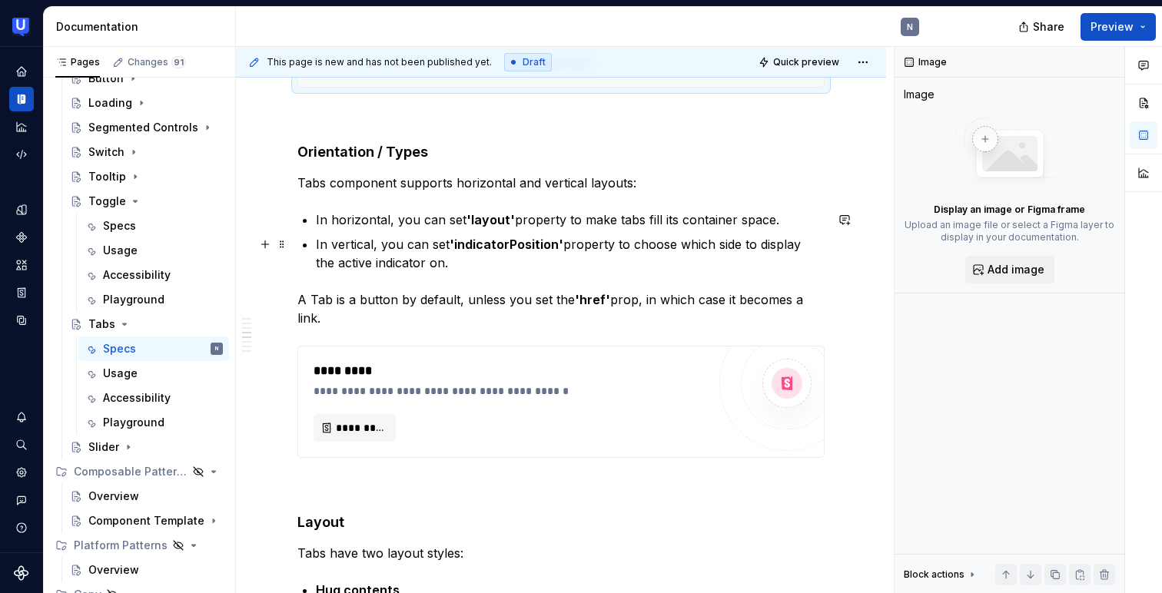
scroll to position [1523, 0]
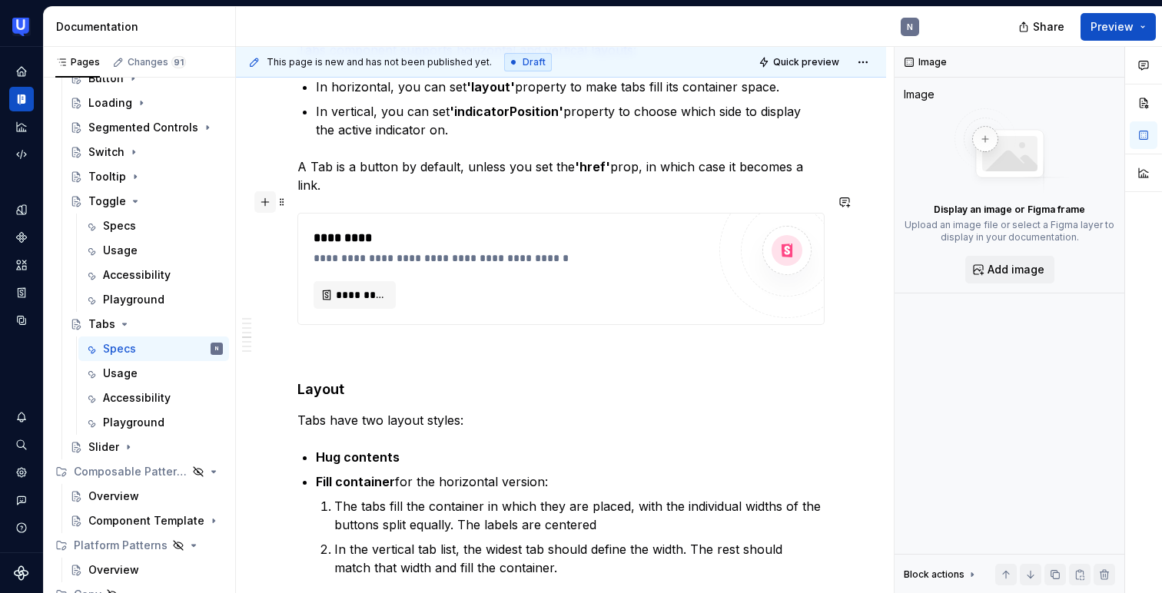
click at [268, 202] on button "button" at bounding box center [265, 202] width 22 height 22
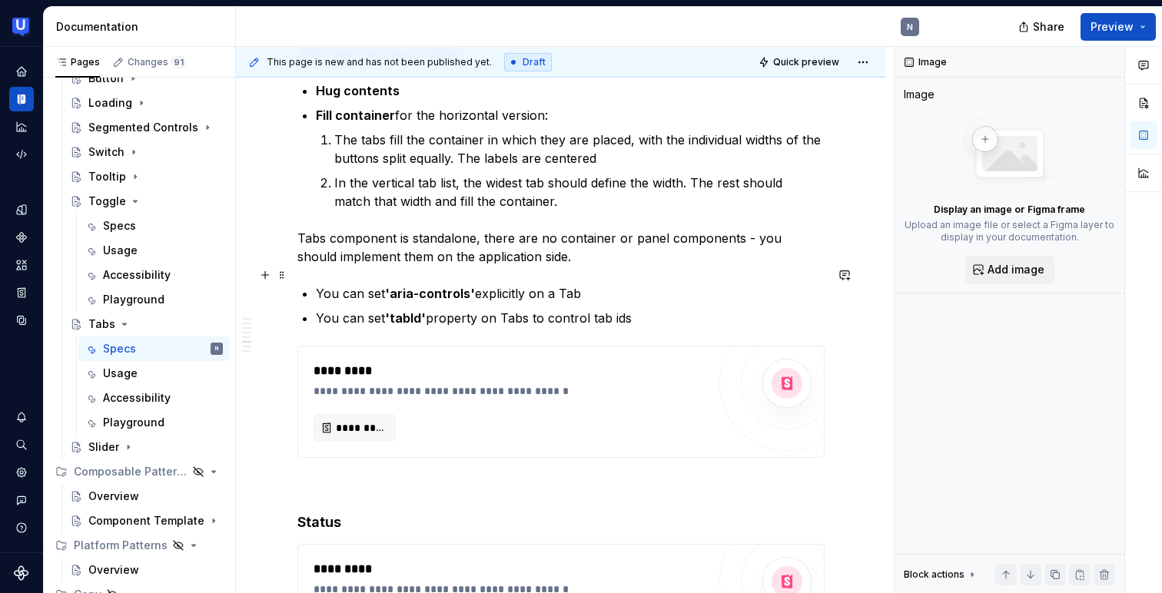
scroll to position [2060, 0]
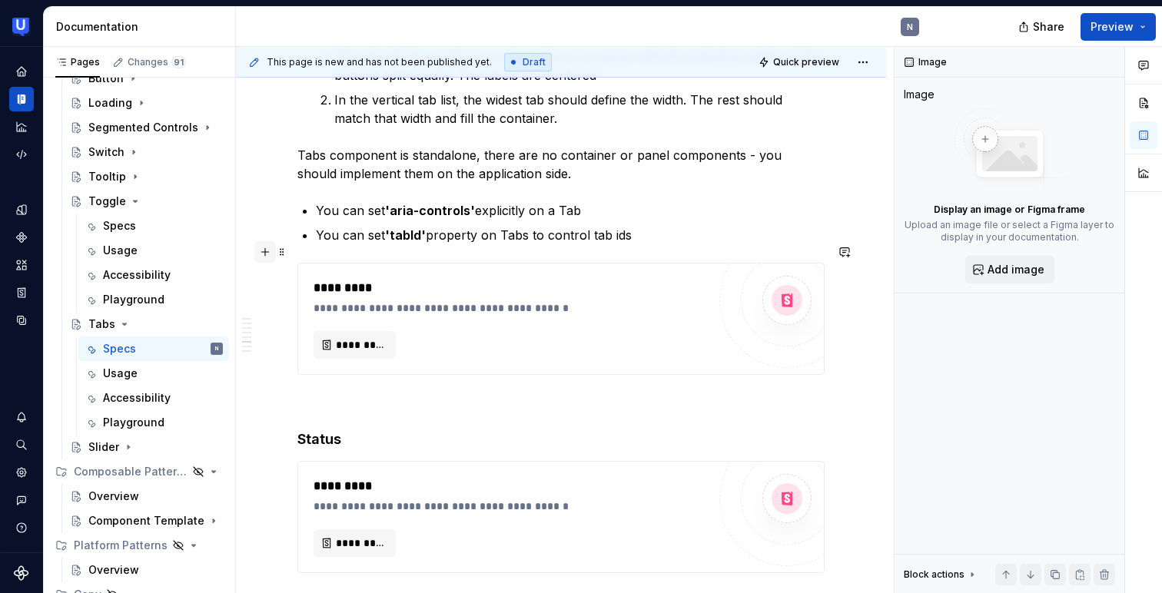
click at [264, 248] on button "button" at bounding box center [265, 252] width 22 height 22
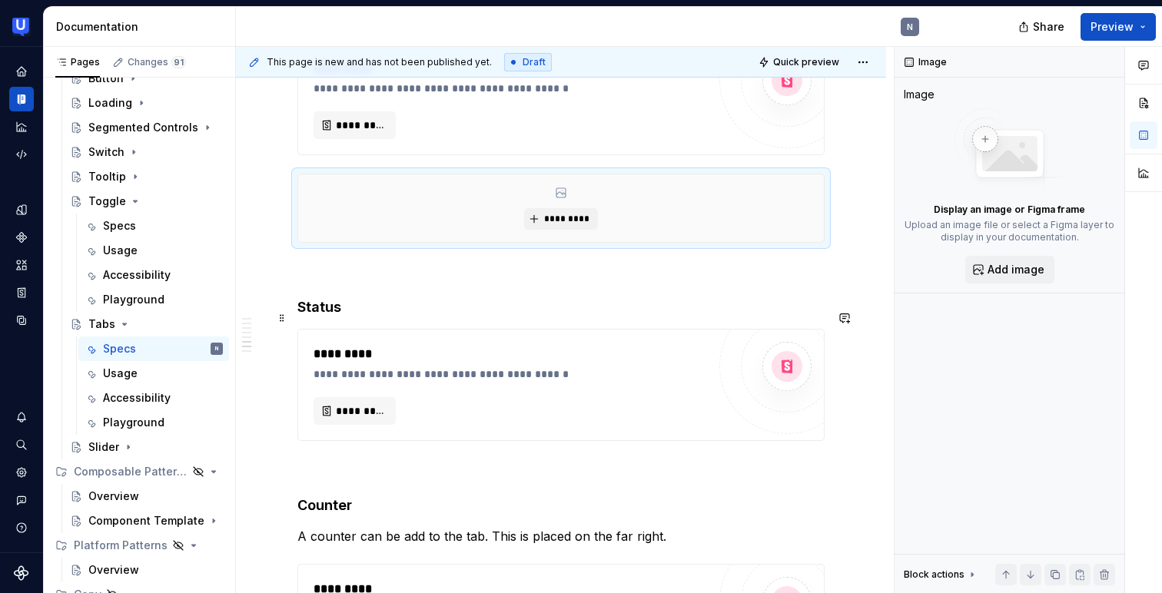
scroll to position [2323, 0]
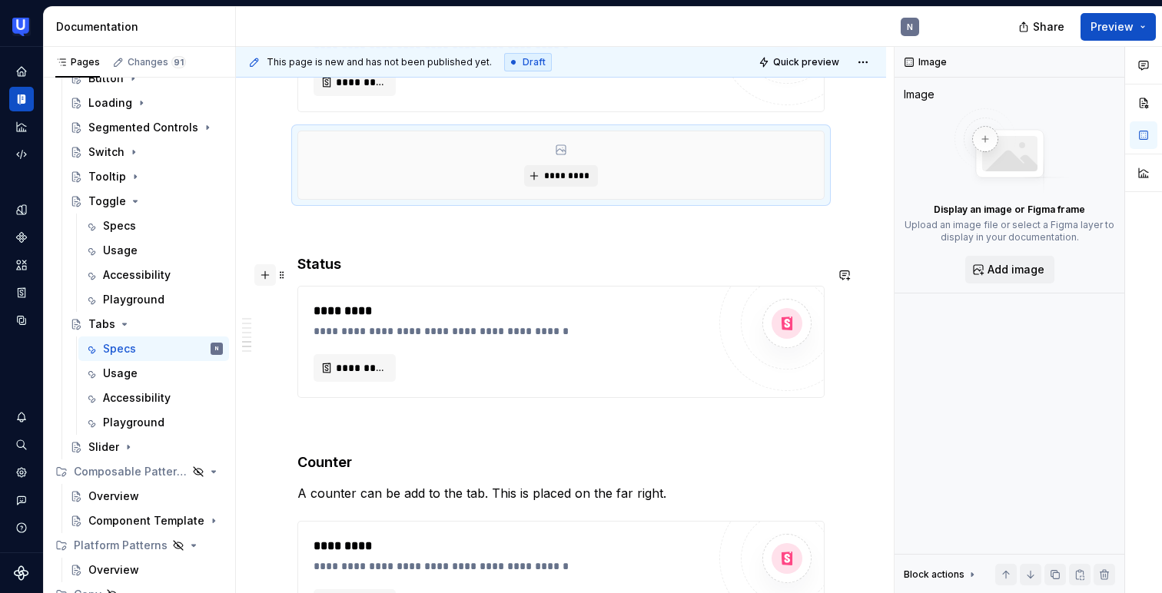
click at [264, 277] on button "button" at bounding box center [265, 275] width 22 height 22
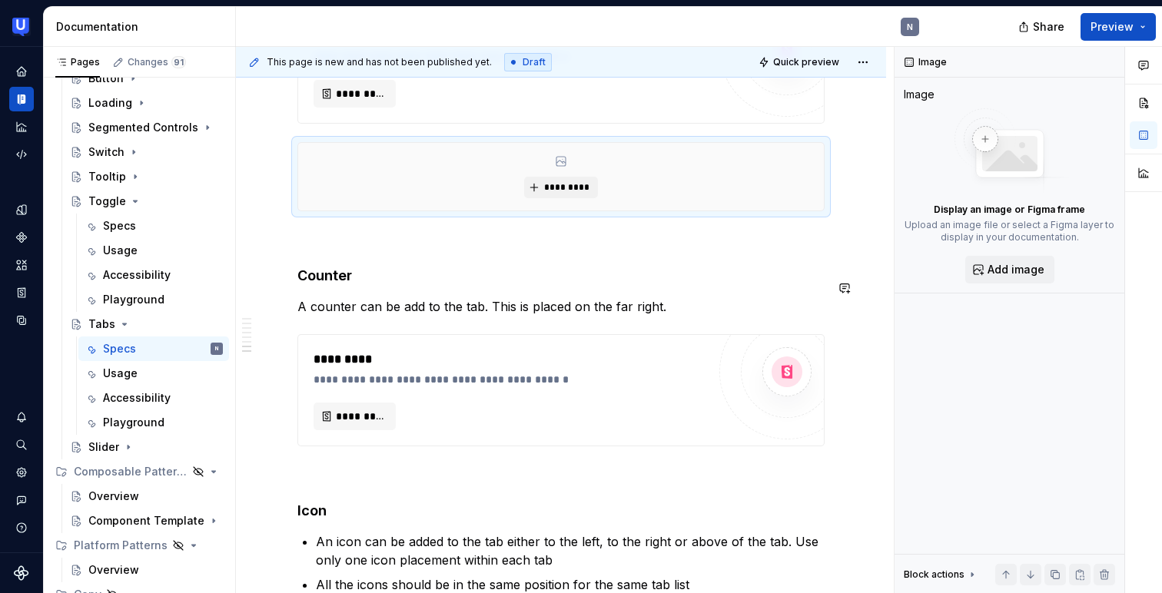
scroll to position [2627, 0]
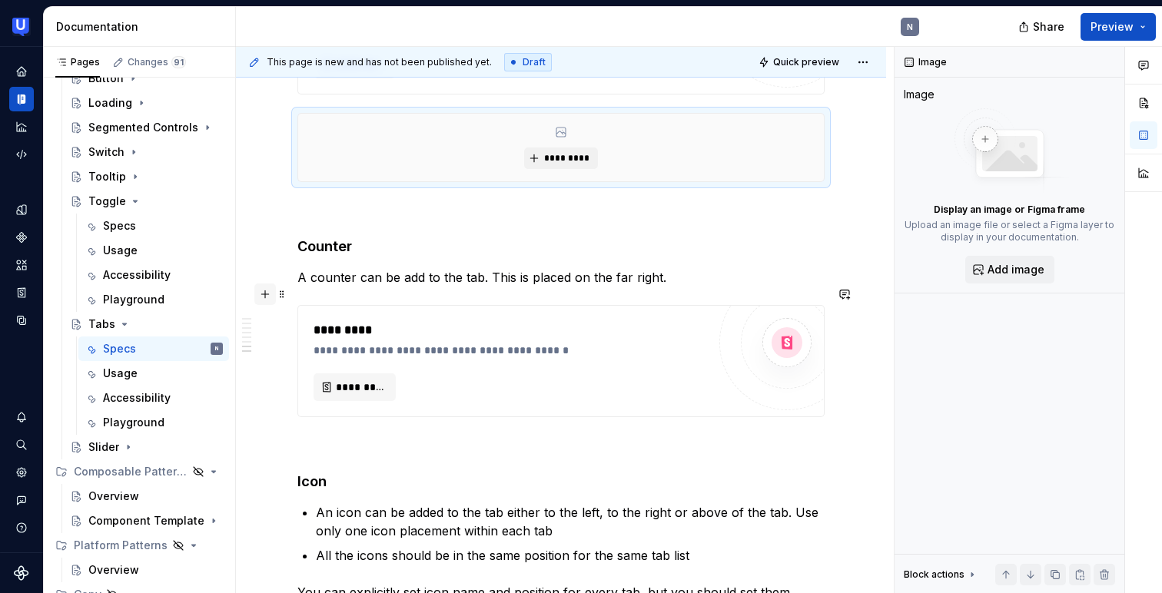
click at [263, 295] on button "button" at bounding box center [265, 295] width 22 height 22
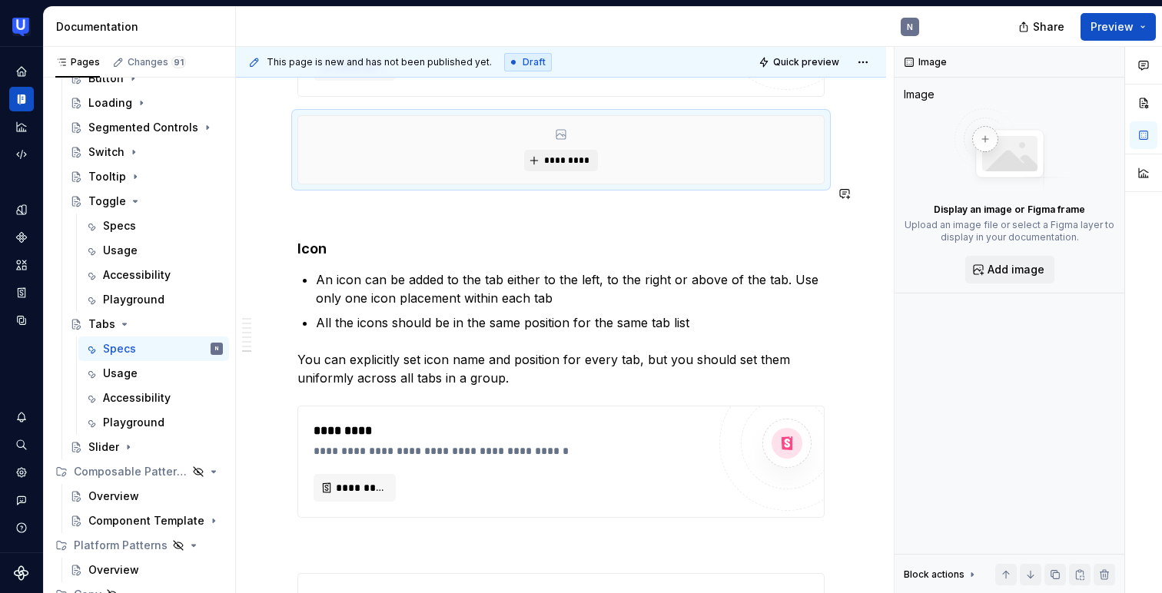
scroll to position [2953, 0]
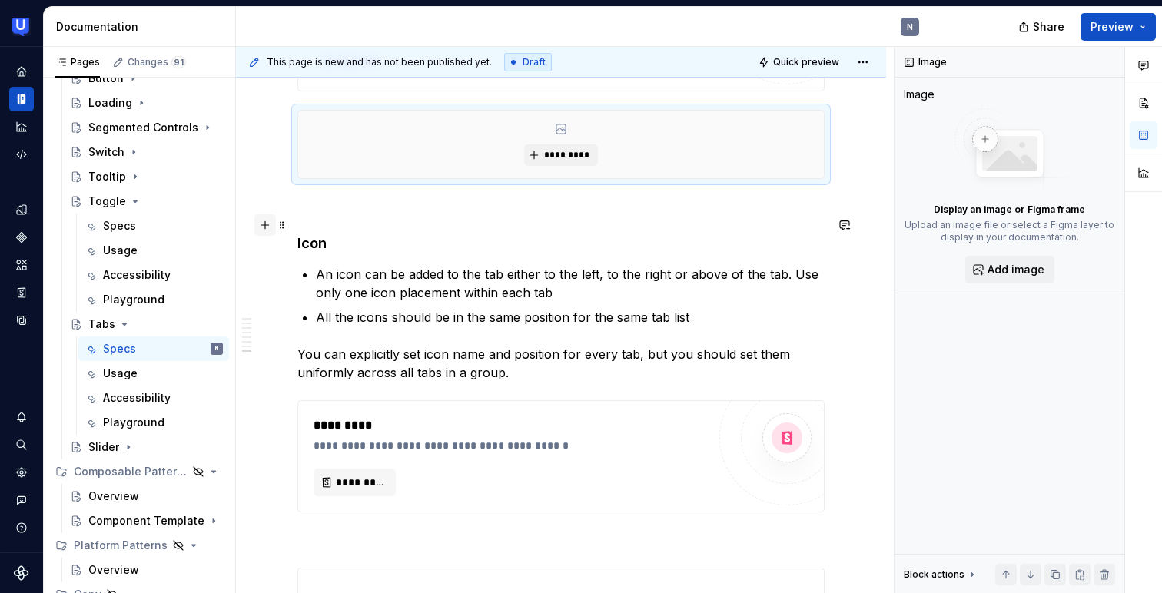
click at [262, 227] on button "button" at bounding box center [265, 225] width 22 height 22
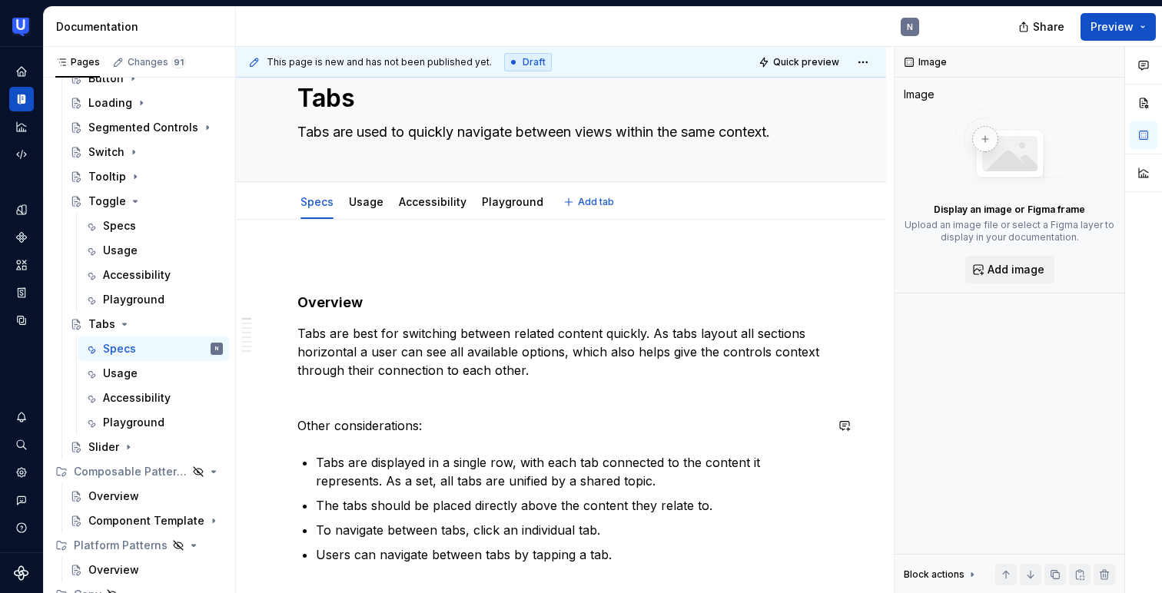
scroll to position [0, 0]
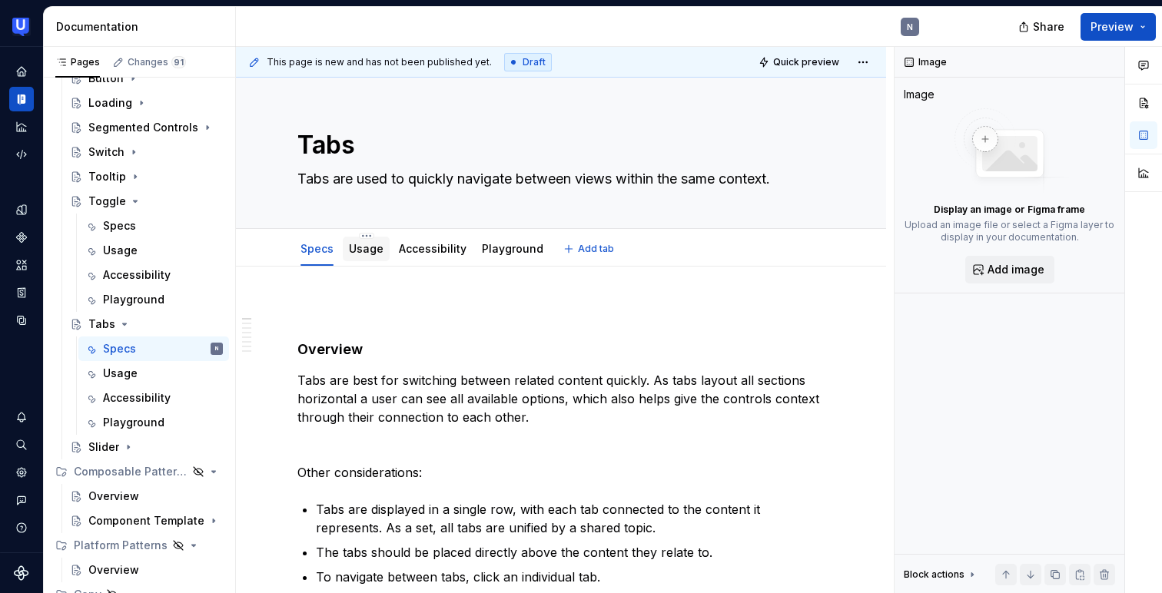
click at [373, 244] on link "Usage" at bounding box center [366, 248] width 35 height 13
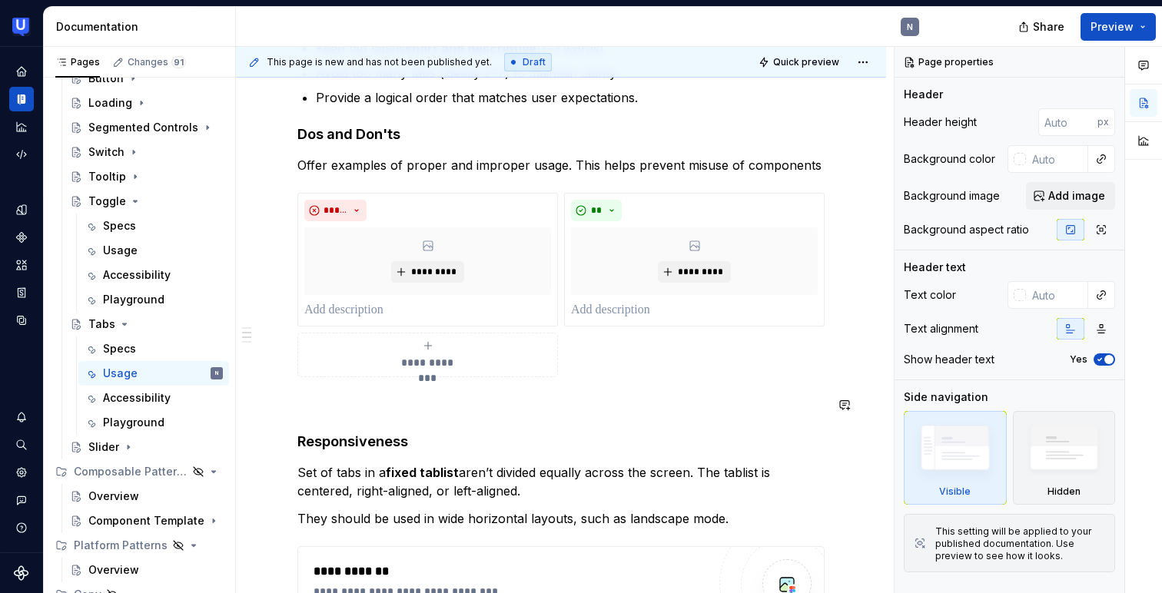
scroll to position [394, 0]
type textarea "*"
